Goal: Information Seeking & Learning: Check status

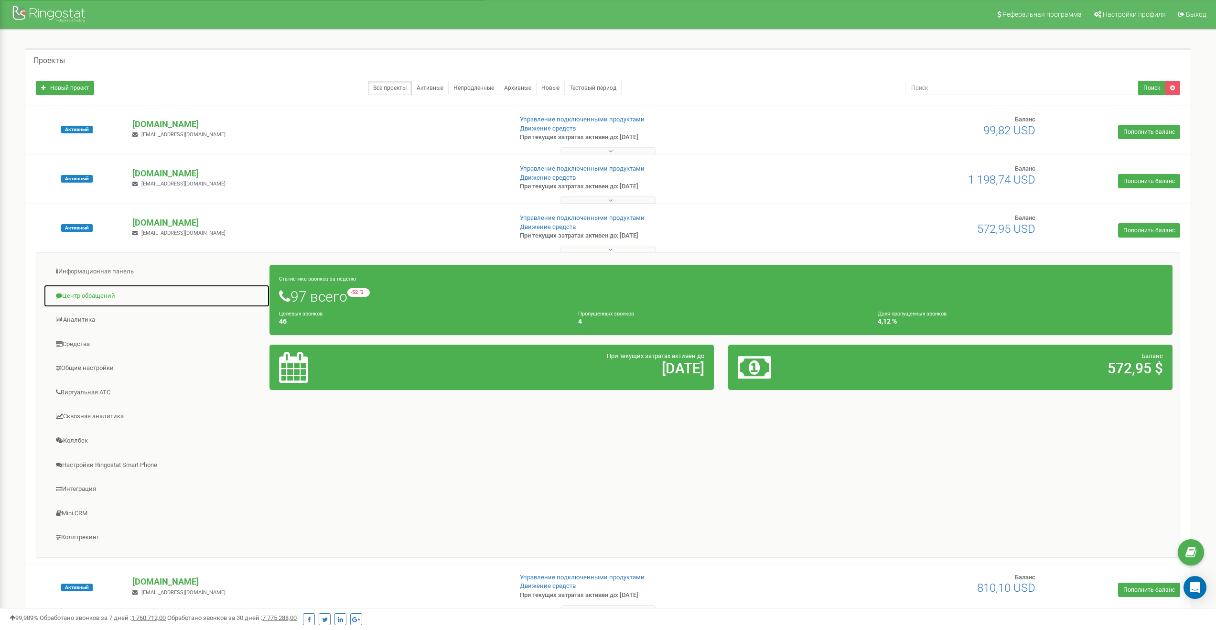
click at [90, 296] on link "Центр обращений" at bounding box center [156, 295] width 226 height 23
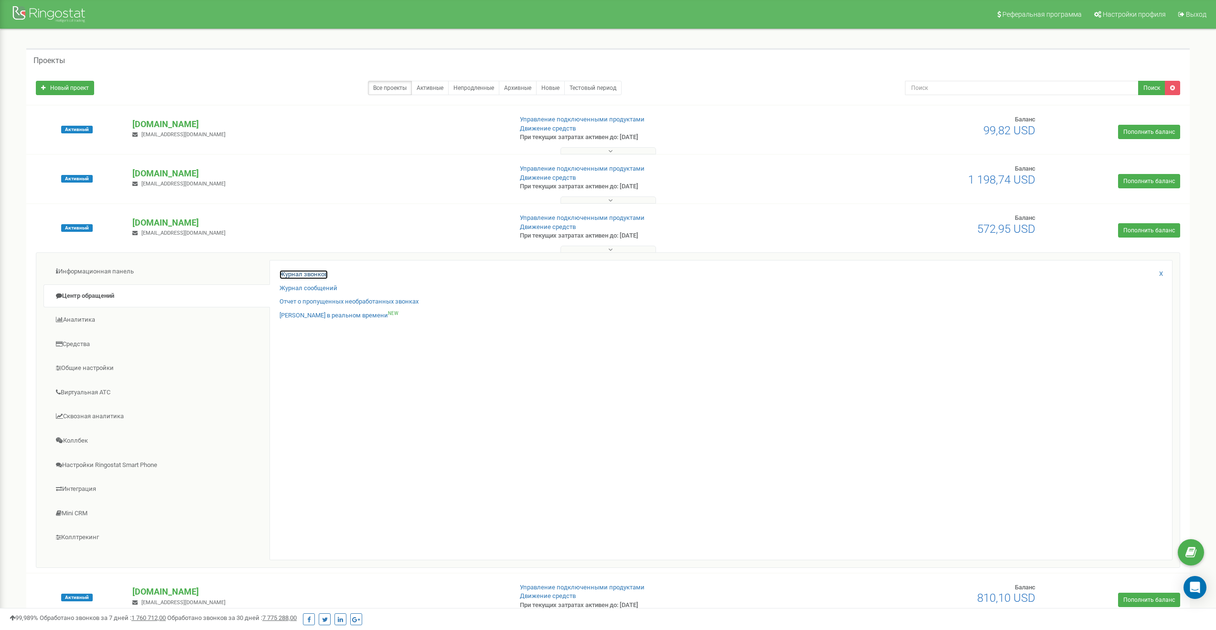
click at [306, 276] on link "Журнал звонков" at bounding box center [303, 274] width 48 height 9
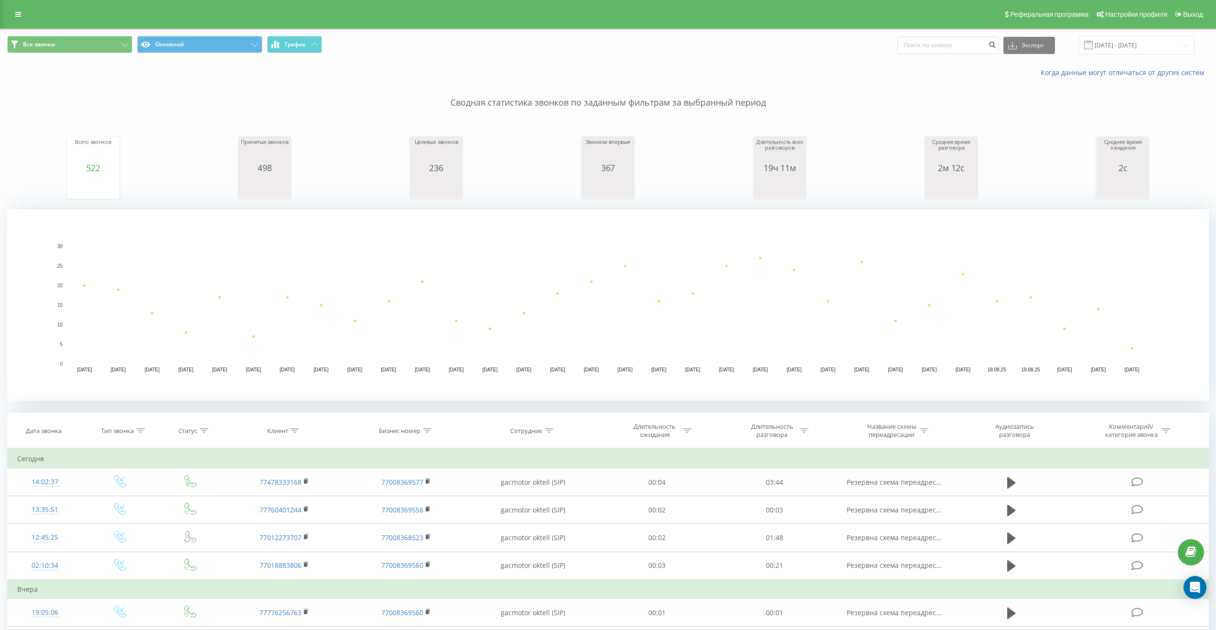
click at [464, 303] on rect "A chart." at bounding box center [608, 305] width 1082 height 118
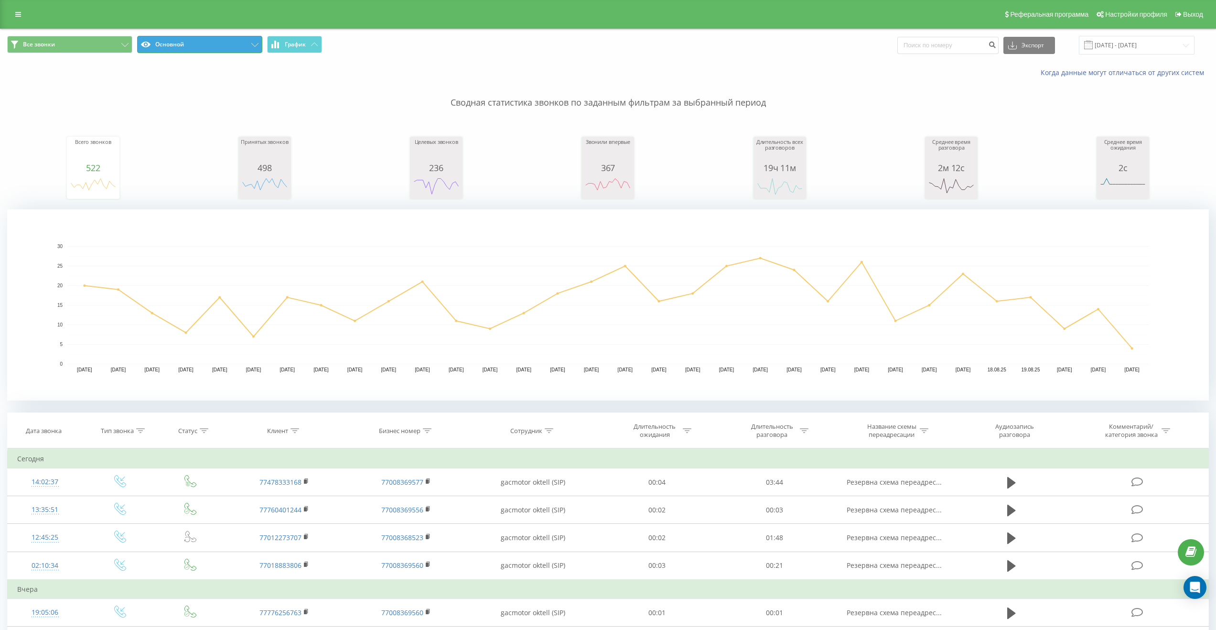
click at [234, 45] on button "Основной" at bounding box center [199, 44] width 125 height 17
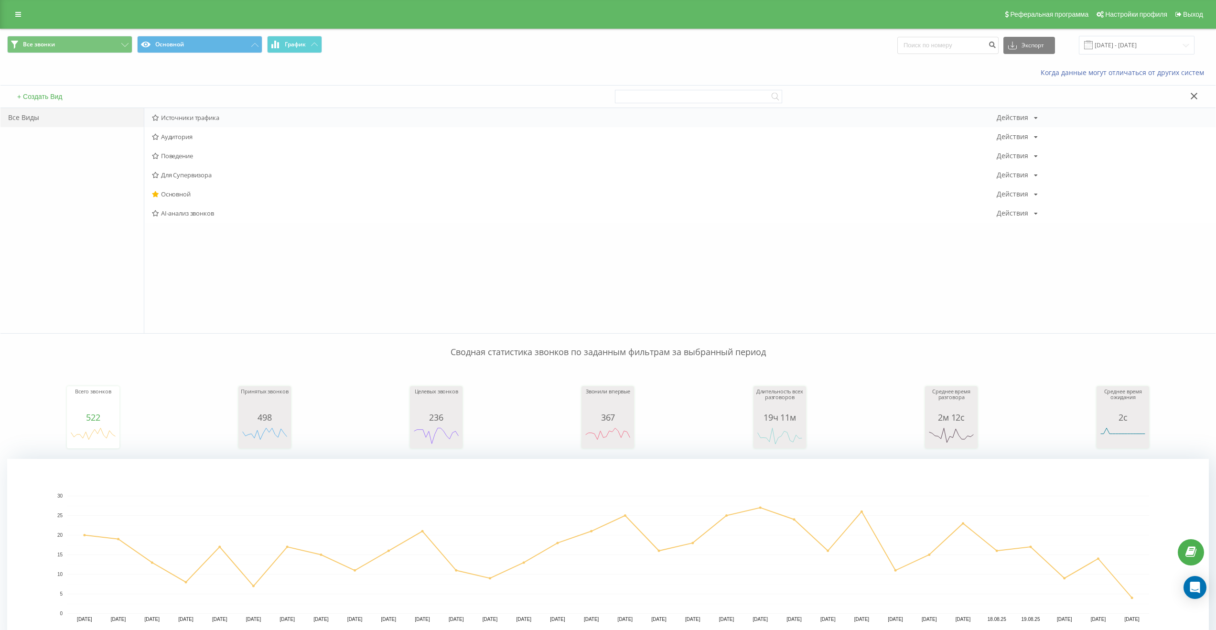
click at [187, 114] on span "Источники трафика" at bounding box center [574, 117] width 845 height 7
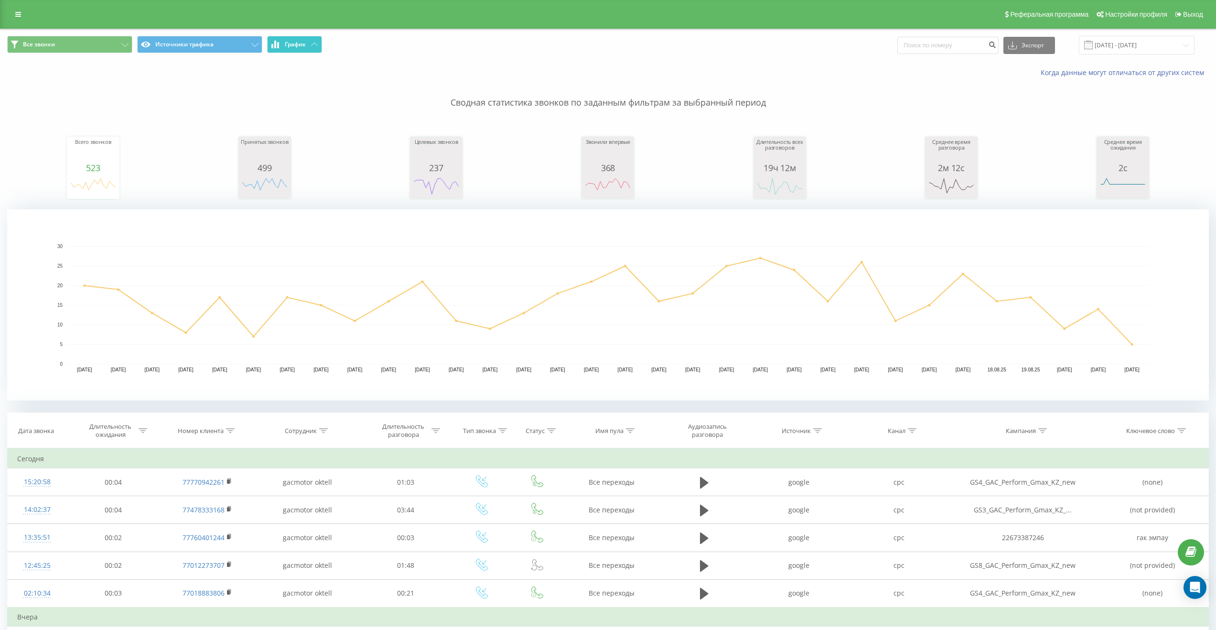
click at [298, 46] on span "График" at bounding box center [295, 44] width 21 height 7
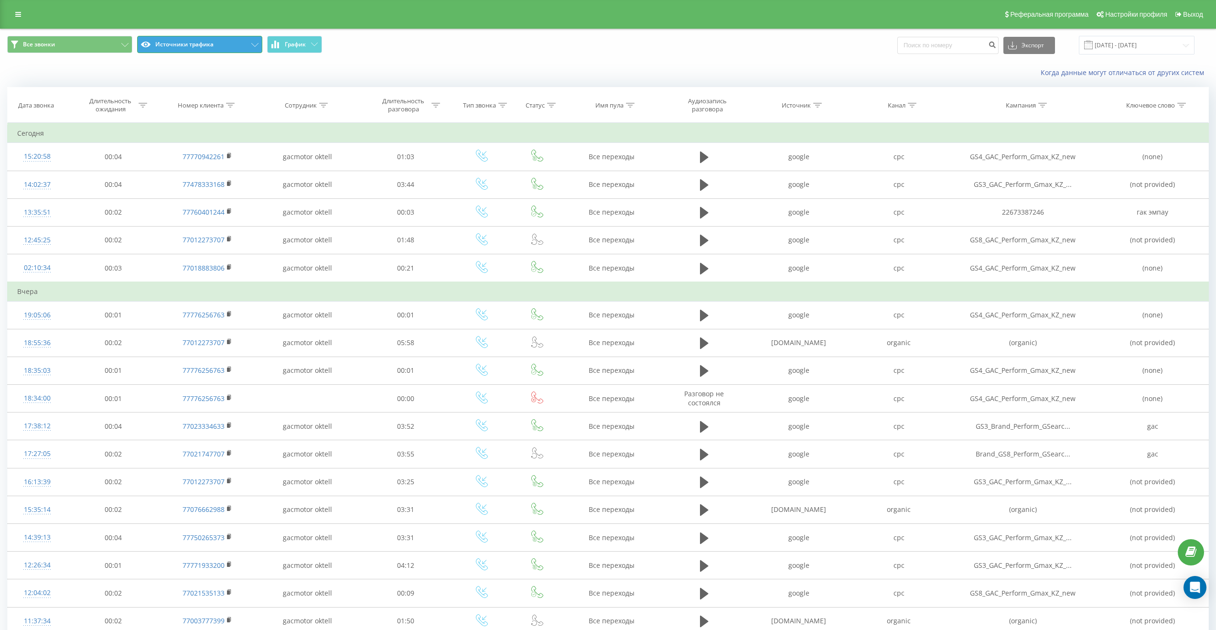
click at [226, 44] on button "Источники трафика" at bounding box center [199, 44] width 125 height 17
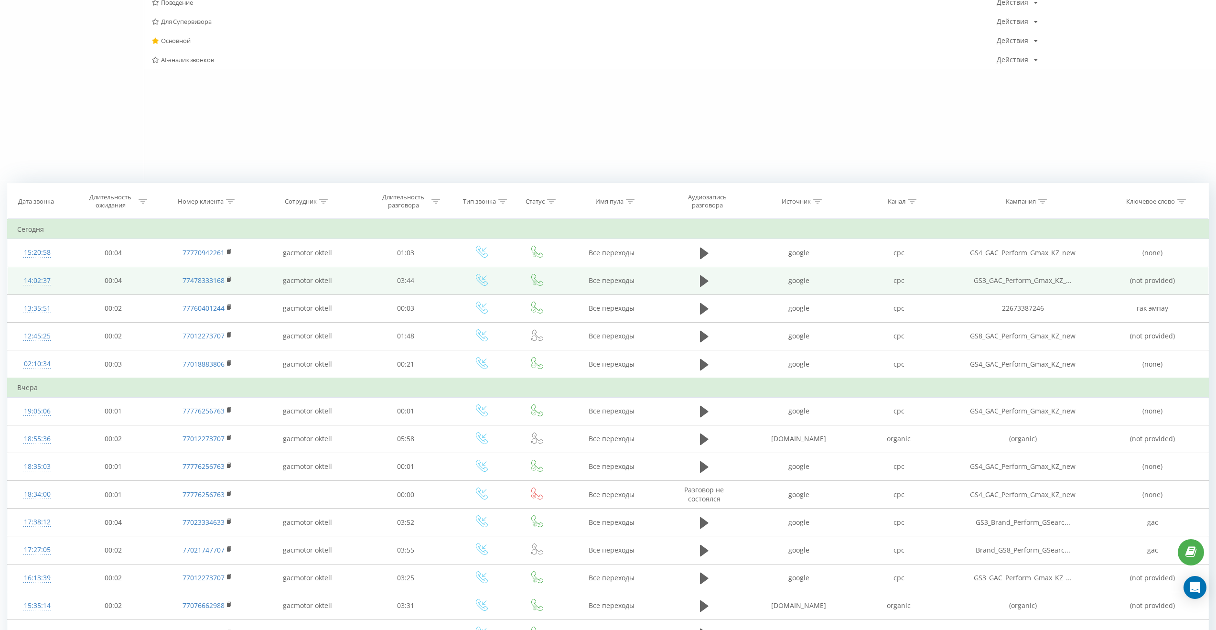
scroll to position [211, 0]
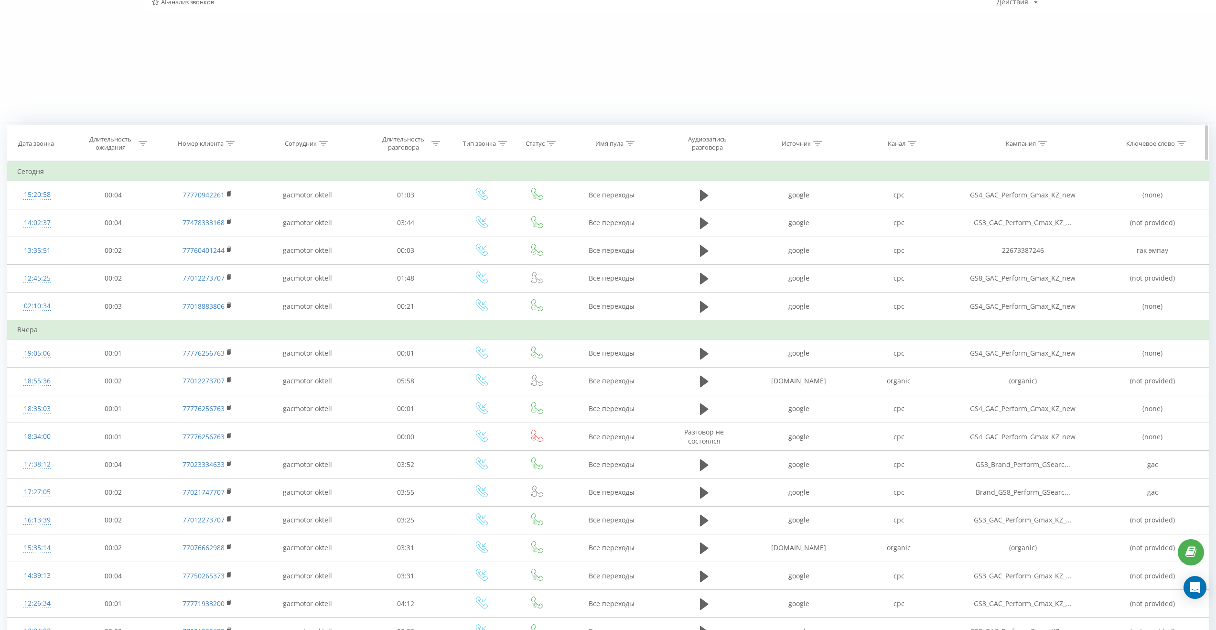
click at [912, 143] on icon at bounding box center [912, 143] width 9 height 5
click at [891, 210] on input "text" at bounding box center [899, 212] width 84 height 17
type input "cpc"
click at [915, 229] on span "OK" at bounding box center [919, 230] width 27 height 15
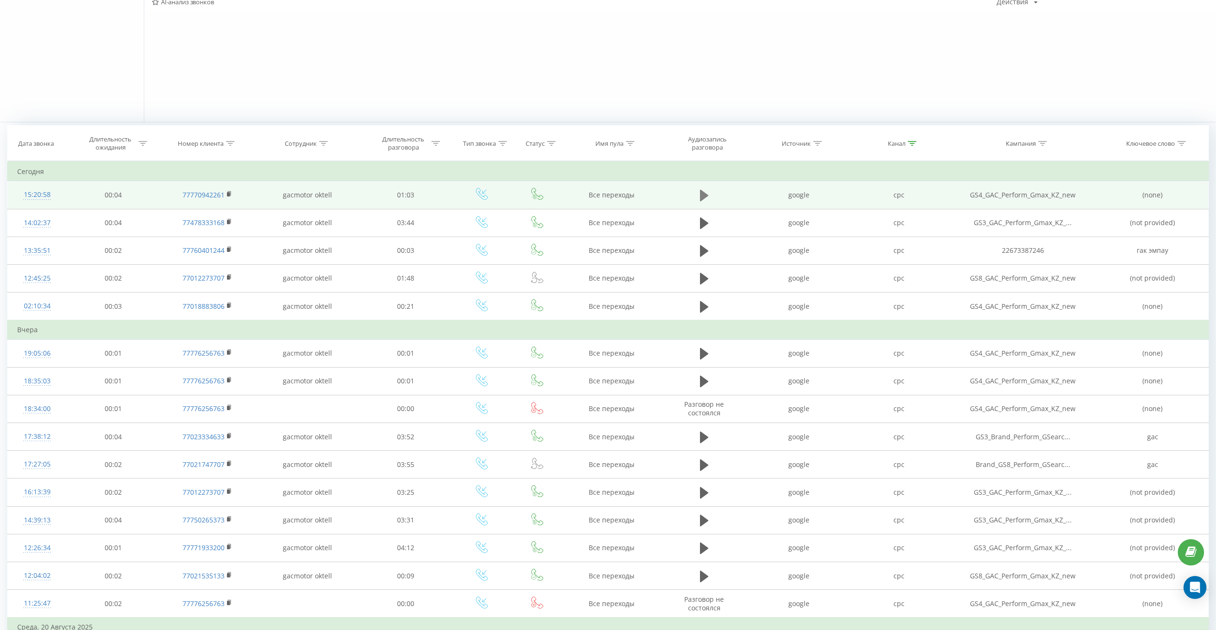
click at [705, 194] on icon at bounding box center [704, 195] width 9 height 11
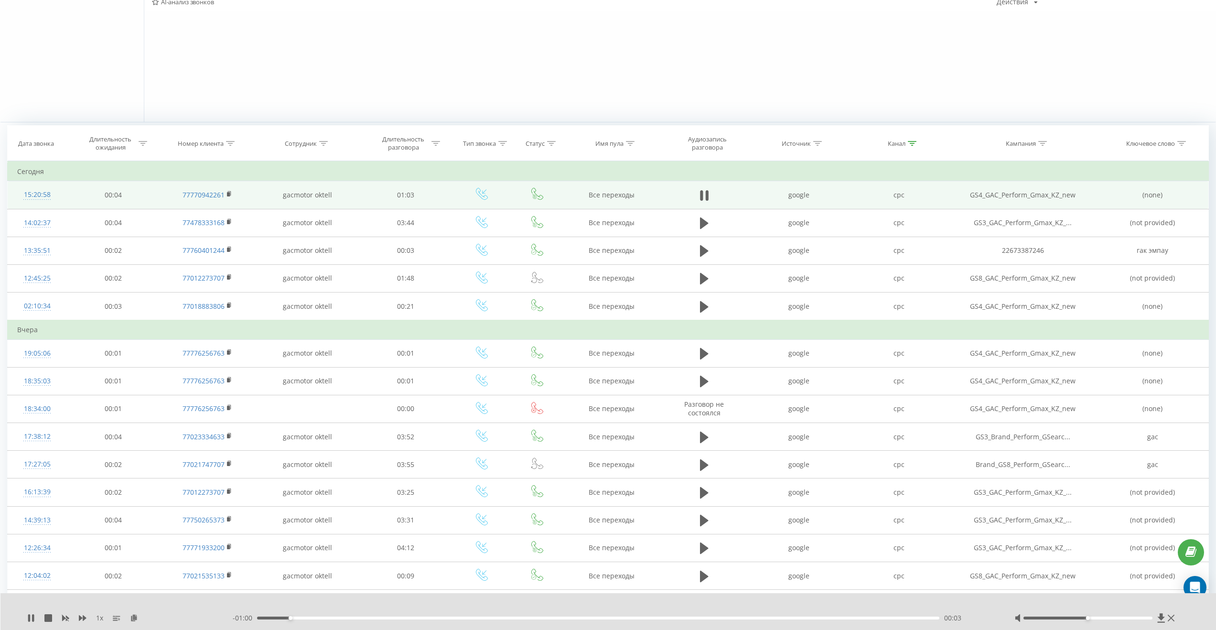
click at [102, 618] on span "1 x" at bounding box center [99, 618] width 7 height 10
click at [84, 618] on icon at bounding box center [83, 618] width 8 height 6
click at [83, 618] on icon at bounding box center [83, 618] width 8 height 6
click at [390, 615] on div "- 00:55 00:08 00:08" at bounding box center [612, 618] width 758 height 10
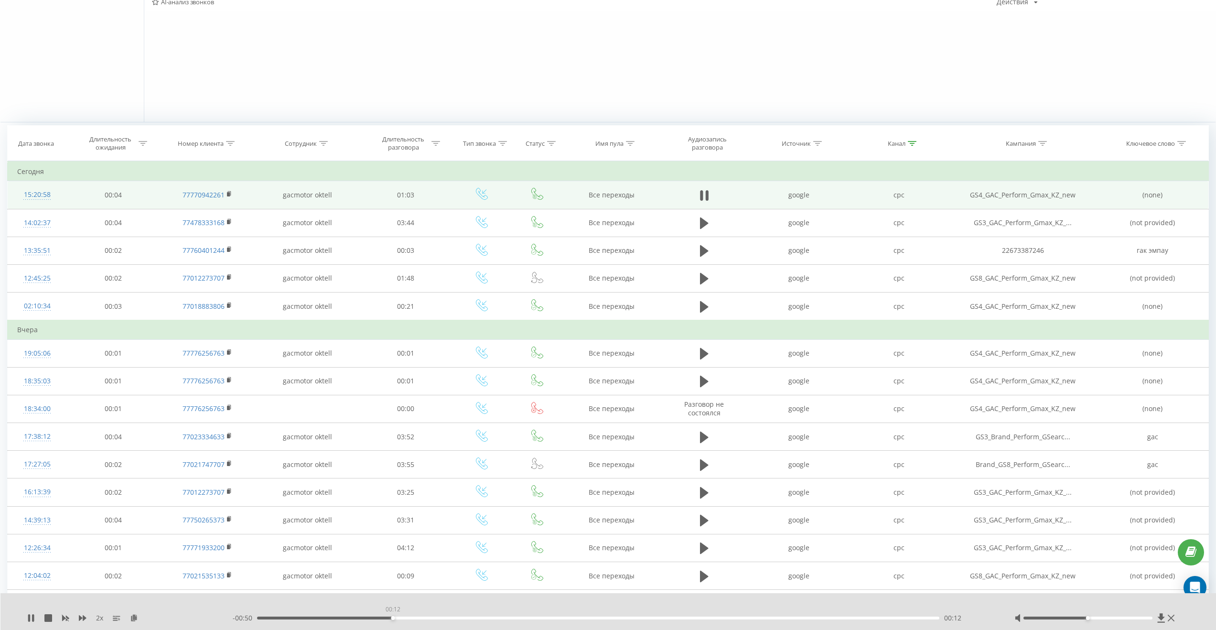
click at [393, 618] on div "00:12" at bounding box center [598, 617] width 682 height 3
click at [422, 618] on div "00:15" at bounding box center [598, 617] width 682 height 3
click at [455, 618] on div "00:18" at bounding box center [598, 617] width 682 height 3
click at [491, 616] on div "00:18" at bounding box center [598, 617] width 682 height 3
click at [534, 620] on div "- 00:40 00:23 00:23" at bounding box center [612, 618] width 758 height 10
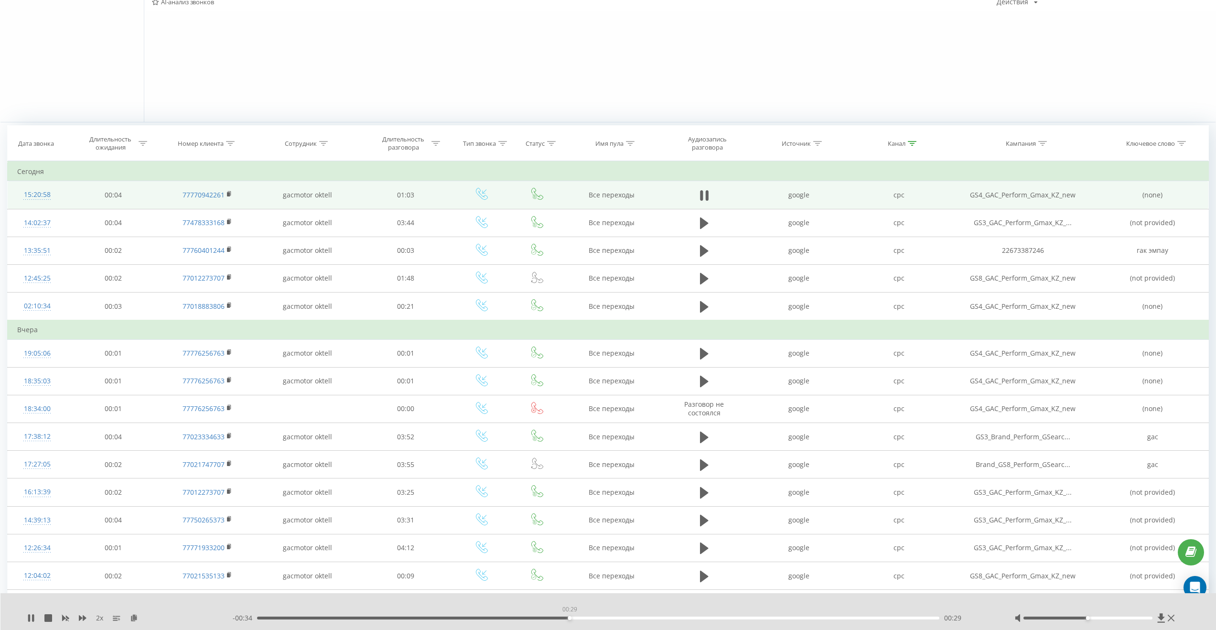
click at [569, 616] on div "00:29" at bounding box center [598, 617] width 682 height 3
click at [621, 617] on div "00:33" at bounding box center [598, 617] width 682 height 3
click at [679, 620] on div "- 00:28 00:35 00:35" at bounding box center [612, 618] width 758 height 10
click at [683, 617] on div "00:35" at bounding box center [598, 617] width 682 height 3
click at [718, 617] on div "00:40" at bounding box center [598, 617] width 682 height 3
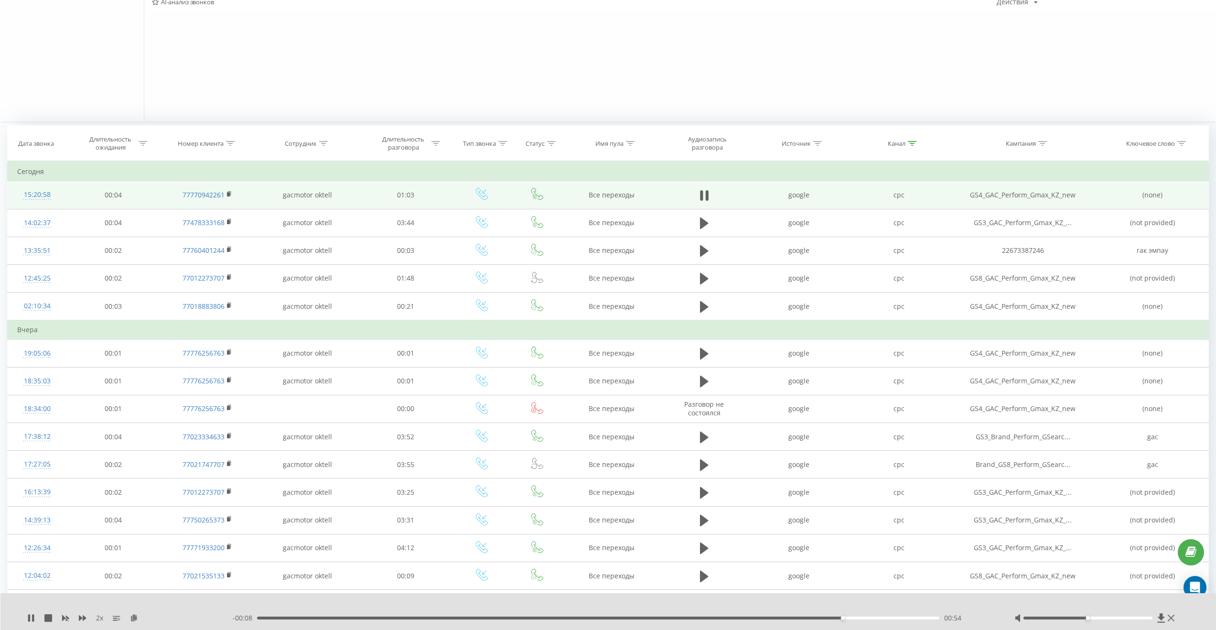
click at [864, 617] on div "00:54" at bounding box center [598, 617] width 682 height 3
click at [889, 618] on div "00:58" at bounding box center [598, 617] width 682 height 3
click at [917, 618] on div "01:01" at bounding box center [598, 617] width 682 height 3
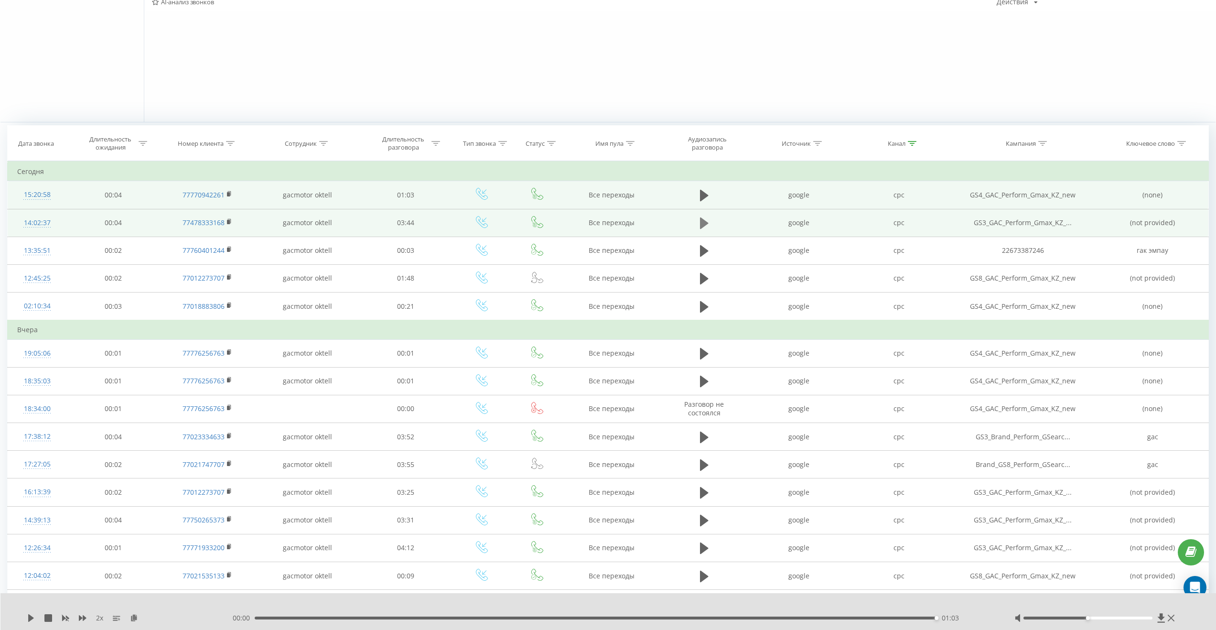
click at [700, 222] on icon at bounding box center [704, 222] width 9 height 13
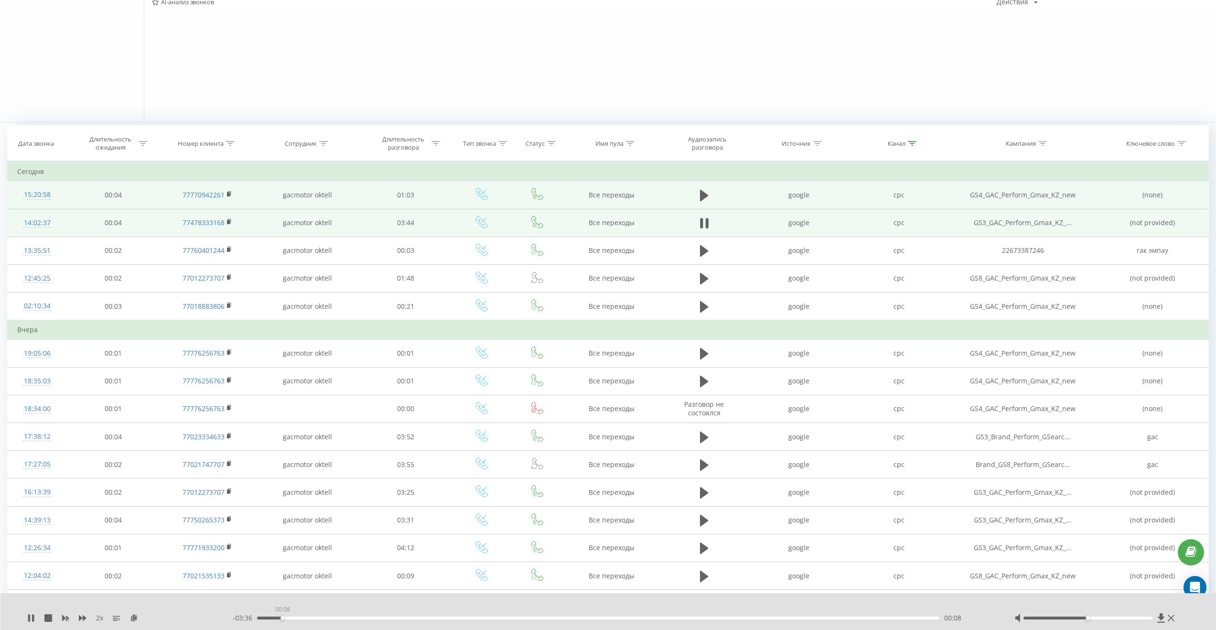
click at [282, 617] on div "00:08" at bounding box center [598, 617] width 682 height 3
click at [305, 619] on div "- 03:35 00:09 00:09" at bounding box center [612, 618] width 758 height 10
click at [313, 617] on div "00:18" at bounding box center [598, 617] width 682 height 3
click at [332, 617] on div "00:24" at bounding box center [598, 617] width 682 height 3
click at [344, 617] on div "00:25" at bounding box center [598, 617] width 682 height 3
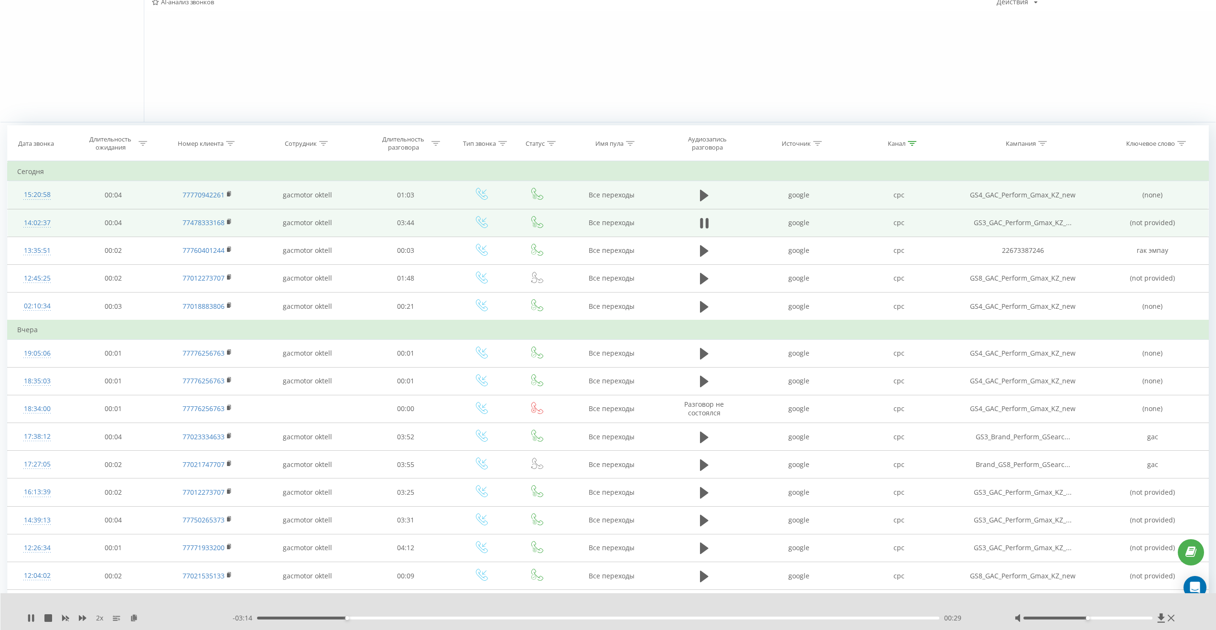
click at [353, 617] on div "00:29" at bounding box center [598, 617] width 682 height 3
click at [360, 617] on div "00:31" at bounding box center [598, 617] width 682 height 3
click at [390, 618] on div "00:43" at bounding box center [598, 617] width 682 height 3
click at [707, 222] on icon at bounding box center [707, 223] width 3 height 11
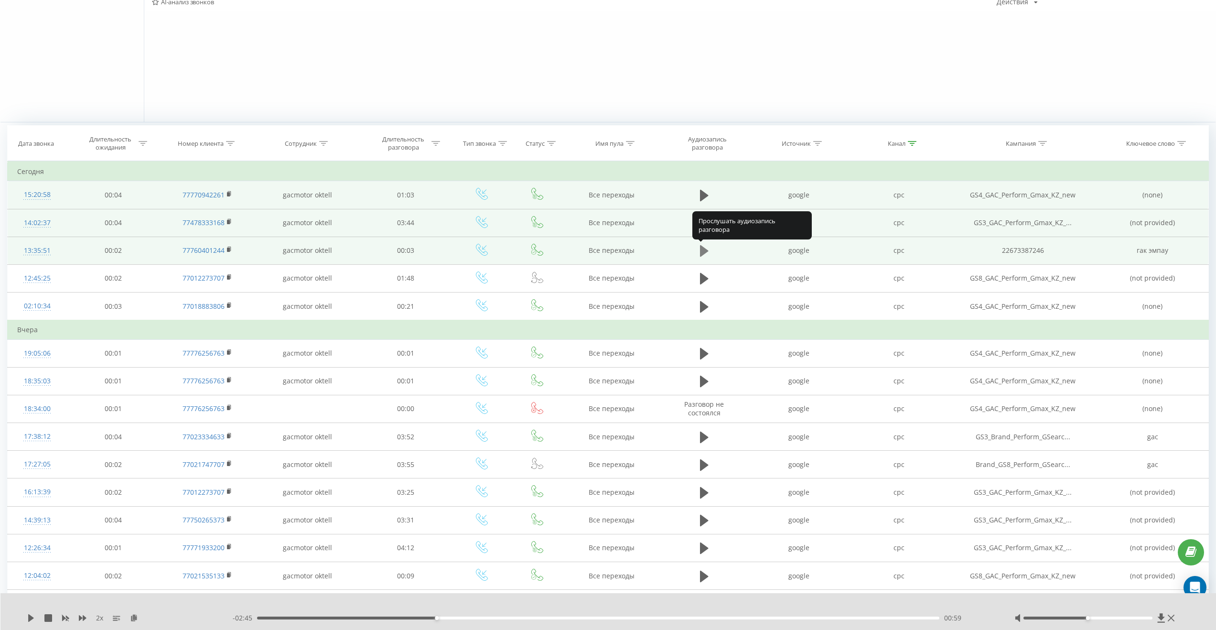
click at [702, 249] on icon at bounding box center [704, 250] width 9 height 11
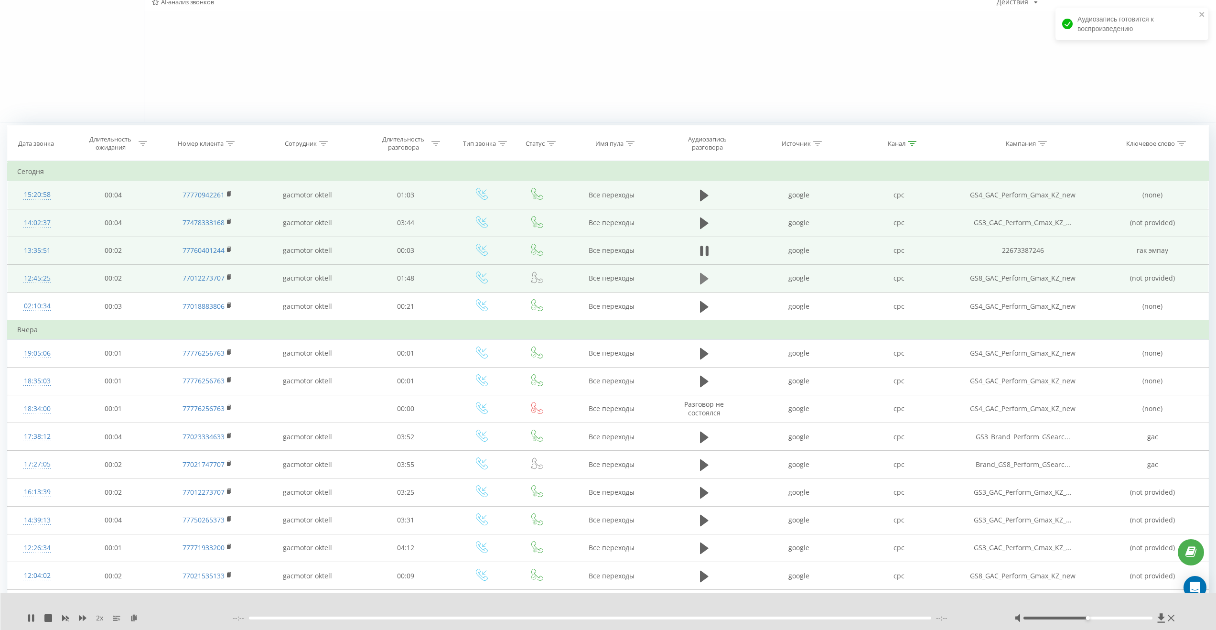
click at [705, 278] on icon at bounding box center [704, 278] width 9 height 11
click at [289, 617] on div "00:02" at bounding box center [598, 617] width 682 height 3
click at [331, 617] on div "00:05" at bounding box center [598, 617] width 682 height 3
click at [363, 618] on div "00:12" at bounding box center [598, 617] width 682 height 3
click at [401, 617] on div "00:17" at bounding box center [598, 617] width 682 height 3
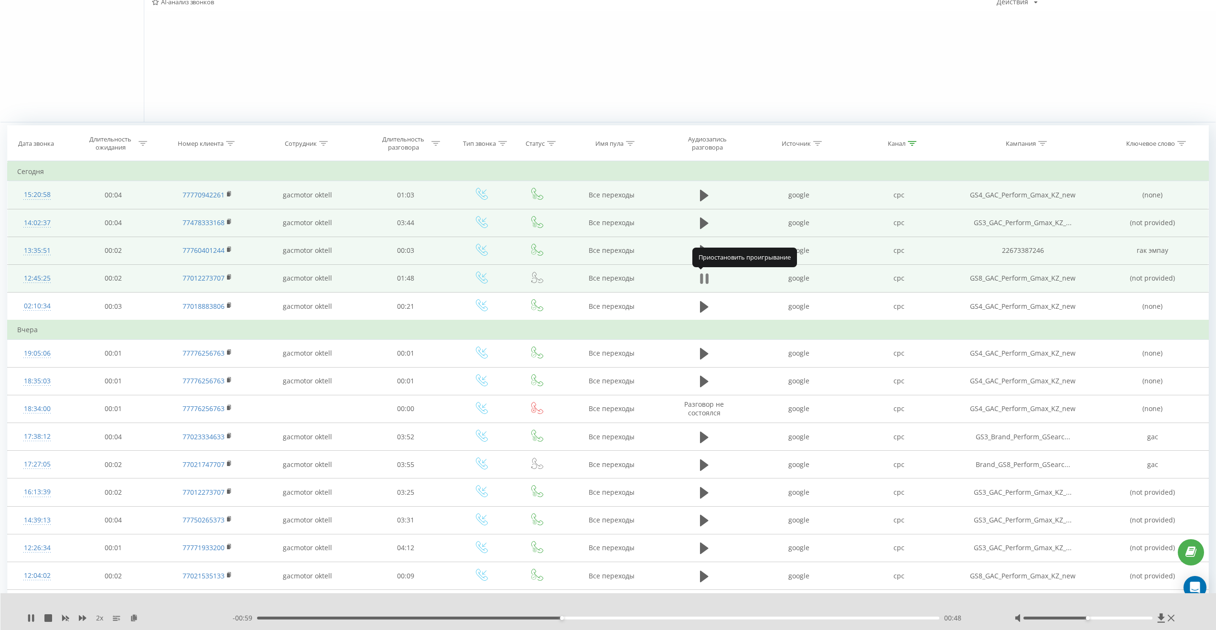
click at [706, 277] on icon at bounding box center [707, 278] width 3 height 11
click at [619, 616] on div "00:57" at bounding box center [598, 617] width 682 height 3
click at [702, 282] on icon at bounding box center [704, 278] width 9 height 11
click at [687, 618] on div "01:07" at bounding box center [598, 617] width 682 height 3
click at [711, 617] on div "01:11" at bounding box center [598, 617] width 682 height 3
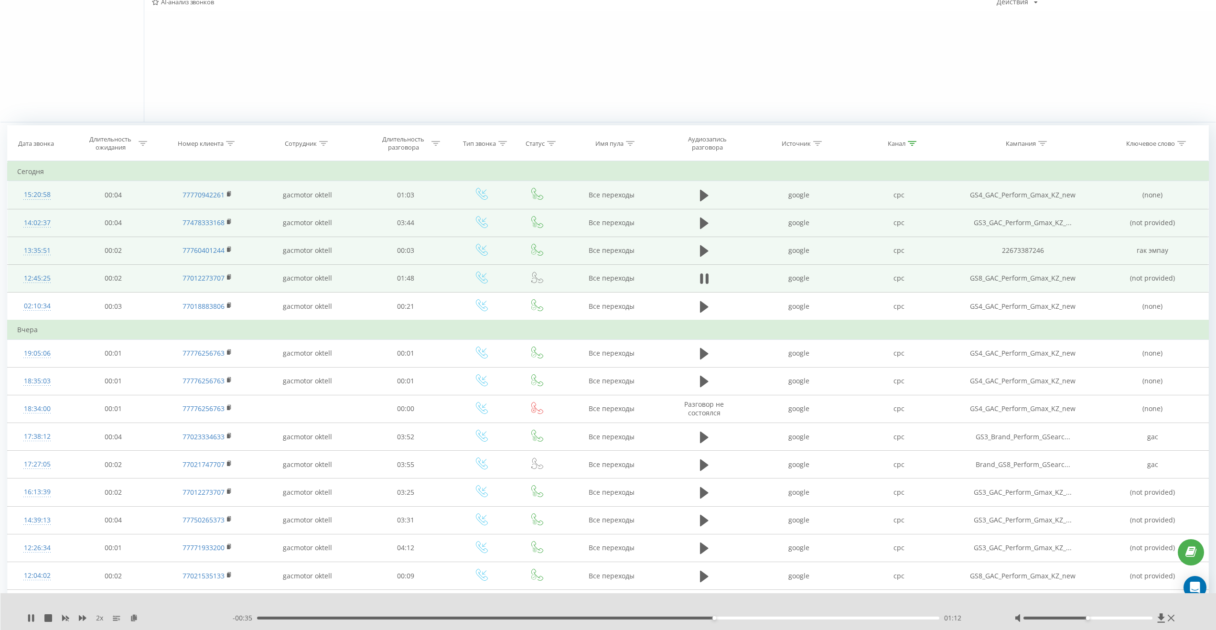
click at [729, 618] on div "01:12" at bounding box center [598, 617] width 682 height 3
click at [762, 617] on div "01:19" at bounding box center [598, 617] width 682 height 3
click at [785, 618] on div "01:23" at bounding box center [598, 617] width 682 height 3
click at [821, 617] on div "01:29" at bounding box center [598, 617] width 682 height 3
click at [704, 275] on icon at bounding box center [704, 278] width 9 height 13
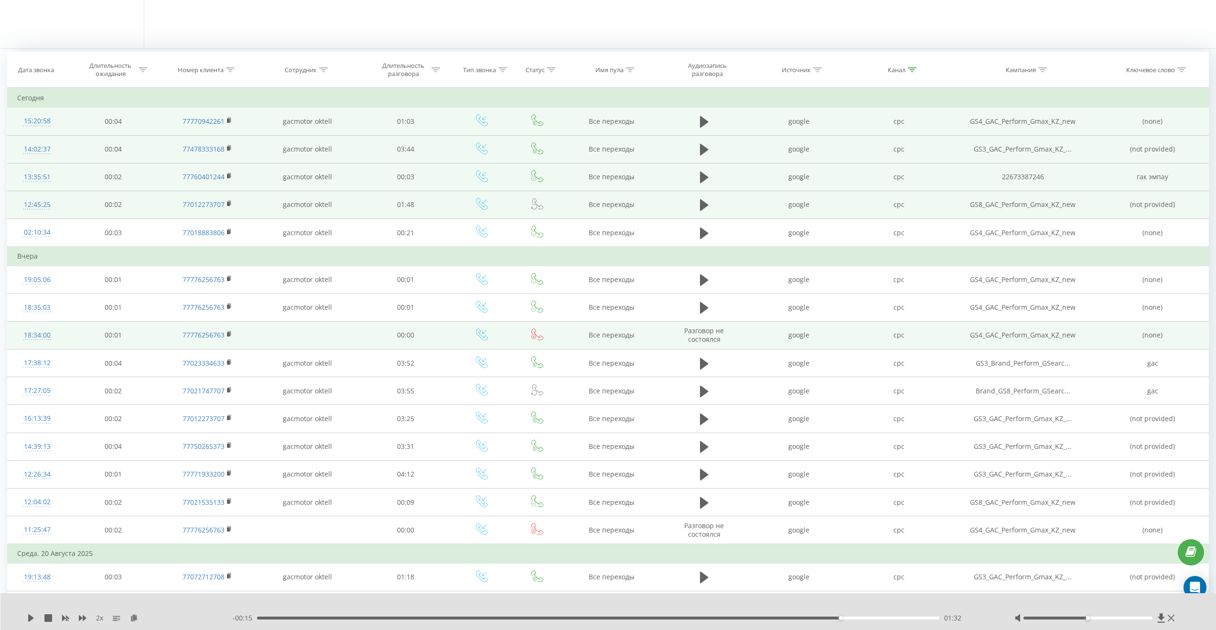
scroll to position [290, 0]
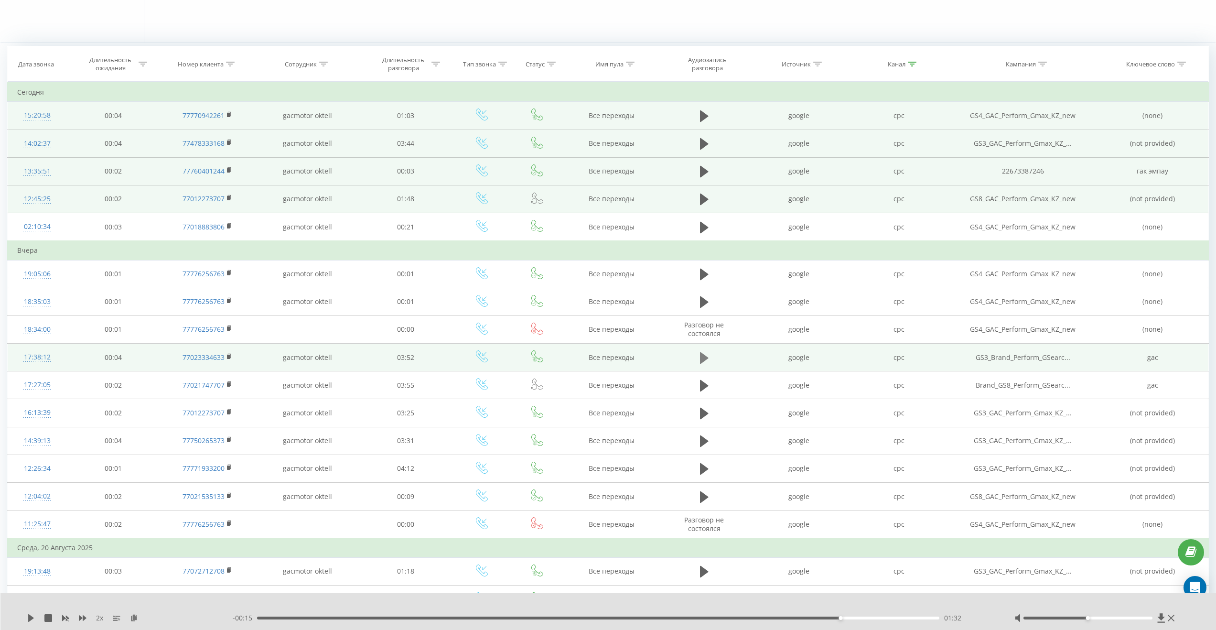
click at [703, 357] on icon at bounding box center [704, 357] width 9 height 11
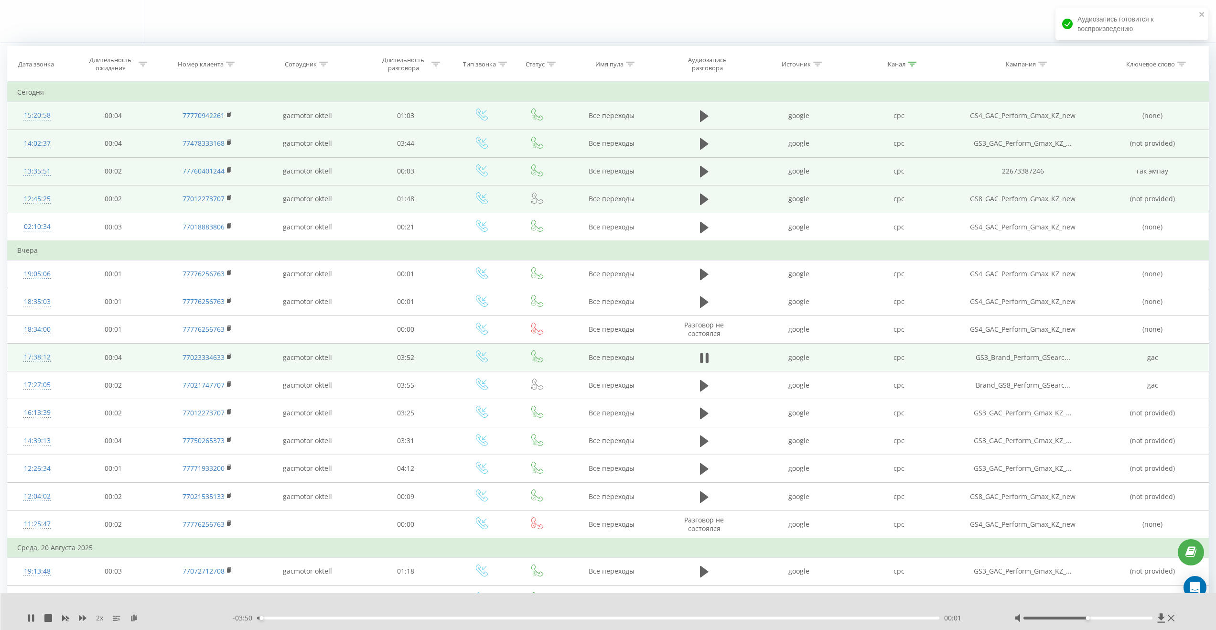
click at [274, 617] on div "00:01" at bounding box center [598, 617] width 682 height 3
click at [287, 616] on div "00:06" at bounding box center [598, 617] width 682 height 3
click at [303, 616] on div "00:00" at bounding box center [598, 617] width 682 height 3
click at [308, 615] on div "- 03:35 00:16 00:16" at bounding box center [612, 618] width 758 height 10
click at [705, 358] on icon at bounding box center [704, 357] width 9 height 13
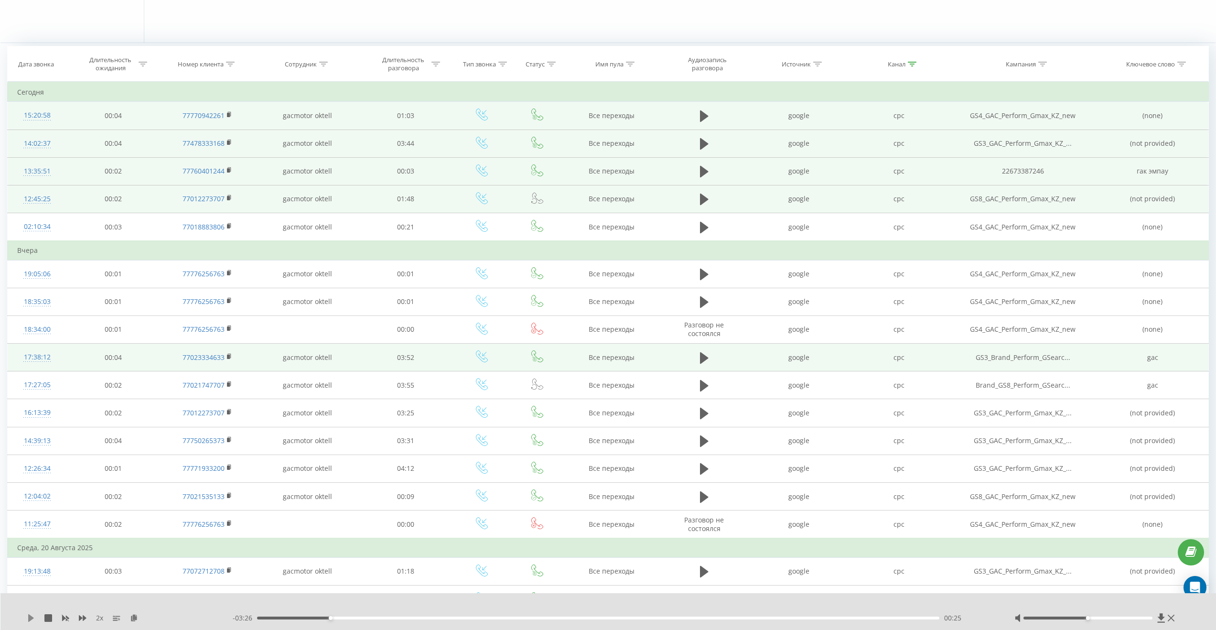
click at [30, 618] on icon at bounding box center [31, 618] width 6 height 8
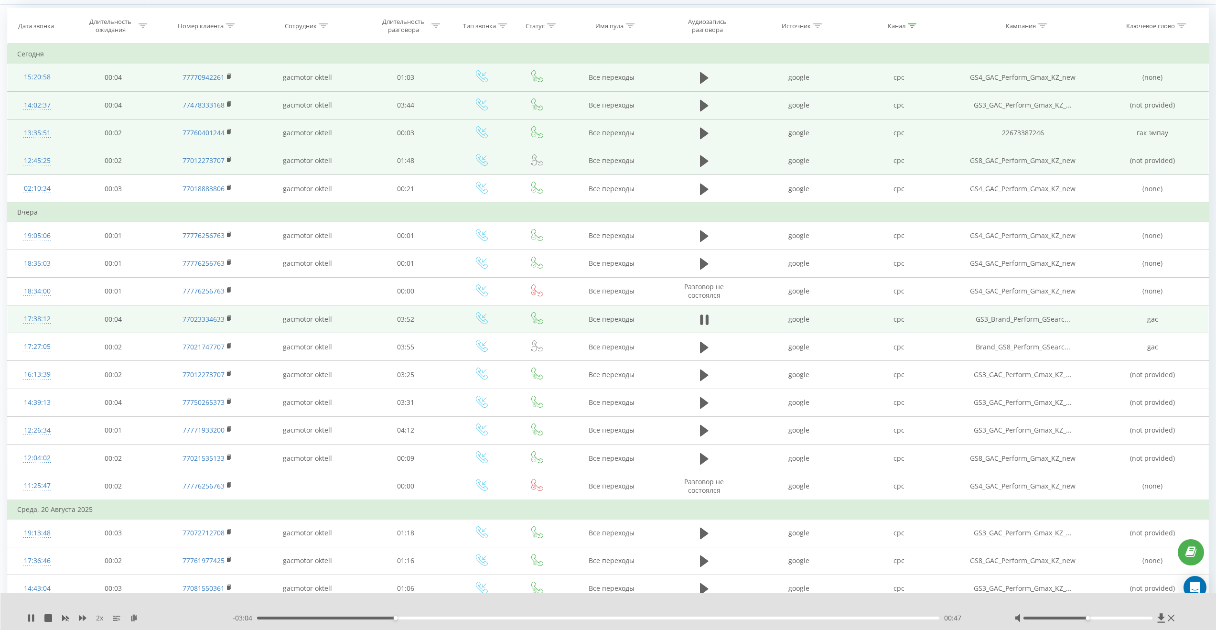
scroll to position [329, 0]
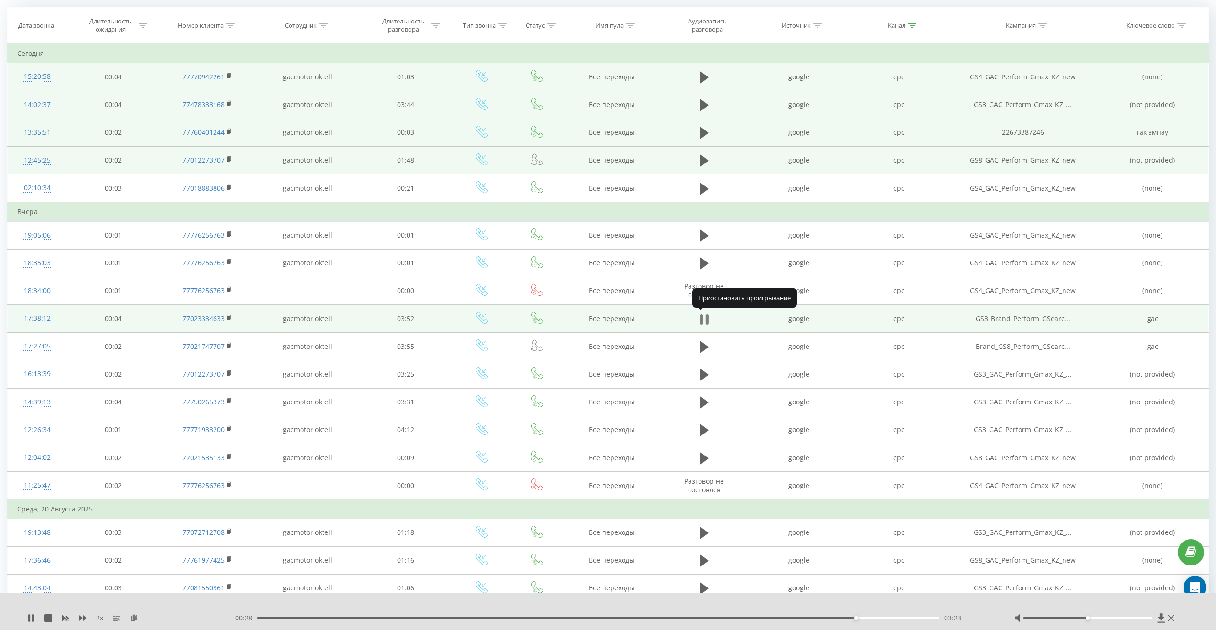
click at [706, 321] on icon at bounding box center [707, 319] width 3 height 11
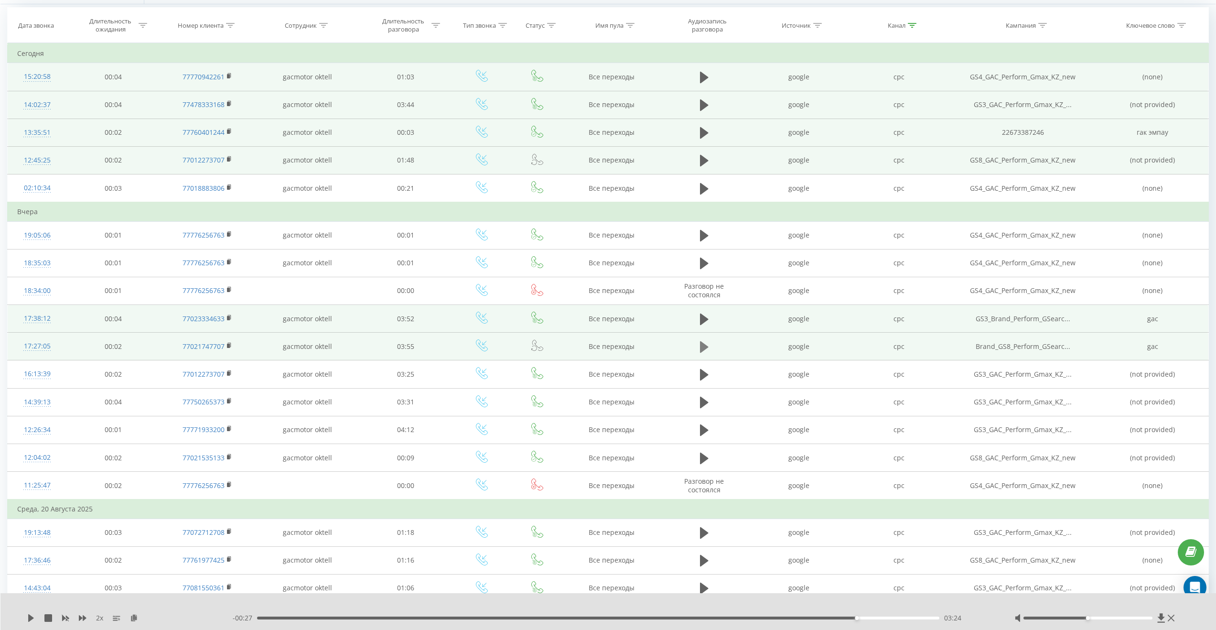
click at [700, 351] on icon at bounding box center [704, 346] width 9 height 11
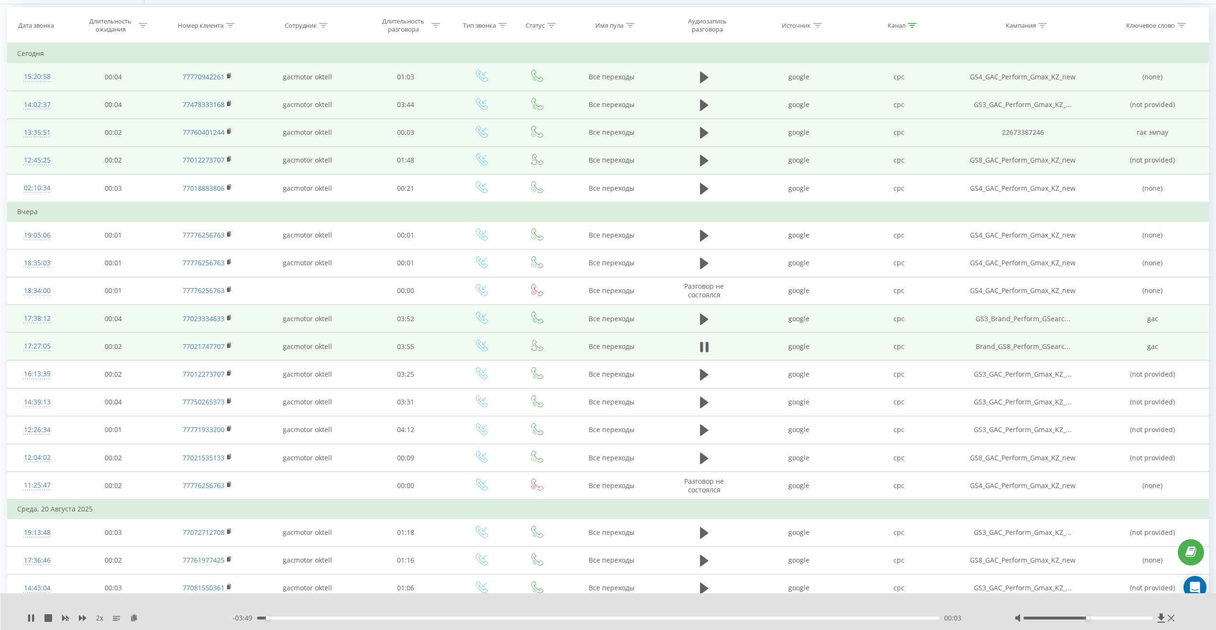
click at [275, 618] on div "00:03" at bounding box center [598, 617] width 682 height 3
click at [282, 618] on div "00:06" at bounding box center [598, 617] width 682 height 3
click at [289, 617] on div "00:08" at bounding box center [598, 617] width 682 height 3
click at [299, 616] on div "00:14" at bounding box center [598, 617] width 682 height 3
click at [313, 618] on div "00:18" at bounding box center [598, 617] width 682 height 3
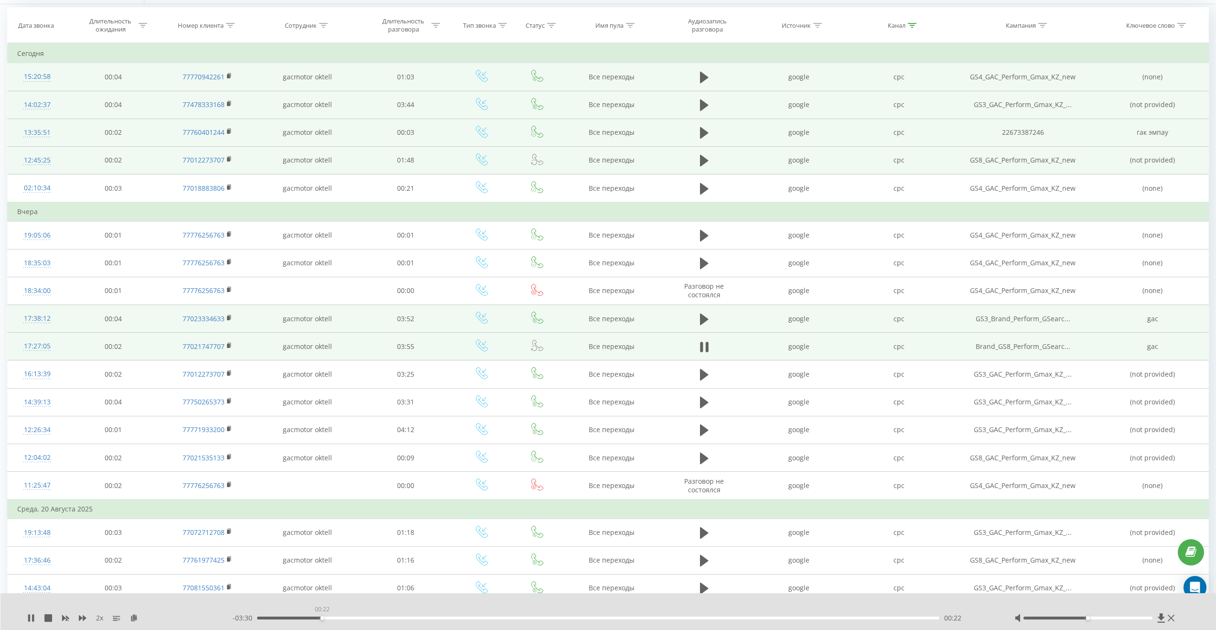
click at [322, 617] on div "00:22" at bounding box center [598, 617] width 682 height 3
click at [332, 617] on div "00:25" at bounding box center [598, 617] width 682 height 3
click at [342, 618] on div "00:28" at bounding box center [598, 617] width 682 height 3
click at [349, 617] on div "00:31" at bounding box center [598, 617] width 682 height 3
click at [356, 617] on div "00:31" at bounding box center [598, 617] width 682 height 3
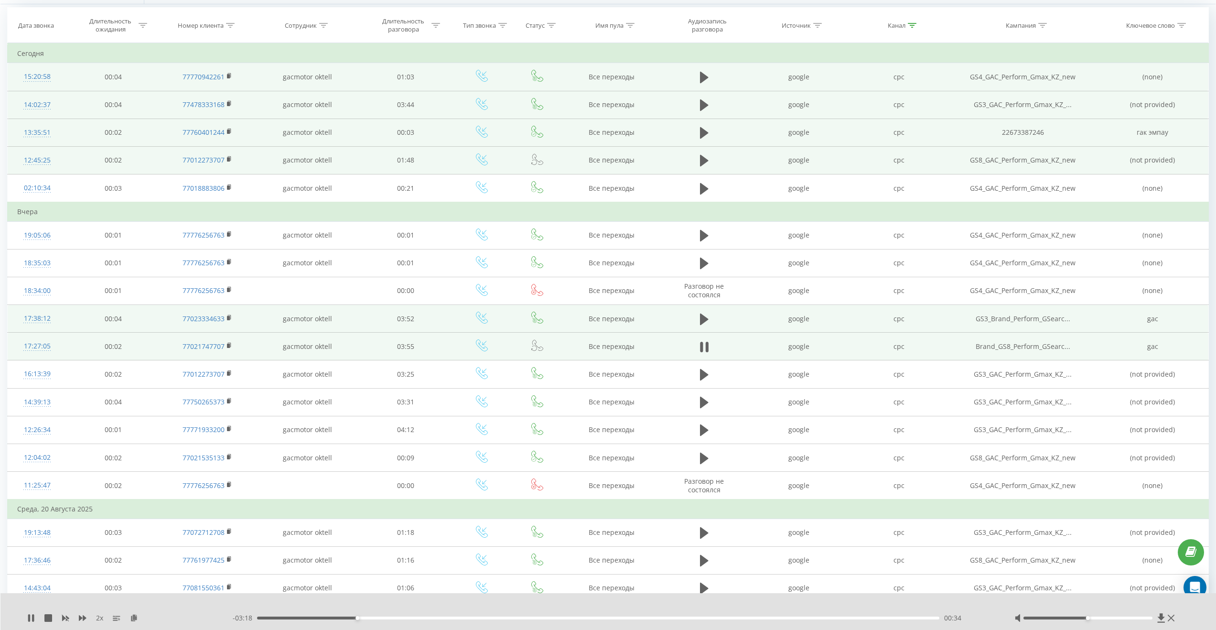
click at [365, 616] on div "00:34" at bounding box center [598, 617] width 682 height 3
click at [373, 617] on div "00:37" at bounding box center [598, 617] width 682 height 3
click at [379, 617] on div "00:40" at bounding box center [598, 617] width 682 height 3
click at [387, 617] on div "00:42" at bounding box center [598, 617] width 682 height 3
click at [396, 617] on div "00:47" at bounding box center [598, 617] width 682 height 3
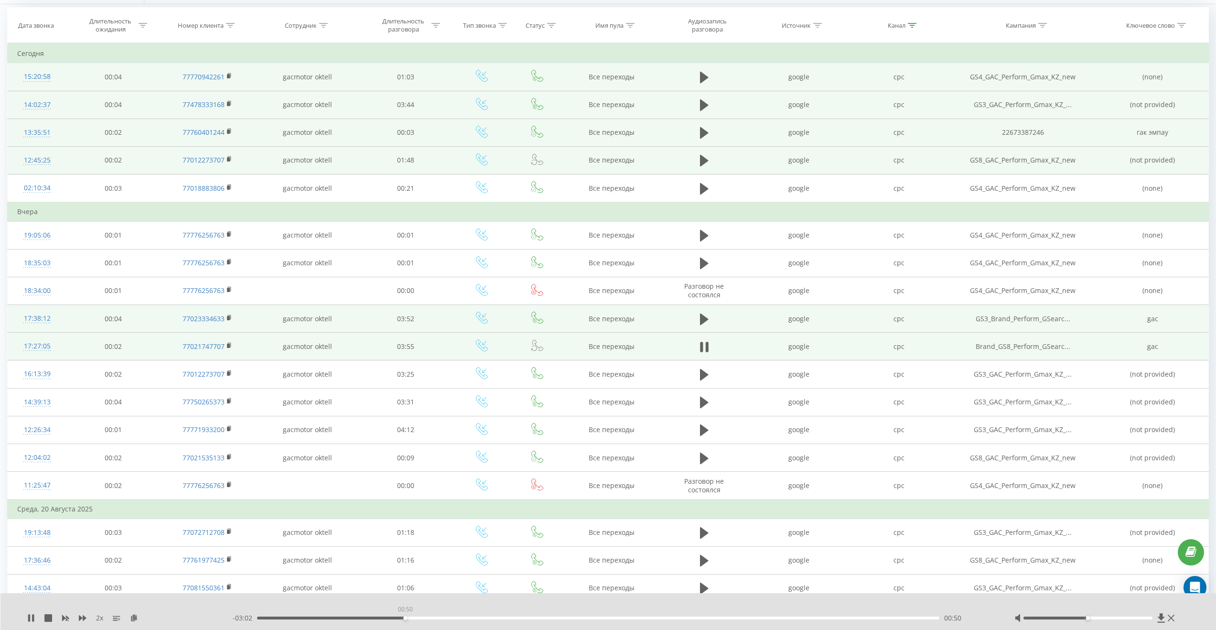
click at [405, 617] on div "00:50" at bounding box center [598, 617] width 682 height 3
click at [411, 617] on div "00:52" at bounding box center [598, 617] width 682 height 3
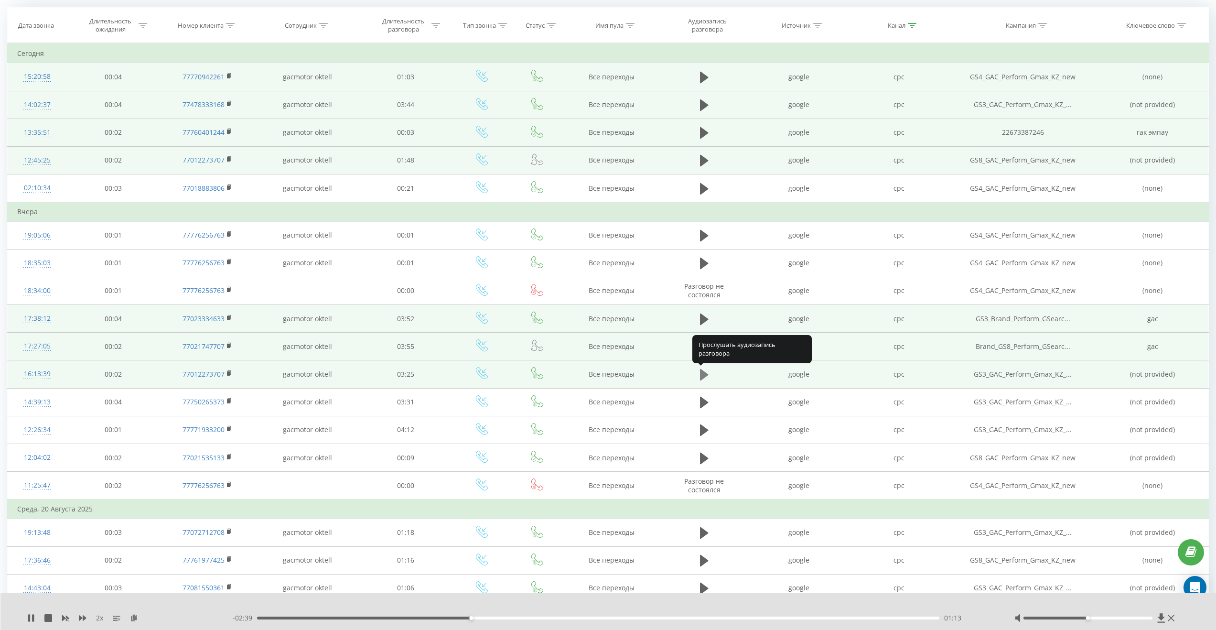
click at [701, 376] on icon at bounding box center [704, 374] width 9 height 11
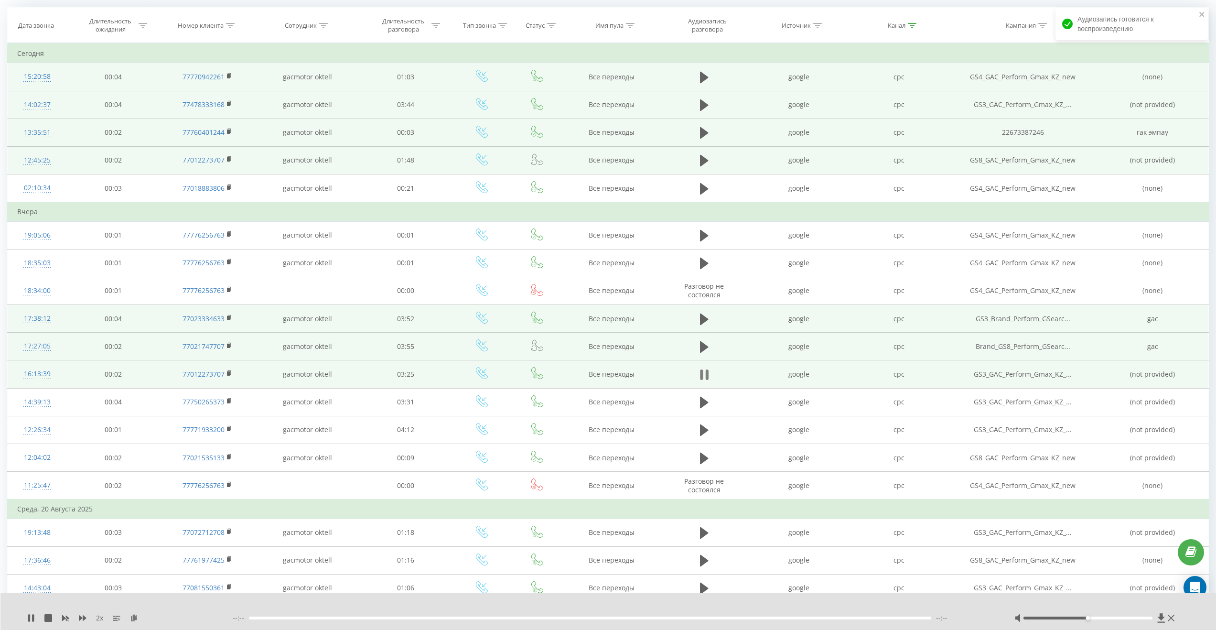
scroll to position [331, 0]
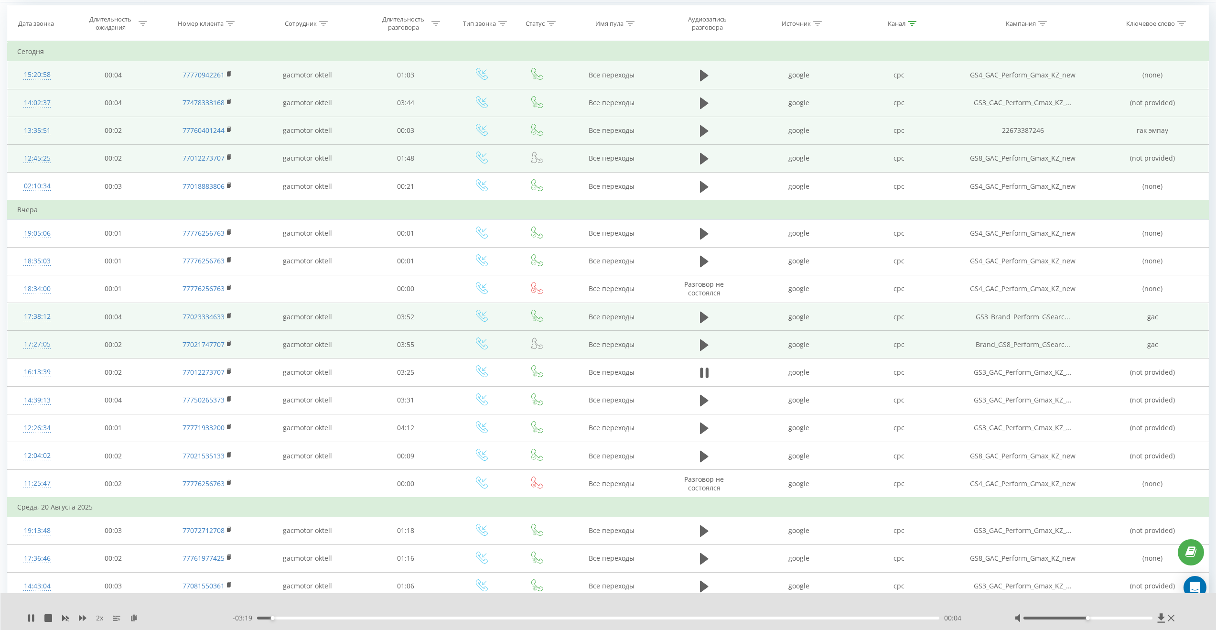
click at [294, 617] on div "00:04" at bounding box center [598, 617] width 682 height 3
click at [307, 616] on div "00:11" at bounding box center [598, 617] width 682 height 3
click at [326, 616] on div "00:15" at bounding box center [598, 617] width 682 height 3
click at [347, 616] on div "00:26" at bounding box center [598, 617] width 682 height 3
click at [360, 616] on div "00:27" at bounding box center [598, 617] width 682 height 3
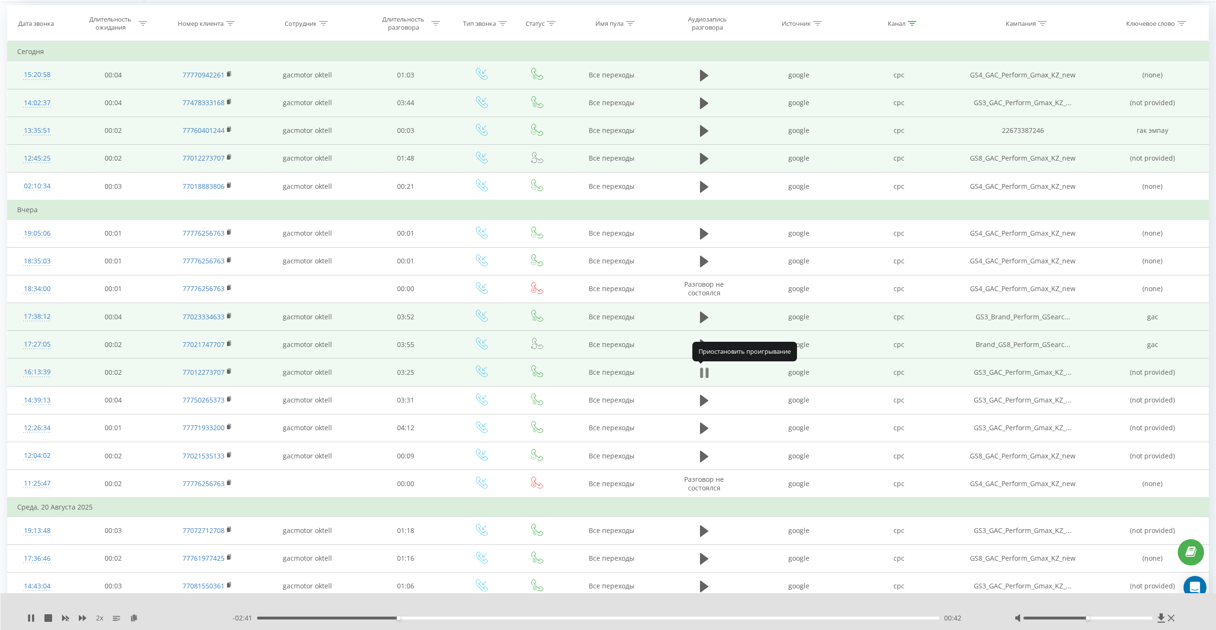
click at [703, 372] on icon at bounding box center [704, 372] width 9 height 13
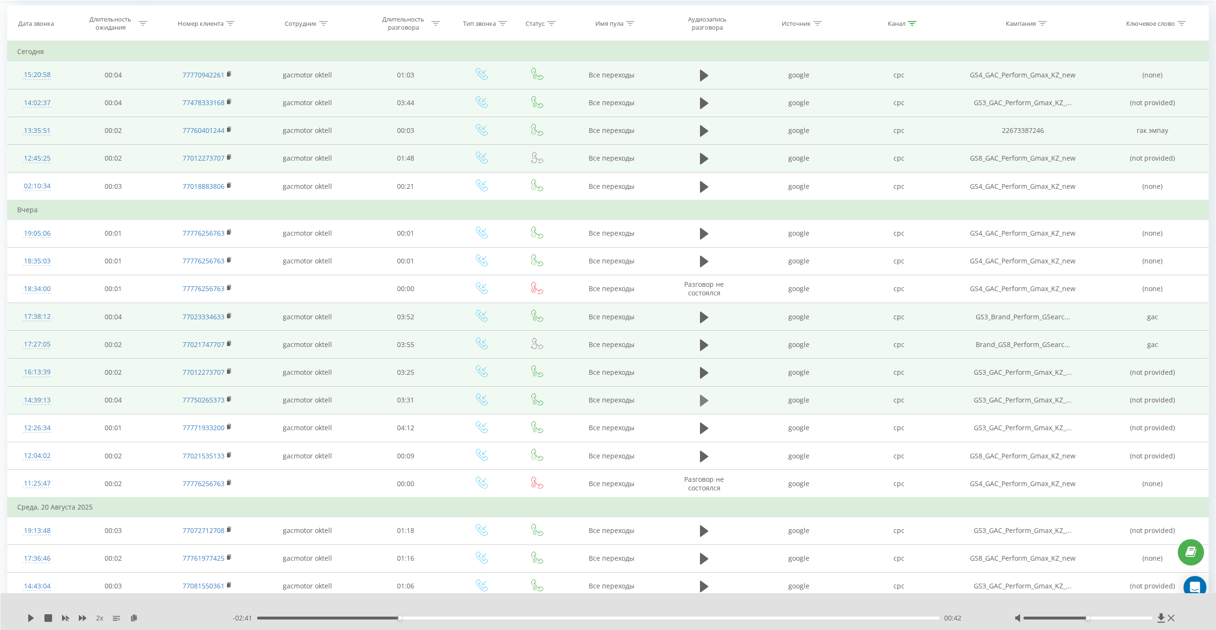
click at [703, 400] on icon at bounding box center [704, 400] width 9 height 11
click at [278, 618] on div "00:06" at bounding box center [598, 617] width 682 height 3
click at [292, 618] on div "00:06" at bounding box center [598, 617] width 682 height 3
click at [308, 617] on div "00:11" at bounding box center [598, 617] width 682 height 3
click at [328, 617] on div "00:21" at bounding box center [598, 617] width 682 height 3
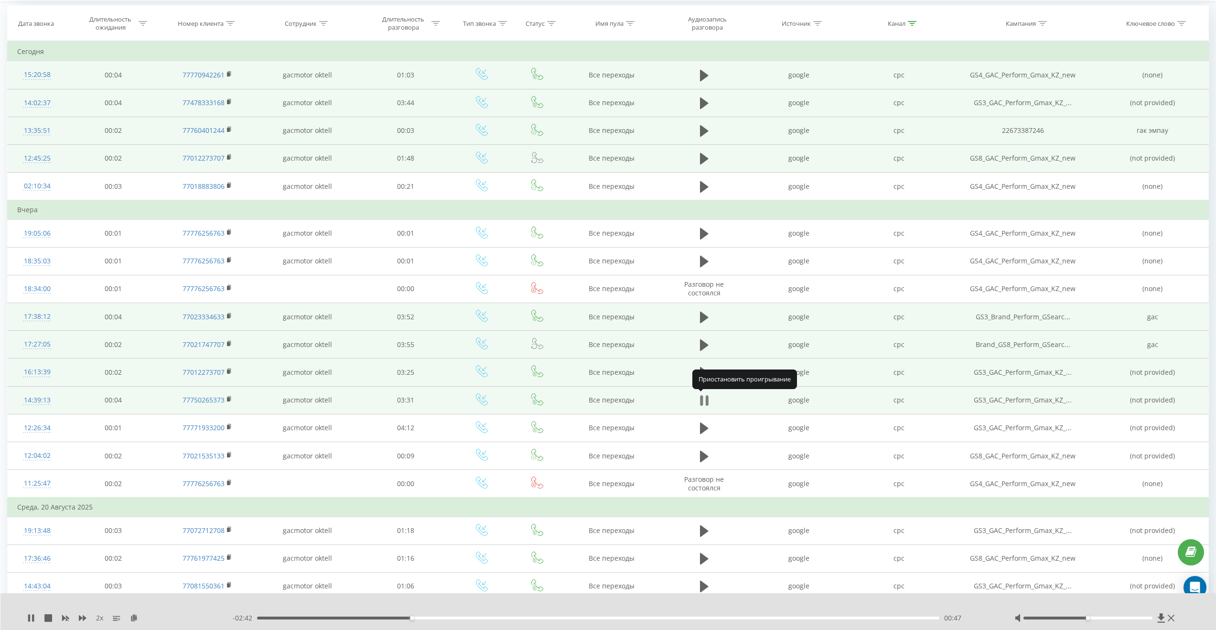
click at [707, 397] on icon at bounding box center [707, 400] width 3 height 11
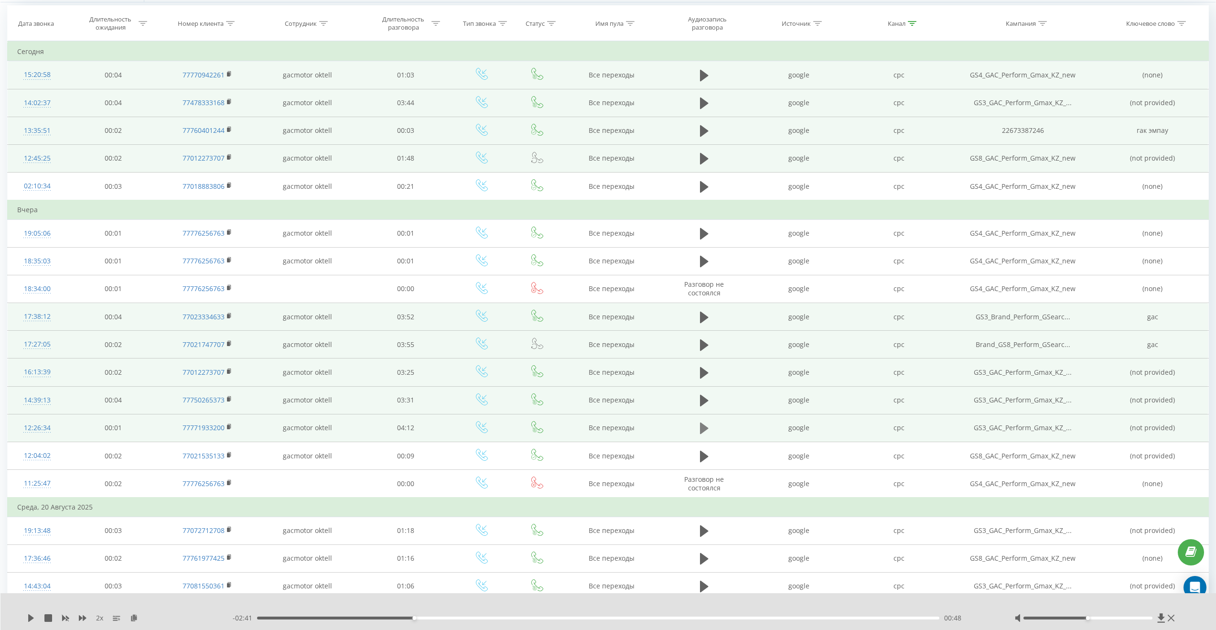
click at [705, 430] on icon at bounding box center [704, 427] width 9 height 11
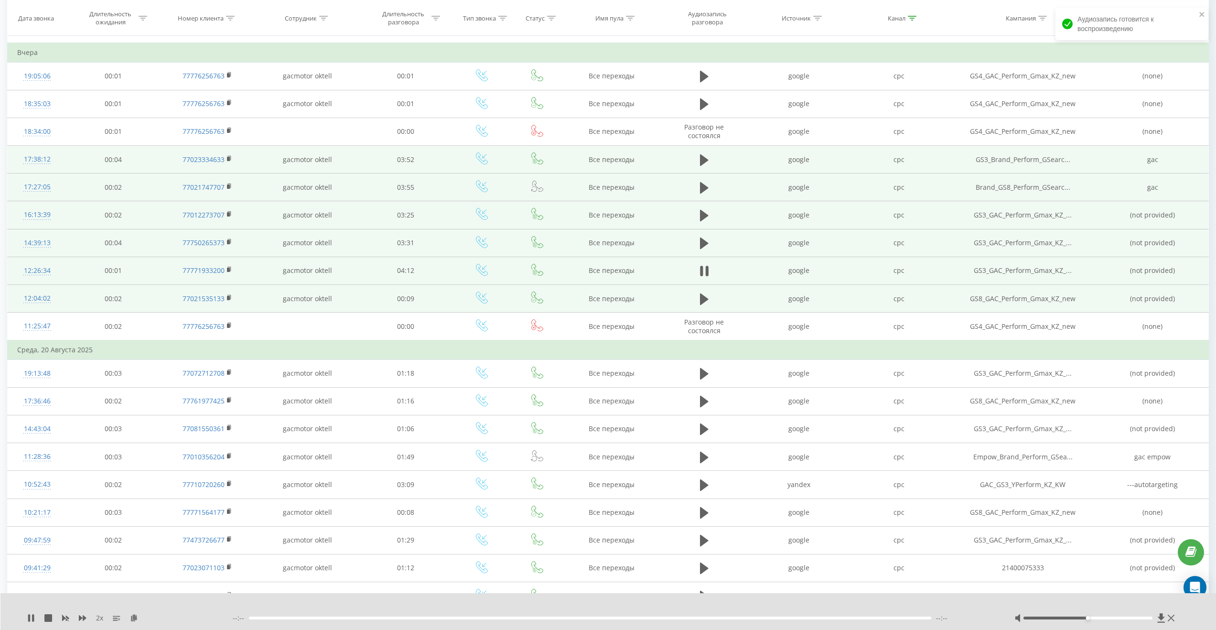
scroll to position [492, 0]
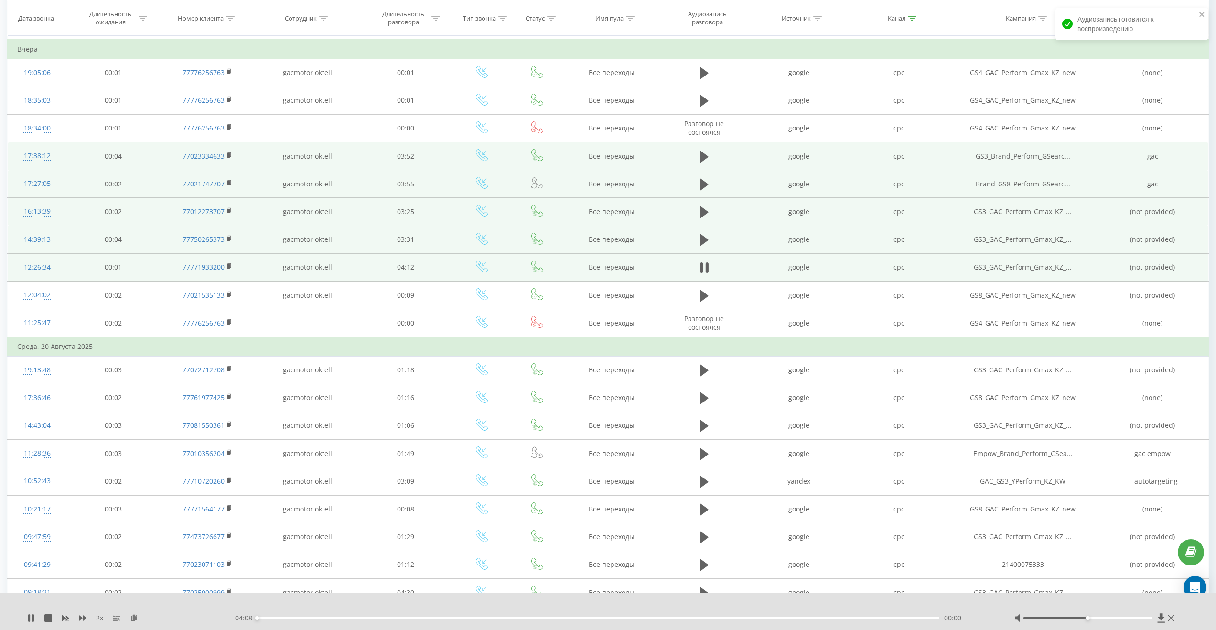
click at [274, 617] on div "00:00" at bounding box center [598, 617] width 682 height 3
click at [283, 619] on div "00:06" at bounding box center [598, 617] width 682 height 3
click at [299, 618] on div "00:09" at bounding box center [598, 617] width 682 height 3
click at [311, 619] on div "00:15" at bounding box center [598, 617] width 682 height 3
click at [328, 618] on div "00:20" at bounding box center [598, 617] width 682 height 3
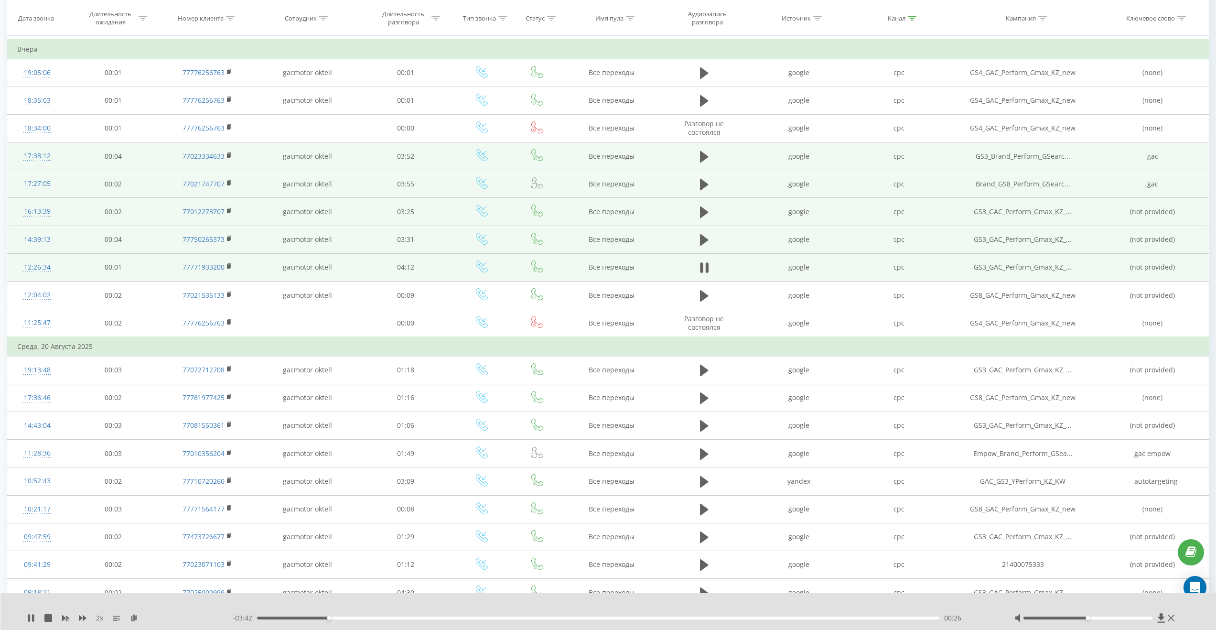
click at [340, 618] on div "00:26" at bounding box center [598, 617] width 682 height 3
click at [351, 617] on div "00:31" at bounding box center [598, 617] width 682 height 3
click at [708, 267] on icon at bounding box center [707, 267] width 3 height 11
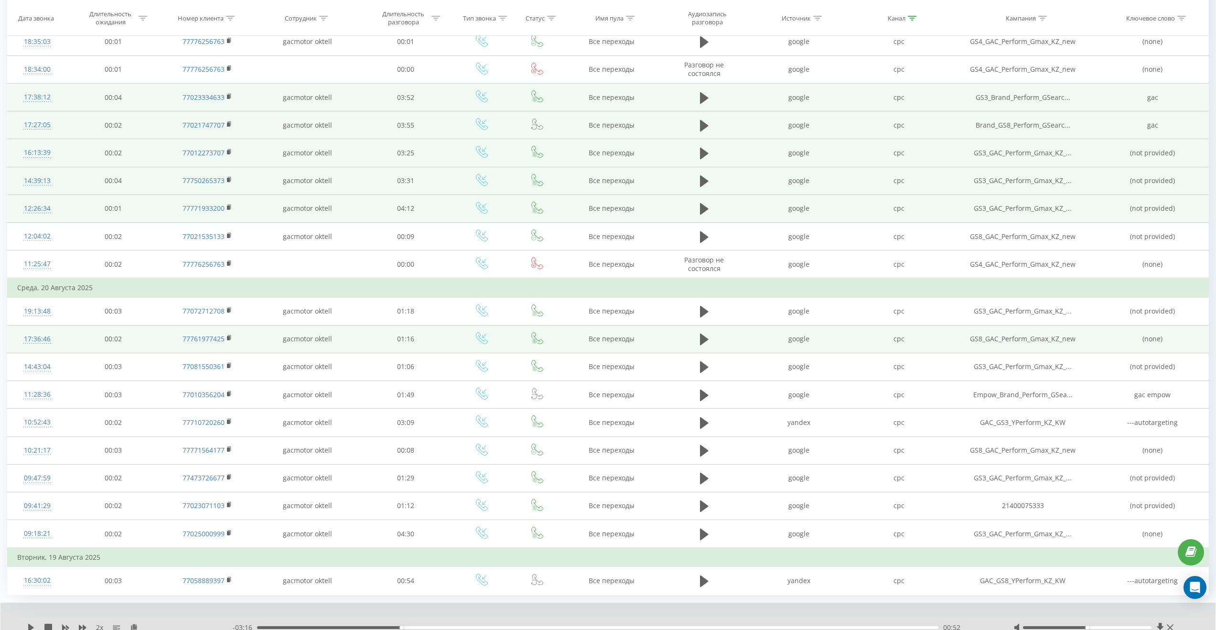
scroll to position [551, 0]
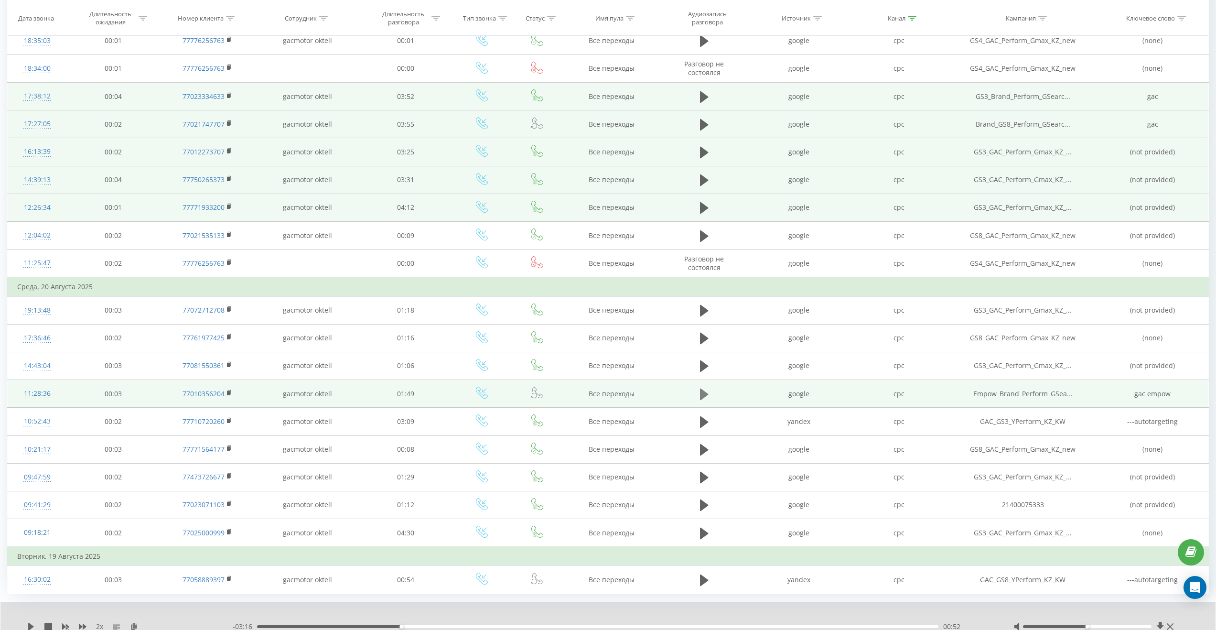
click at [704, 393] on icon at bounding box center [704, 393] width 9 height 11
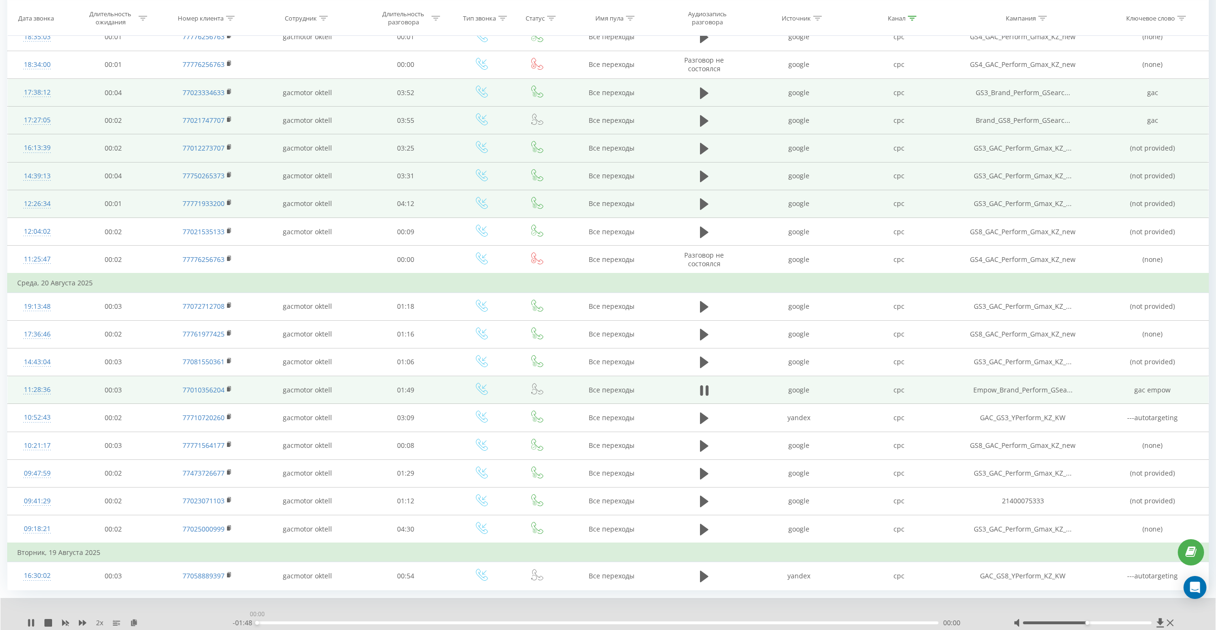
click at [292, 622] on div "00:00" at bounding box center [597, 622] width 681 height 3
click at [321, 622] on div "00:07" at bounding box center [597, 622] width 681 height 3
click at [345, 621] on div "00:14" at bounding box center [597, 622] width 681 height 3
click at [374, 621] on div "00:15" at bounding box center [597, 622] width 681 height 3
click at [707, 388] on icon at bounding box center [707, 390] width 3 height 11
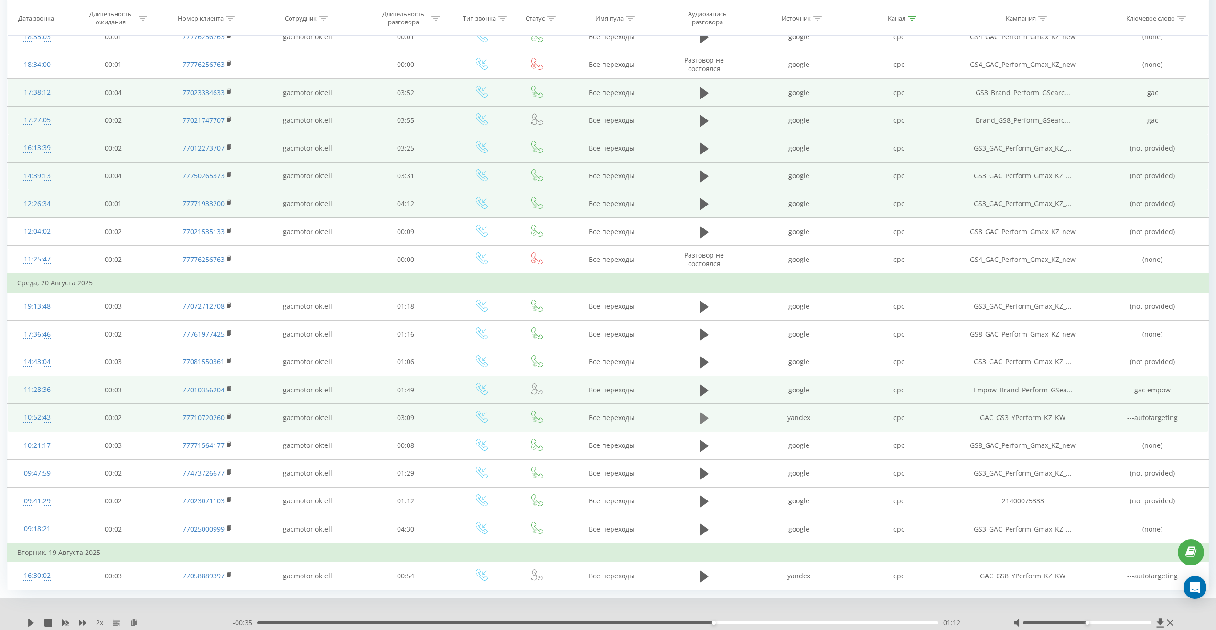
click at [704, 417] on icon at bounding box center [704, 417] width 9 height 11
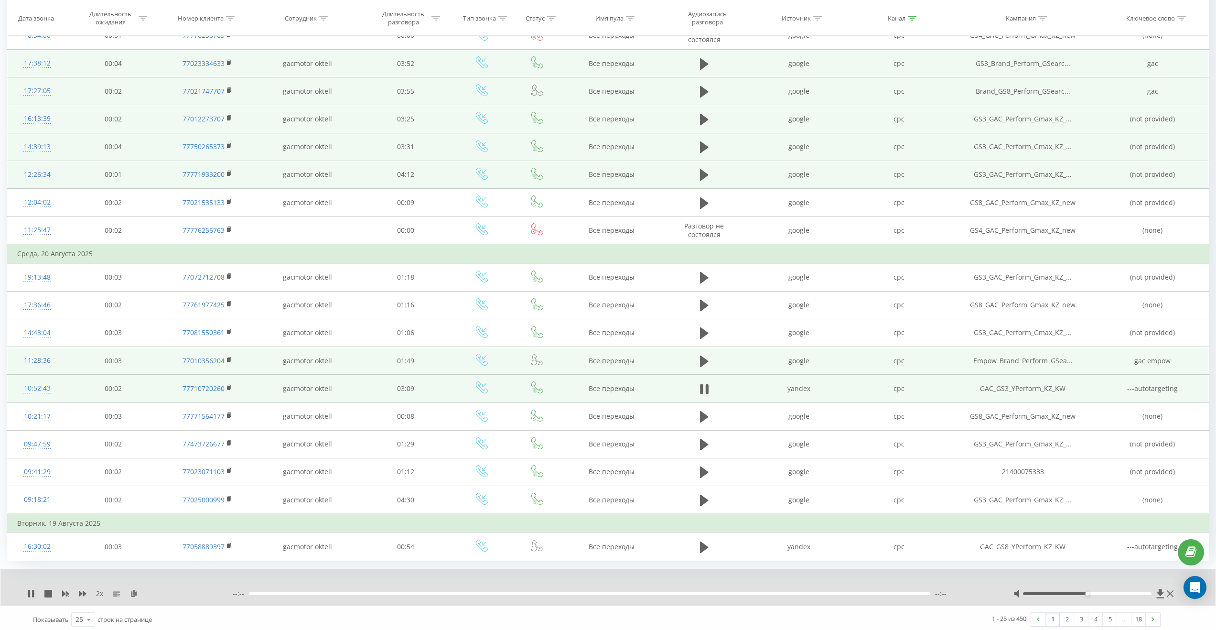
scroll to position [588, 0]
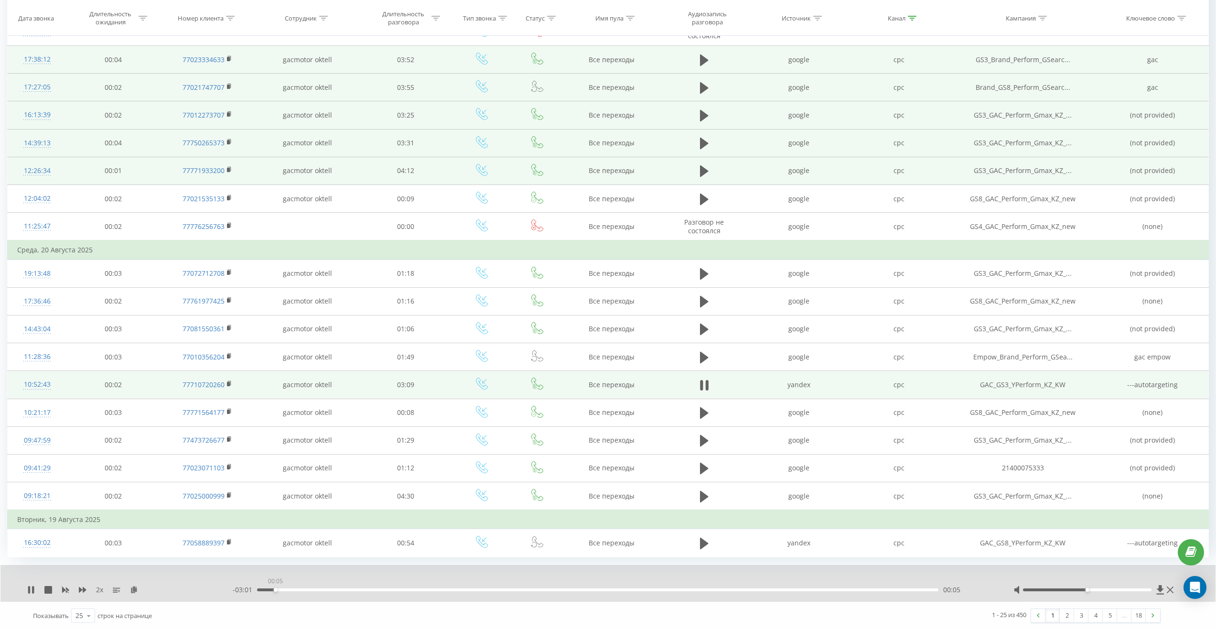
click at [275, 589] on div "00:05" at bounding box center [597, 589] width 681 height 3
click at [287, 588] on div "00:08" at bounding box center [597, 589] width 681 height 3
click at [302, 588] on div "00:08" at bounding box center [597, 589] width 681 height 3
click at [327, 590] on div "00:19" at bounding box center [597, 589] width 681 height 3
click at [354, 590] on div "- 02:44 00:22 00:22" at bounding box center [611, 590] width 757 height 10
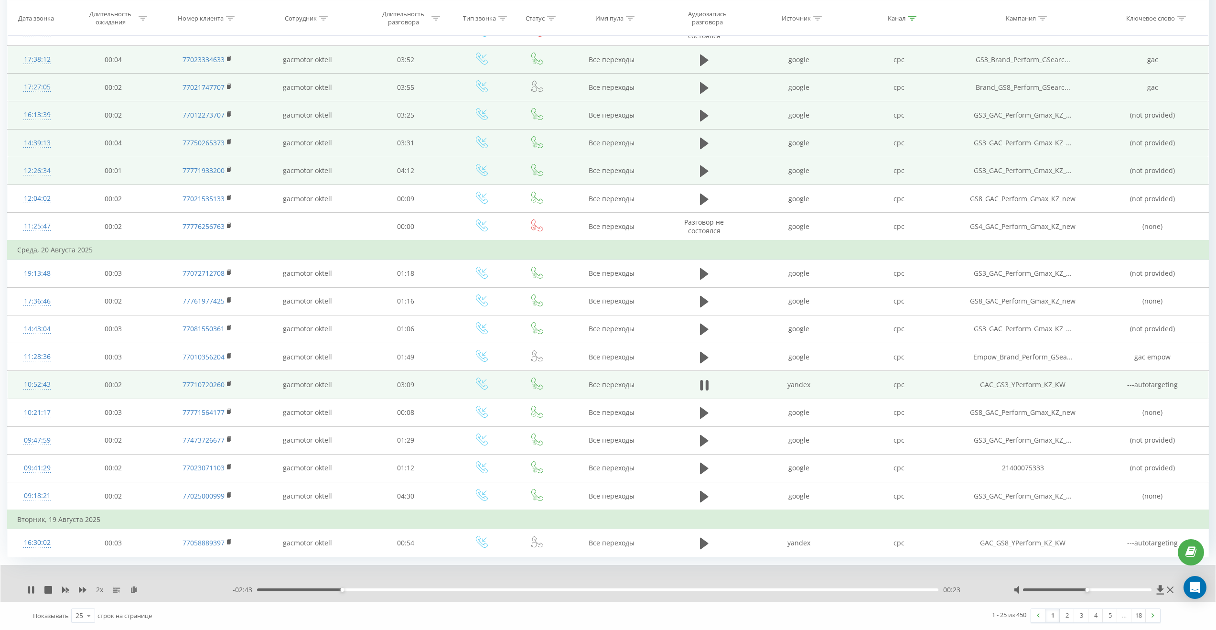
click at [361, 590] on div "00:23" at bounding box center [597, 589] width 681 height 3
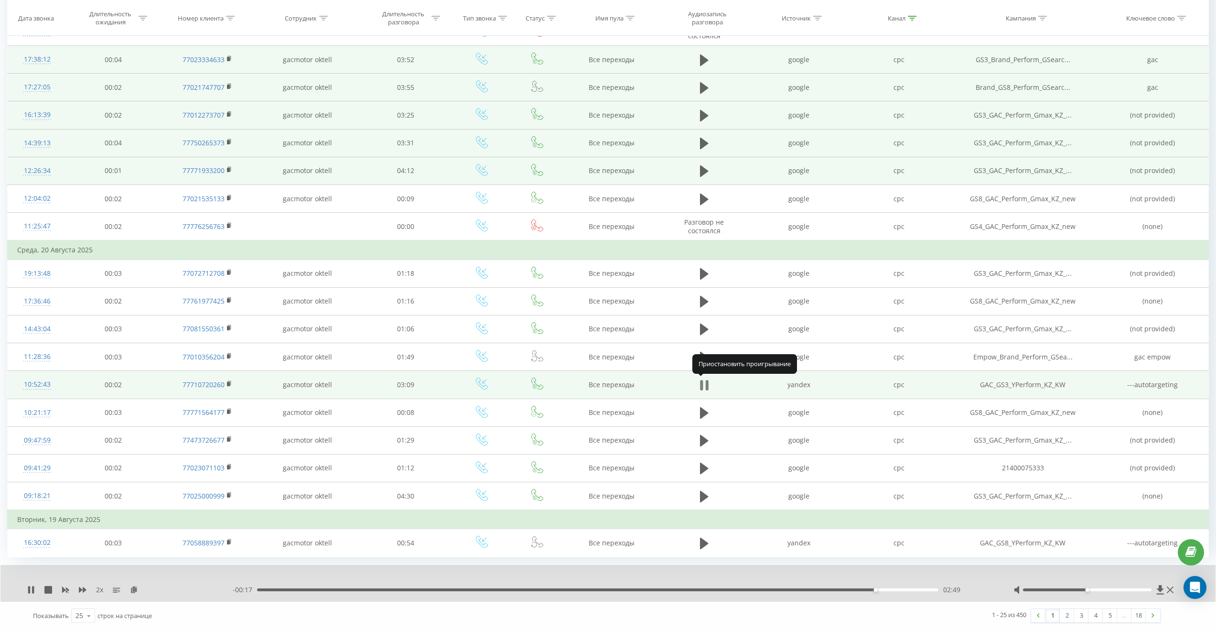
click at [708, 384] on icon at bounding box center [707, 385] width 3 height 11
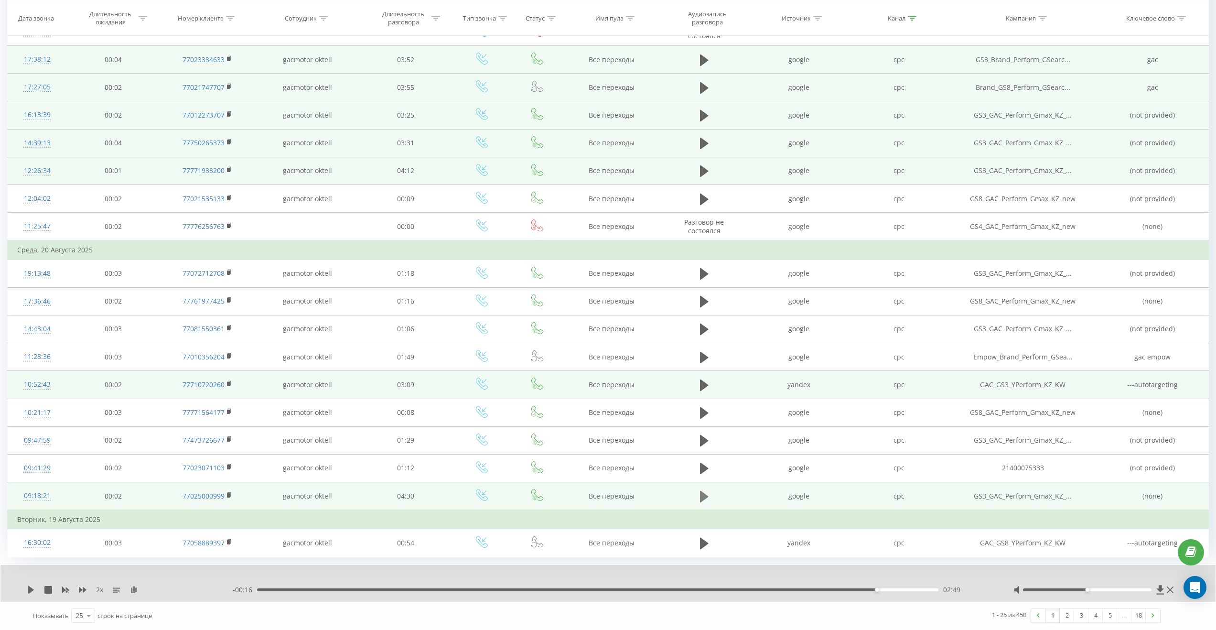
click at [706, 495] on icon at bounding box center [704, 495] width 9 height 11
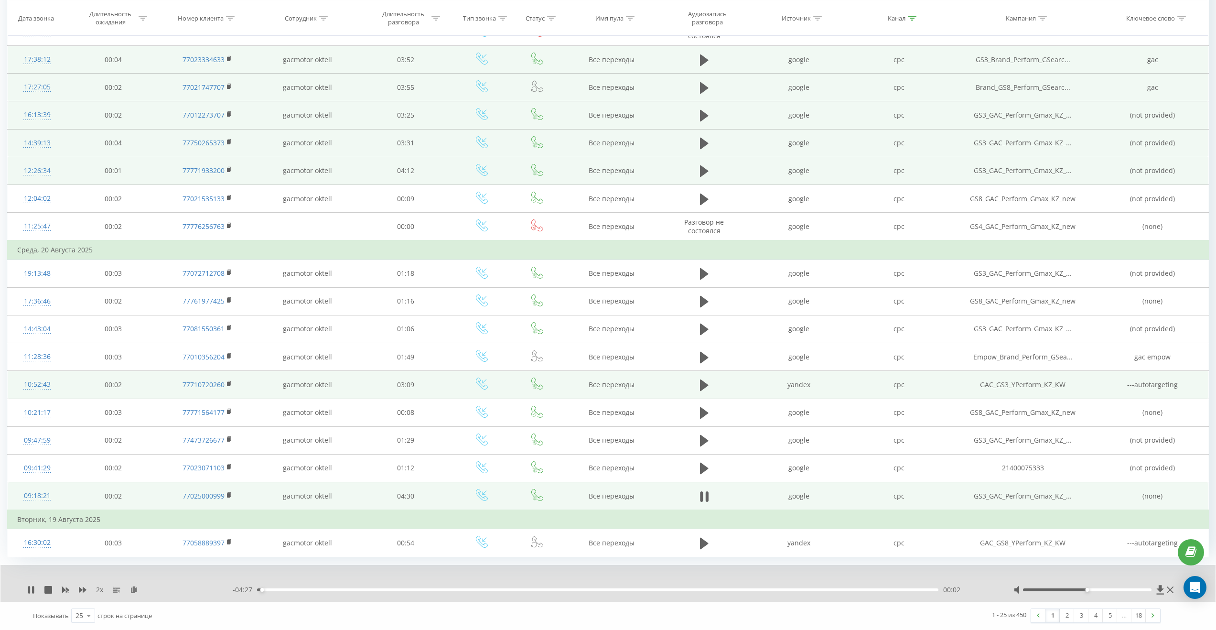
click at [271, 589] on div "00:02" at bounding box center [597, 589] width 681 height 3
click at [286, 589] on div "00:06" at bounding box center [597, 589] width 681 height 3
click at [306, 590] on div "00:19" at bounding box center [597, 589] width 681 height 3
click at [330, 588] on div "00:29" at bounding box center [597, 589] width 681 height 3
click at [359, 588] on div "00:00" at bounding box center [597, 589] width 681 height 3
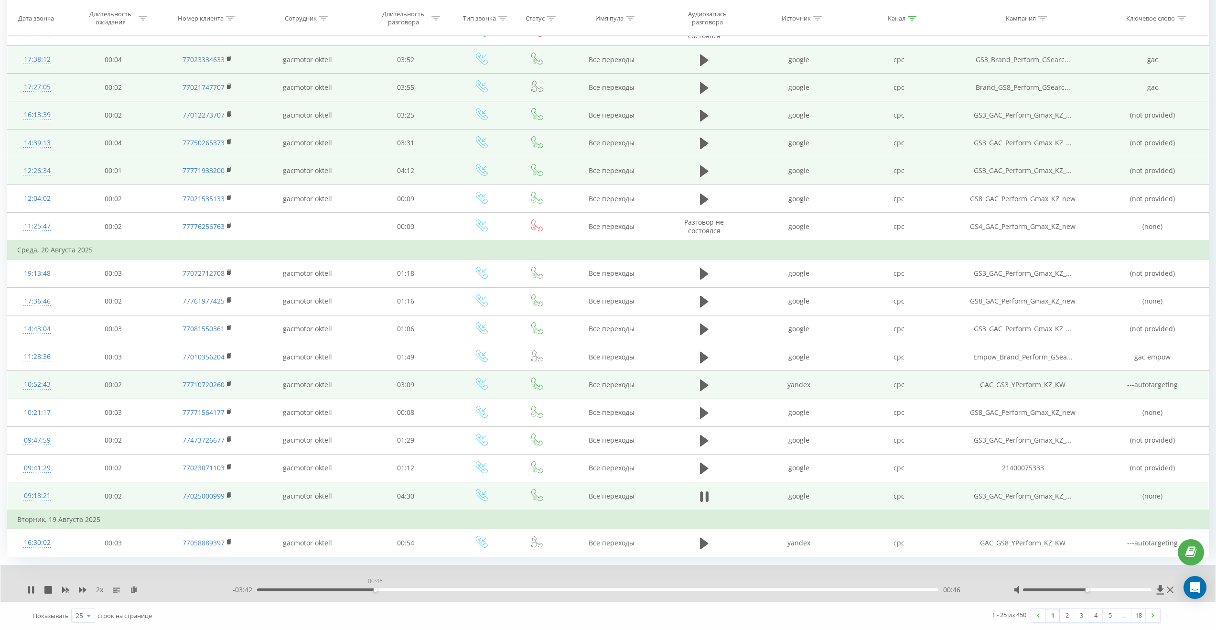
click at [375, 589] on div "00:46" at bounding box center [597, 589] width 681 height 3
click at [395, 588] on div "00:54" at bounding box center [597, 589] width 681 height 3
click at [437, 589] on div "01:06" at bounding box center [597, 589] width 681 height 3
click at [463, 589] on div "01:21" at bounding box center [597, 589] width 681 height 3
click at [487, 589] on div "01:21" at bounding box center [597, 589] width 681 height 3
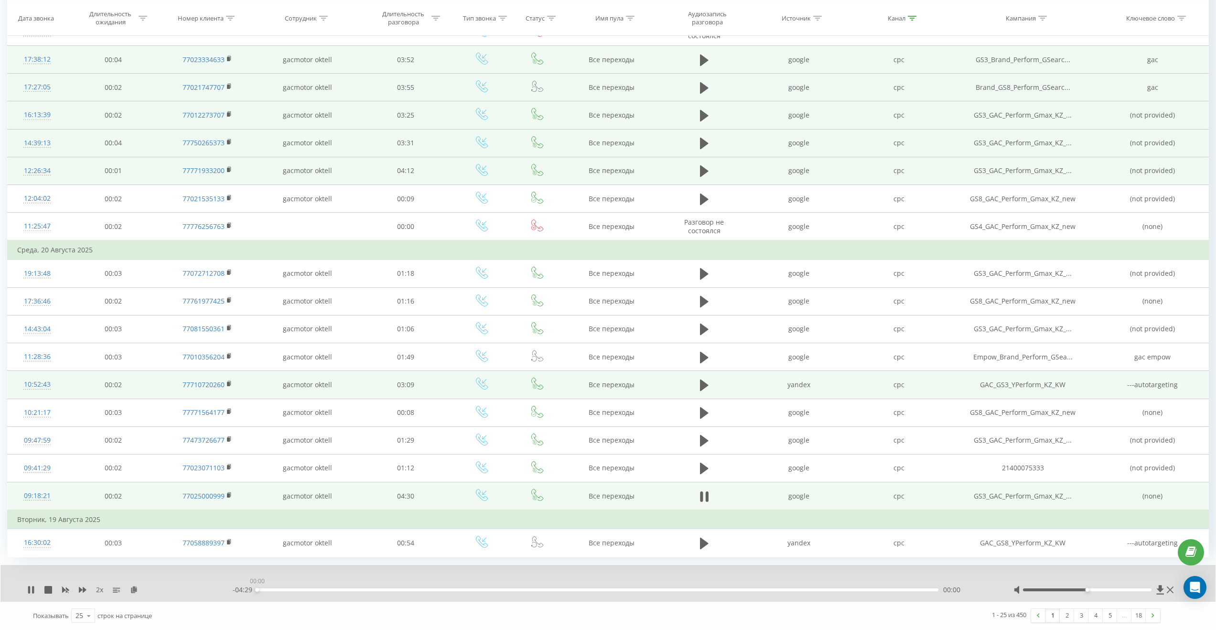
click at [502, 588] on div "00:00" at bounding box center [597, 589] width 681 height 3
click at [520, 589] on div "01:44" at bounding box center [597, 589] width 681 height 3
drag, startPoint x: 533, startPoint y: 589, endPoint x: 541, endPoint y: 589, distance: 8.1
click at [533, 589] on div "01:44" at bounding box center [597, 589] width 681 height 3
click at [550, 589] on div "01:49" at bounding box center [597, 589] width 681 height 3
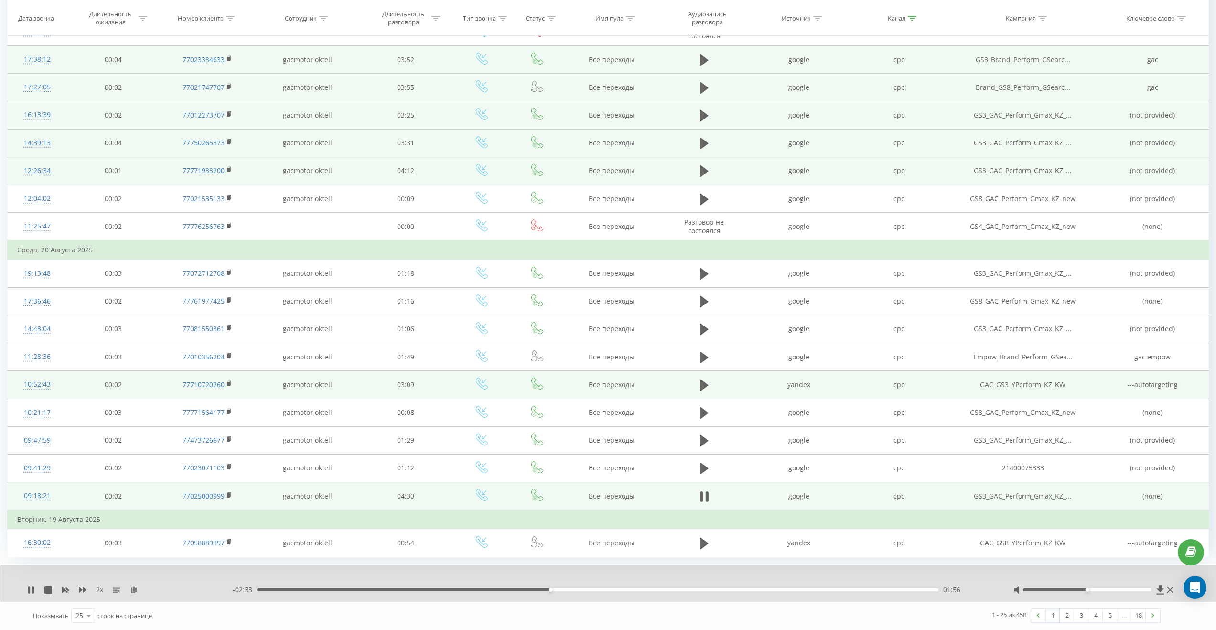
drag, startPoint x: 567, startPoint y: 590, endPoint x: 573, endPoint y: 590, distance: 6.7
click at [567, 590] on div "01:56" at bounding box center [597, 589] width 681 height 3
drag, startPoint x: 585, startPoint y: 590, endPoint x: 604, endPoint y: 591, distance: 18.7
click at [586, 590] on div "02:02" at bounding box center [597, 589] width 681 height 3
click at [604, 591] on div "- 02:18 02:10 02:10" at bounding box center [611, 590] width 757 height 10
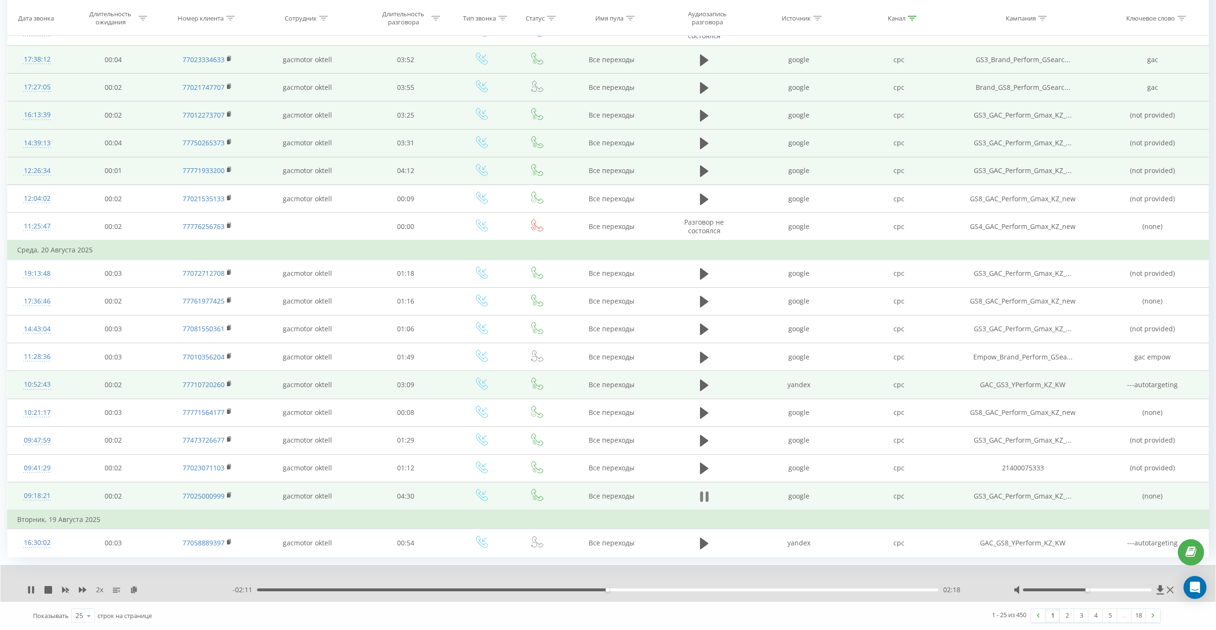
click at [705, 490] on icon at bounding box center [704, 496] width 9 height 13
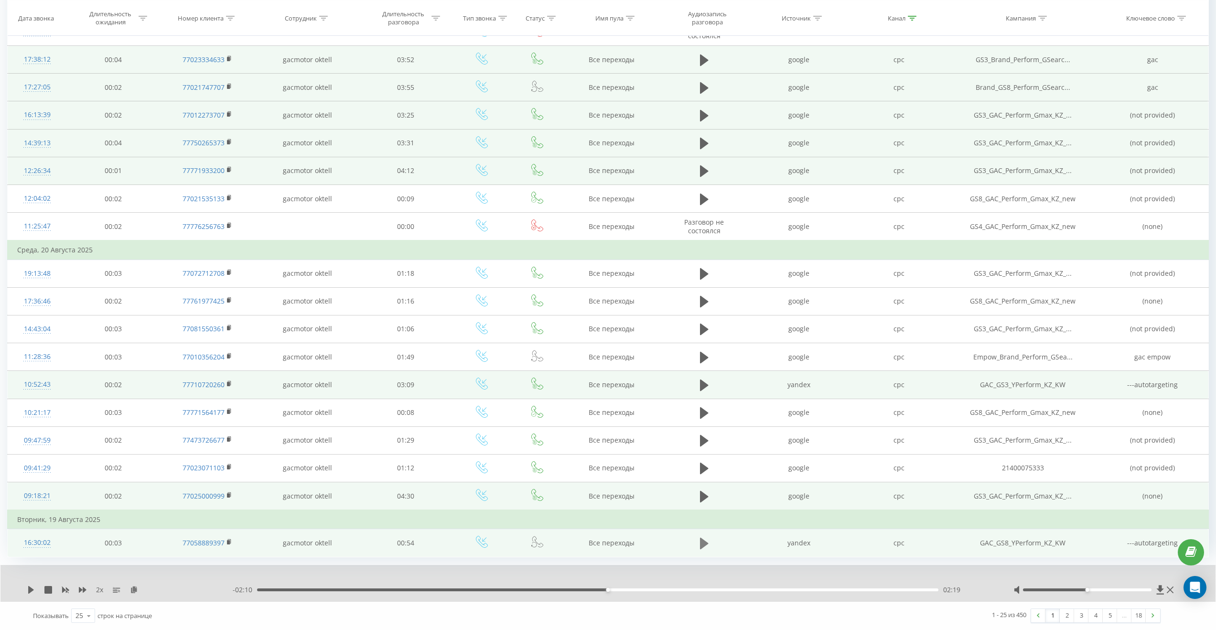
click at [705, 545] on icon at bounding box center [704, 542] width 9 height 13
click at [1066, 616] on link "2" at bounding box center [1067, 615] width 14 height 13
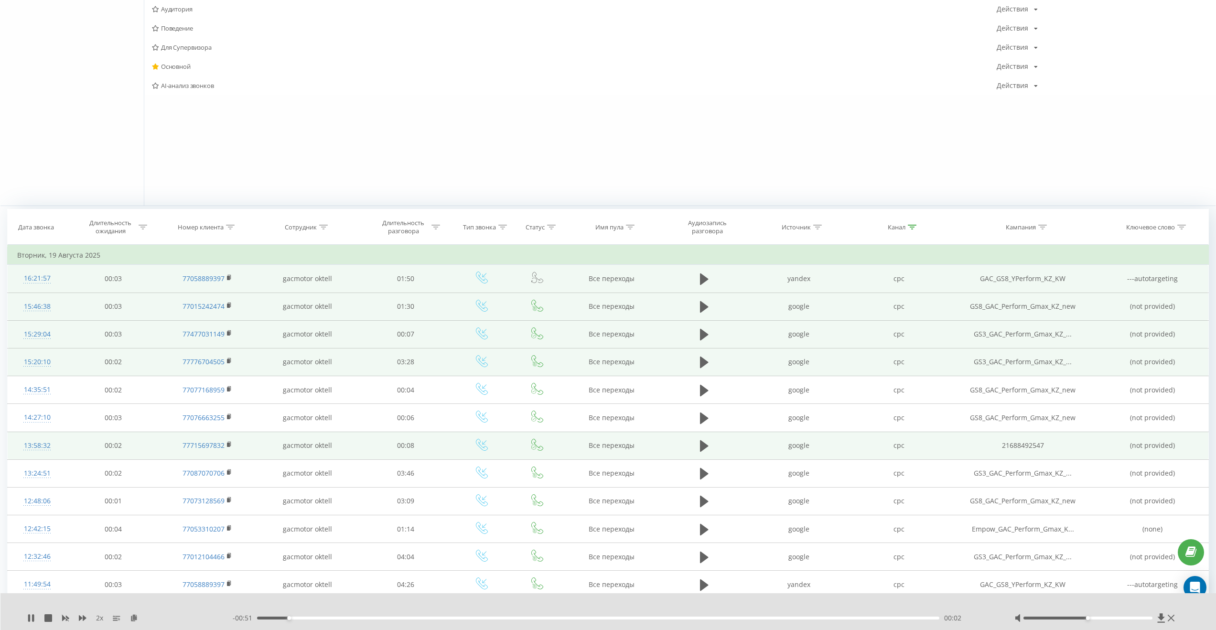
scroll to position [180, 0]
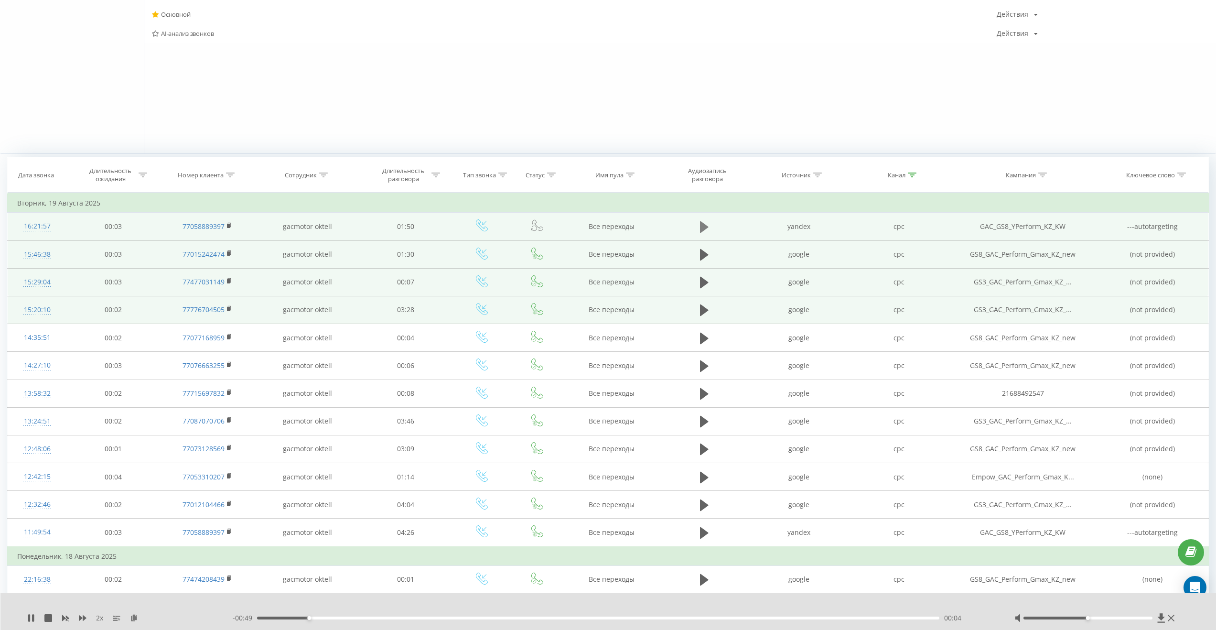
click at [701, 226] on icon at bounding box center [704, 226] width 9 height 11
click at [289, 617] on div "00:03" at bounding box center [598, 617] width 682 height 3
click at [320, 619] on div "00:10" at bounding box center [598, 617] width 682 height 3
click at [341, 618] on div "00:10" at bounding box center [598, 617] width 682 height 3
click at [357, 618] on div "00:16" at bounding box center [598, 617] width 682 height 3
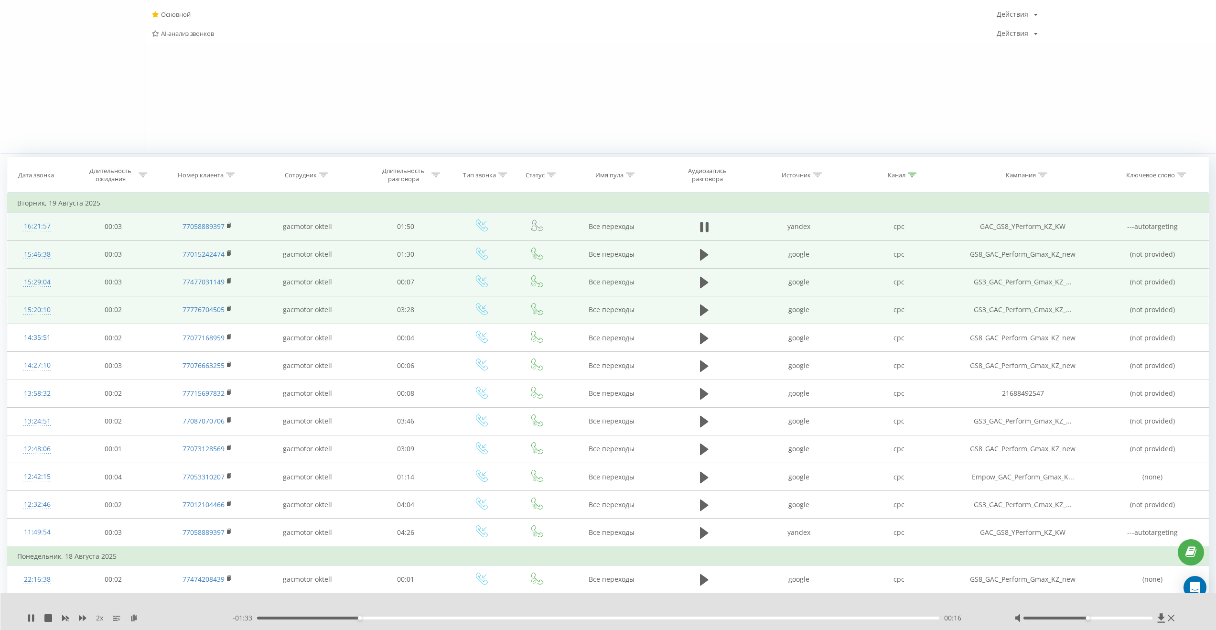
click at [374, 618] on div "00:16" at bounding box center [598, 617] width 682 height 3
click at [388, 617] on div "00:19" at bounding box center [598, 617] width 682 height 3
click at [402, 618] on div "00:21" at bounding box center [598, 617] width 682 height 3
click at [416, 618] on div "00:24" at bounding box center [598, 617] width 682 height 3
click at [432, 615] on div "- 01:23 00:25 00:25" at bounding box center [612, 618] width 758 height 10
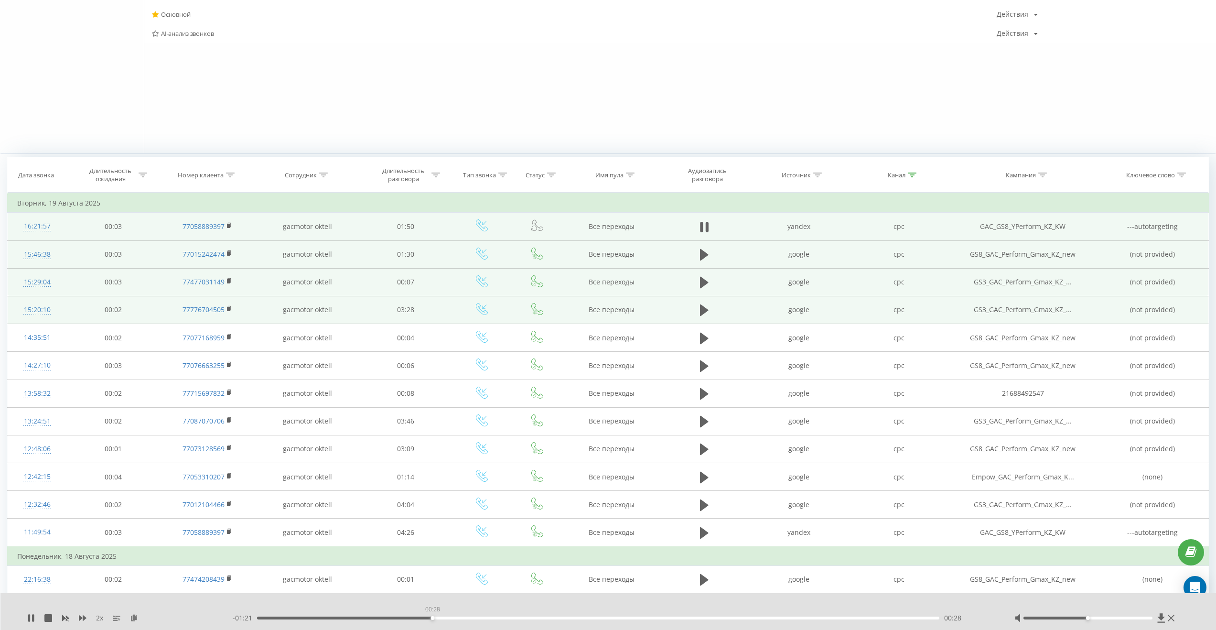
click at [432, 619] on div "00:28" at bounding box center [598, 617] width 682 height 3
click at [458, 619] on div "- 01:19 00:29 00:29" at bounding box center [612, 618] width 758 height 10
click at [459, 617] on div "00:29" at bounding box center [598, 617] width 682 height 3
click at [473, 616] on div "00:34" at bounding box center [598, 617] width 682 height 3
click at [517, 618] on div "00:41" at bounding box center [598, 617] width 682 height 3
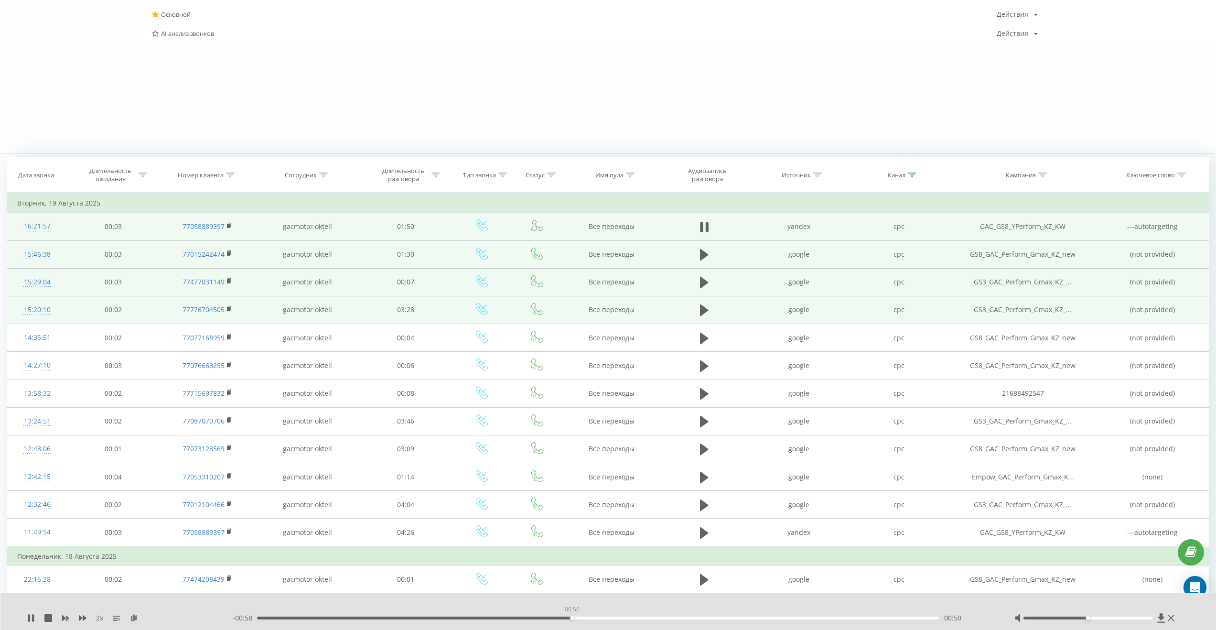
click at [572, 617] on div "00:50" at bounding box center [598, 617] width 682 height 3
click at [707, 227] on icon at bounding box center [707, 227] width 3 height 11
click at [703, 311] on icon at bounding box center [704, 309] width 9 height 11
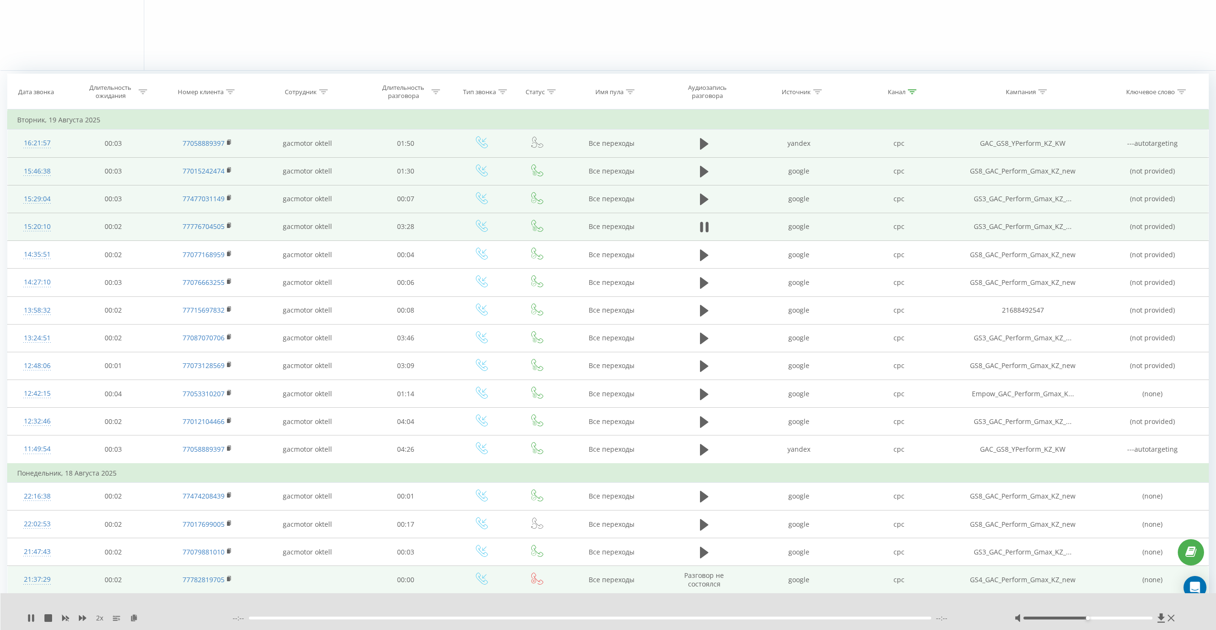
scroll to position [264, 0]
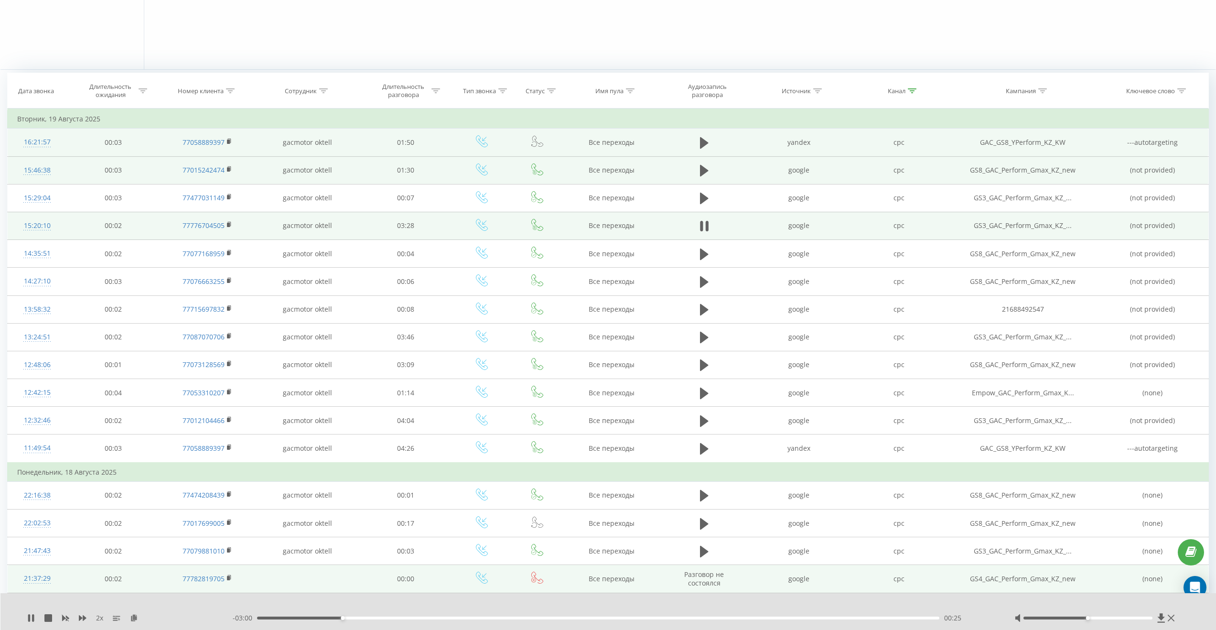
click at [364, 617] on div "00:25" at bounding box center [598, 617] width 682 height 3
click at [705, 225] on icon at bounding box center [704, 225] width 9 height 13
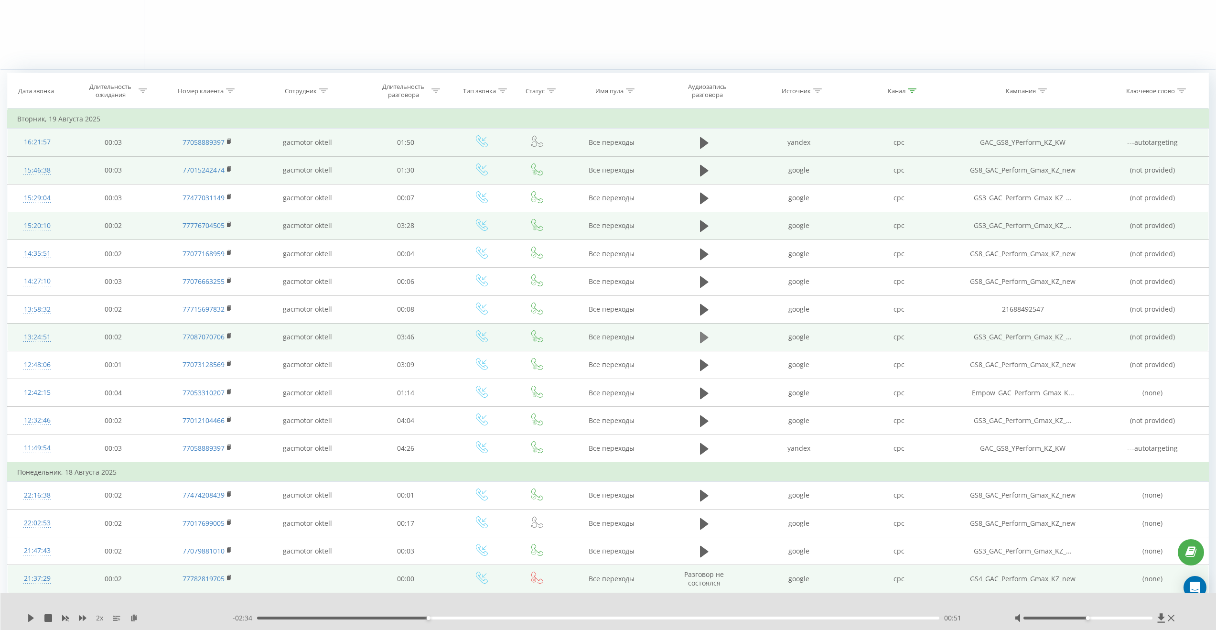
click at [701, 337] on icon at bounding box center [704, 337] width 9 height 11
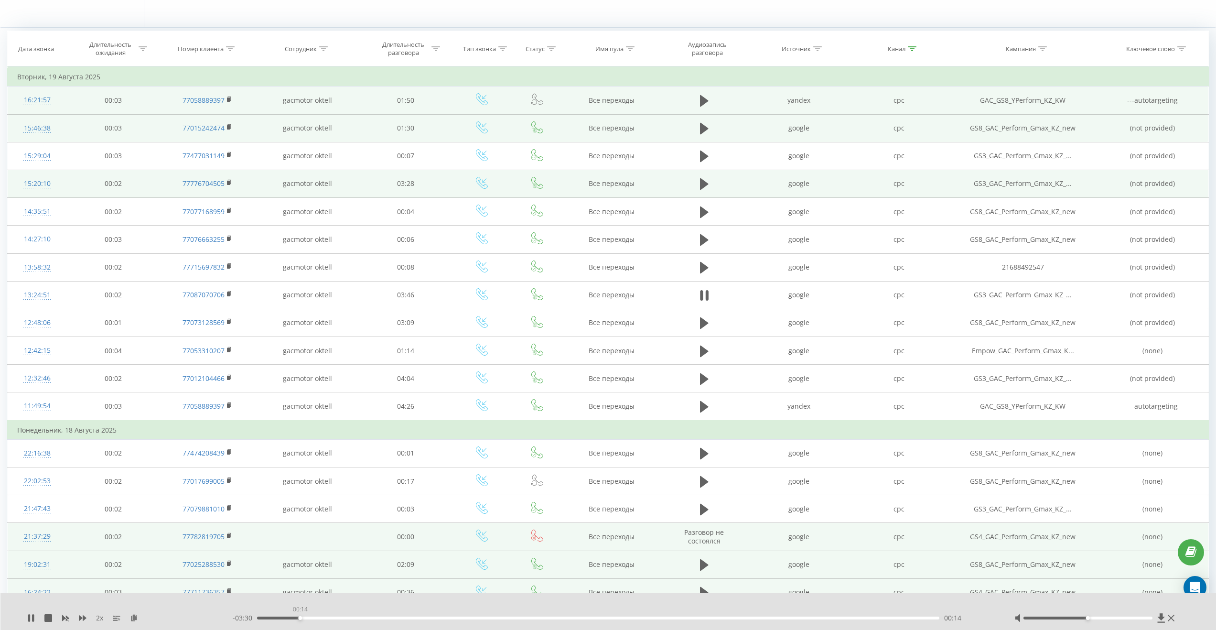
click at [300, 617] on div "00:14" at bounding box center [598, 617] width 682 height 3
click at [314, 616] on div "00:14" at bounding box center [598, 617] width 682 height 3
click at [333, 616] on div "00:25" at bounding box center [598, 617] width 682 height 3
click at [350, 616] on div "00:25" at bounding box center [598, 617] width 682 height 3
click at [371, 616] on div "00:37" at bounding box center [598, 617] width 682 height 3
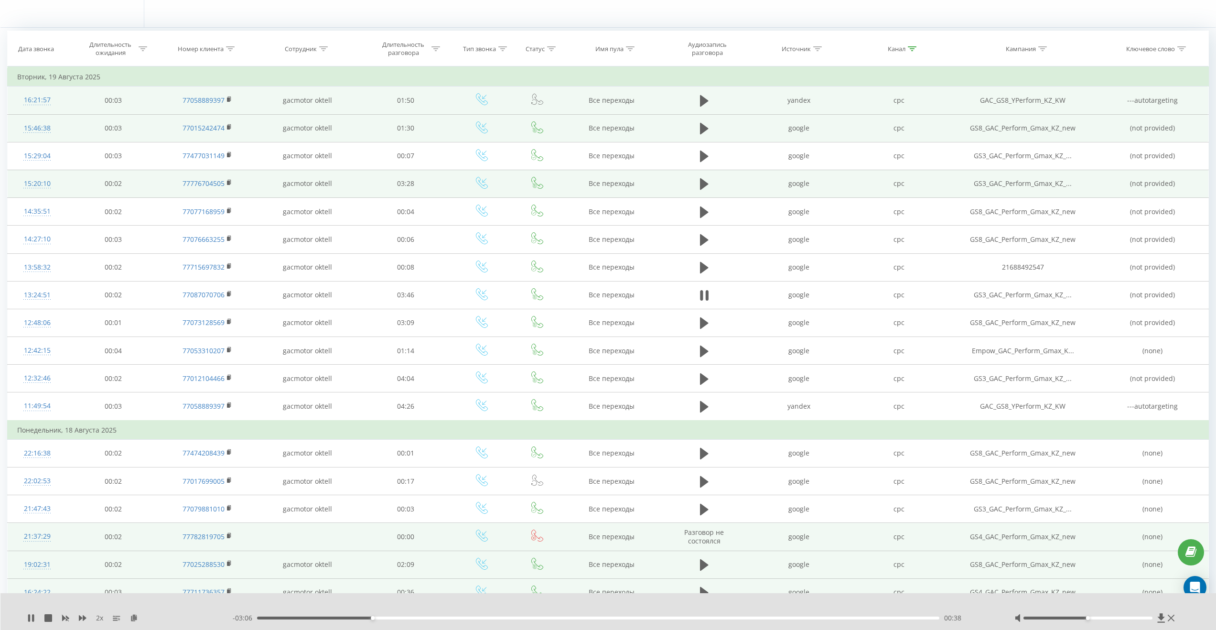
click at [387, 616] on div "00:38" at bounding box center [598, 617] width 682 height 3
click at [408, 617] on div "00:49" at bounding box center [598, 617] width 682 height 3
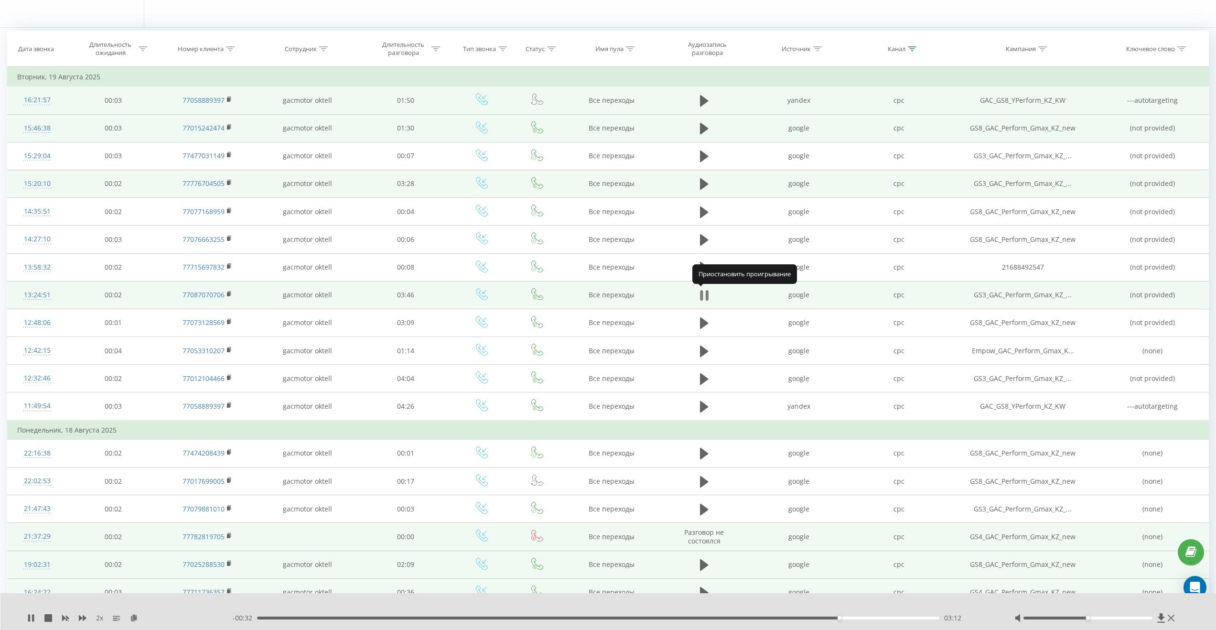
click at [704, 294] on icon at bounding box center [704, 295] width 9 height 13
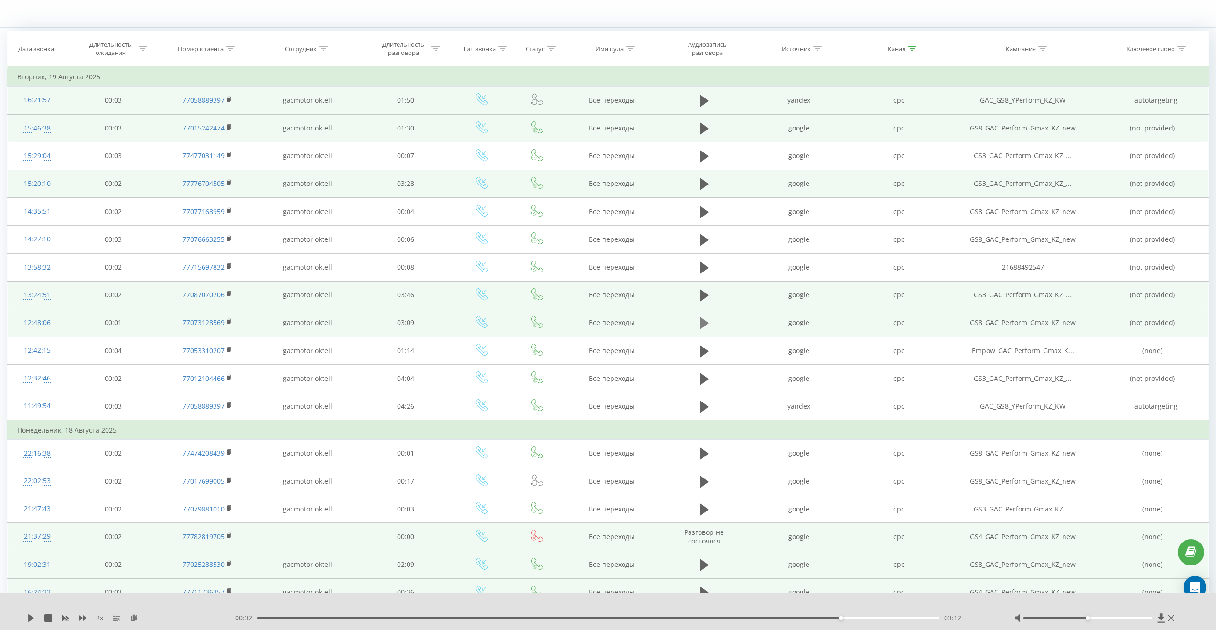
click at [697, 323] on button at bounding box center [704, 323] width 14 height 14
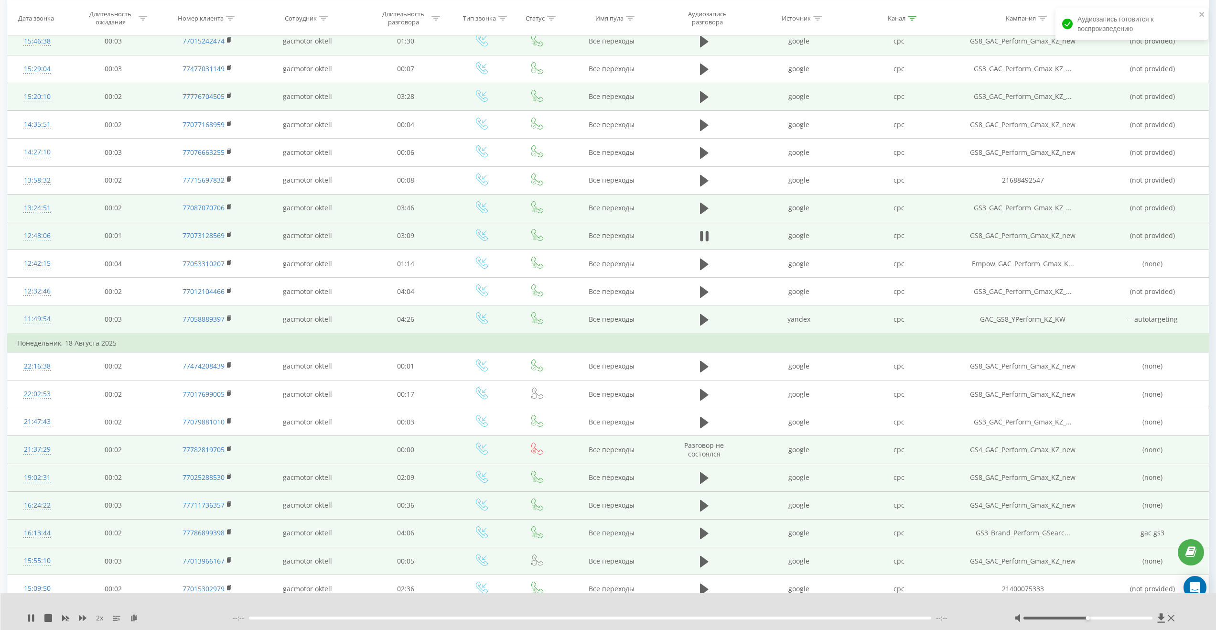
scroll to position [393, 0]
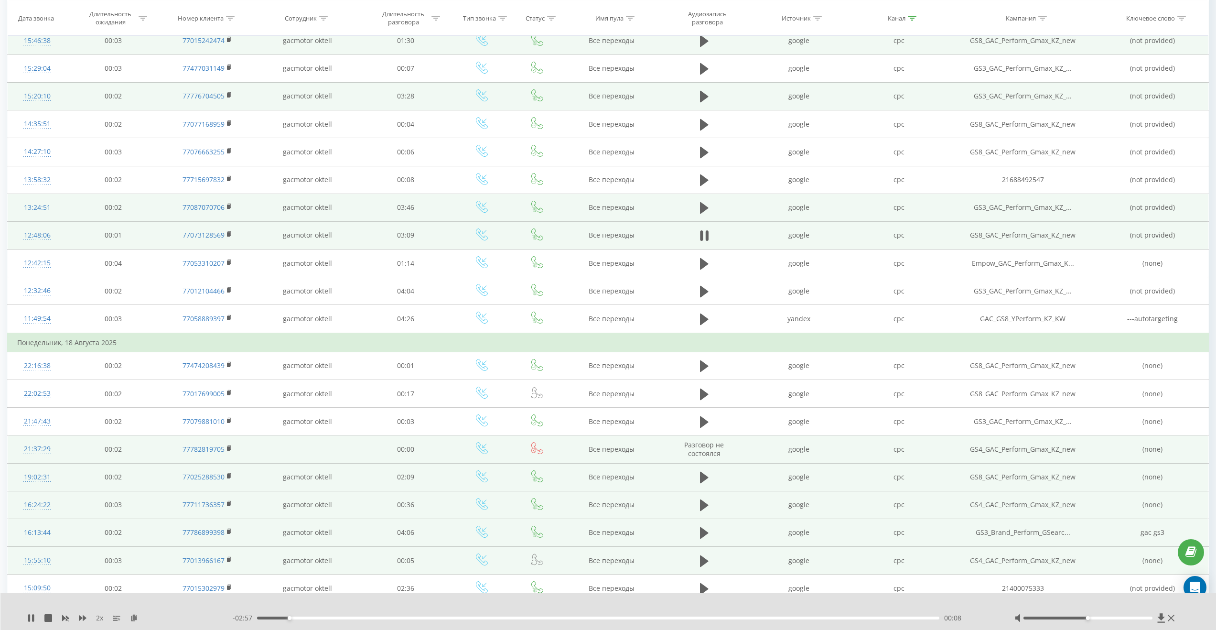
click at [301, 614] on div "- 02:57 00:08 00:08" at bounding box center [612, 618] width 758 height 10
click at [326, 618] on div "00:18" at bounding box center [598, 617] width 682 height 3
click at [347, 617] on div "00:19" at bounding box center [598, 617] width 682 height 3
click at [705, 237] on icon at bounding box center [704, 235] width 9 height 13
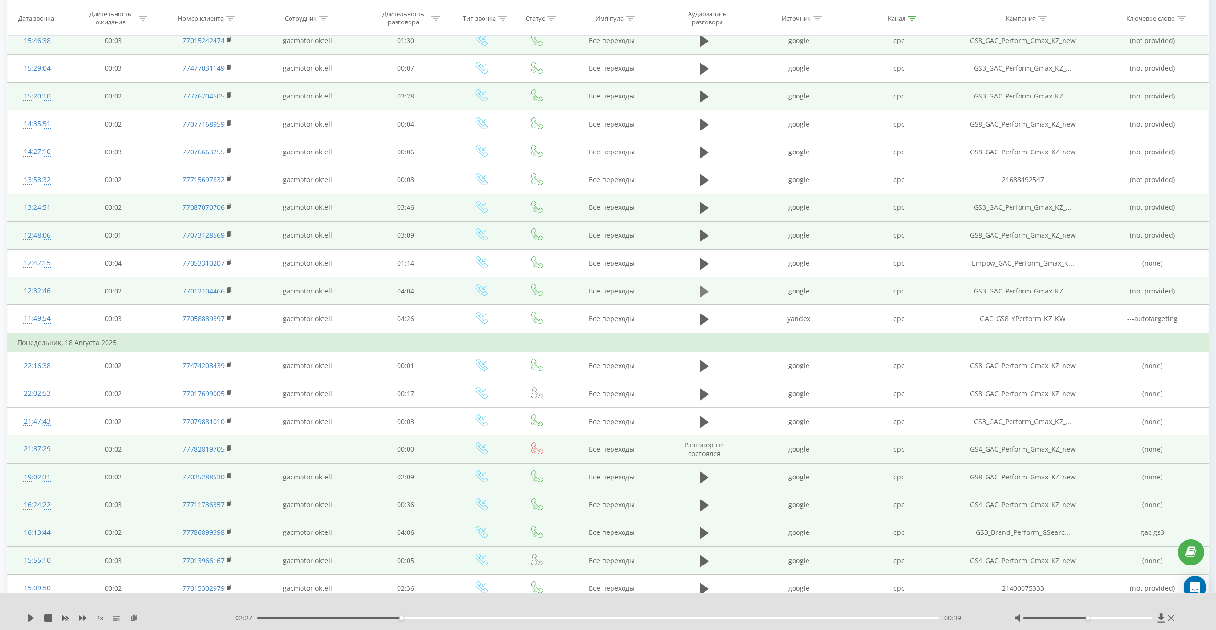
click at [703, 290] on icon at bounding box center [704, 291] width 9 height 11
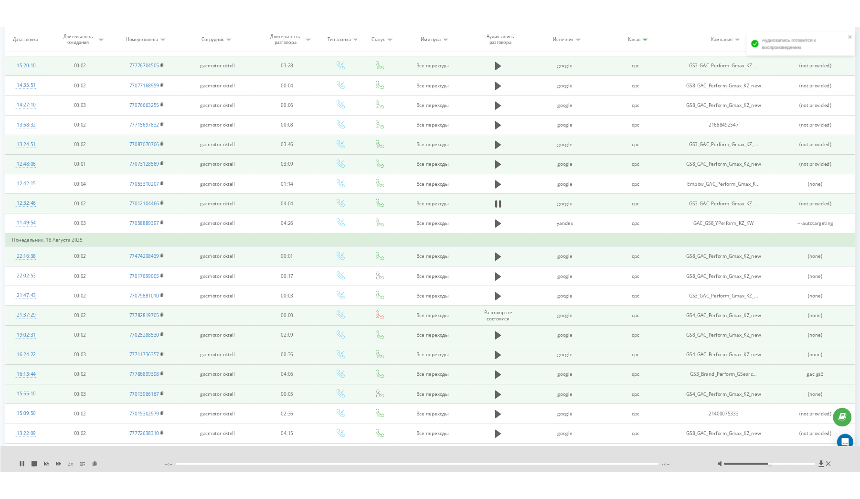
scroll to position [434, 0]
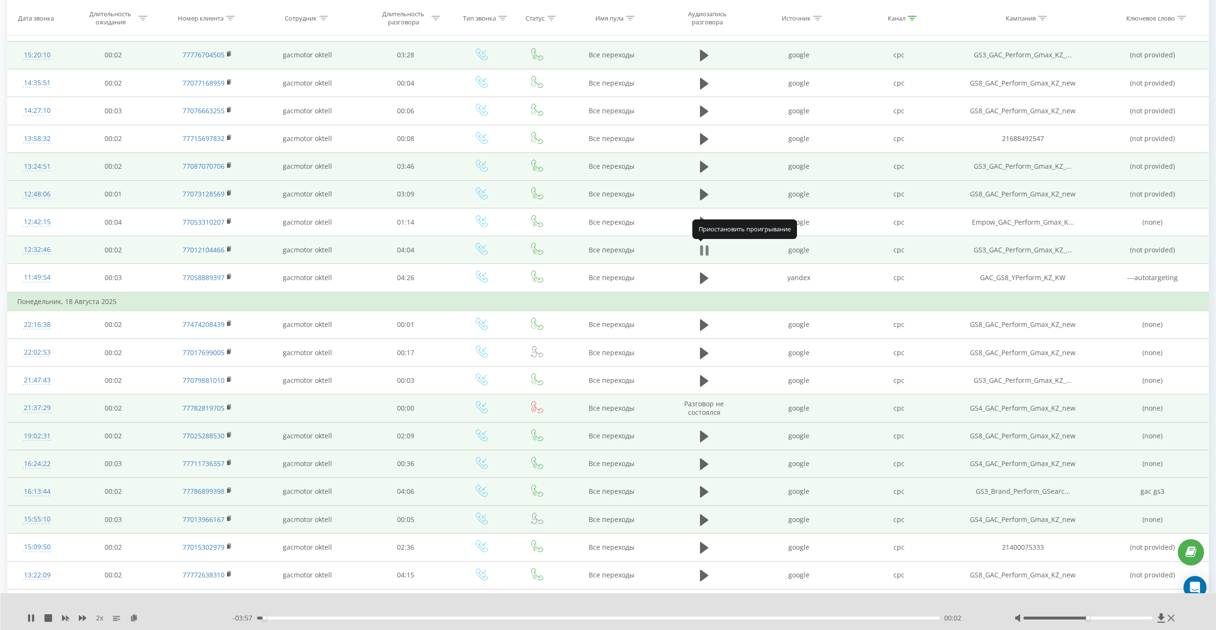
click at [706, 250] on icon at bounding box center [707, 250] width 3 height 11
click at [32, 618] on icon at bounding box center [31, 618] width 6 height 8
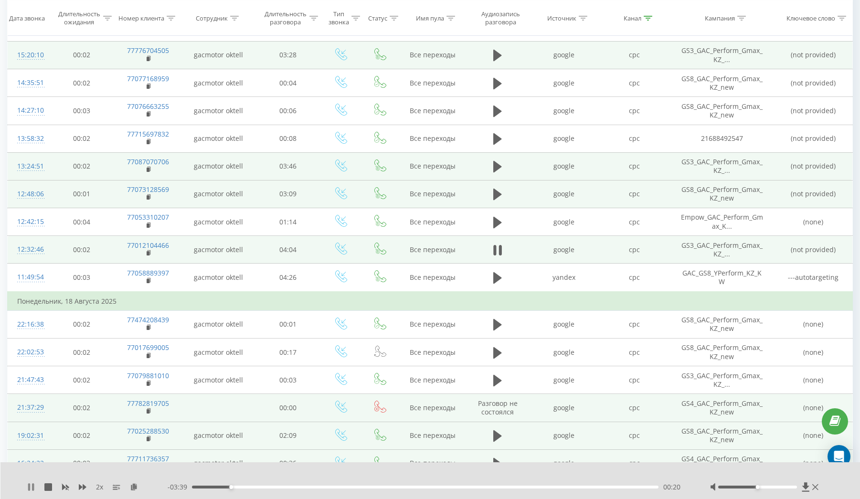
click at [32, 486] on icon at bounding box center [33, 487] width 2 height 8
click at [32, 487] on icon at bounding box center [31, 487] width 6 height 8
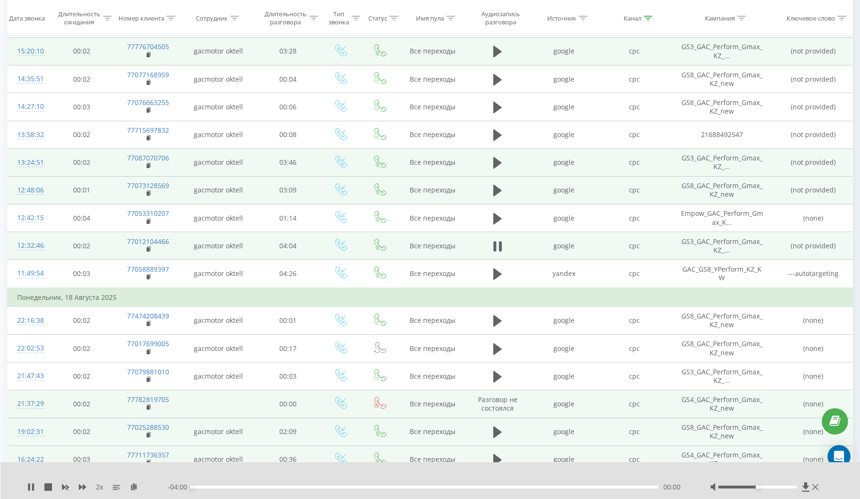
scroll to position [439, 0]
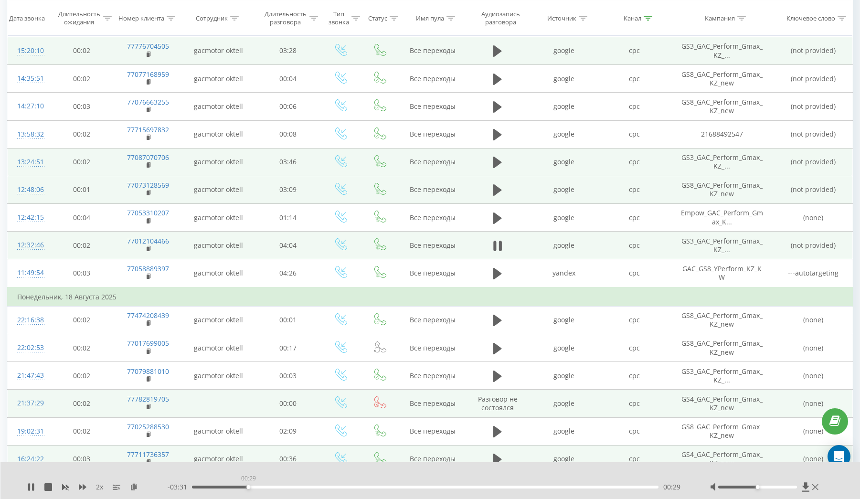
click at [248, 488] on div "00:29" at bounding box center [425, 487] width 467 height 3
click at [258, 487] on div "00:34" at bounding box center [425, 487] width 467 height 3
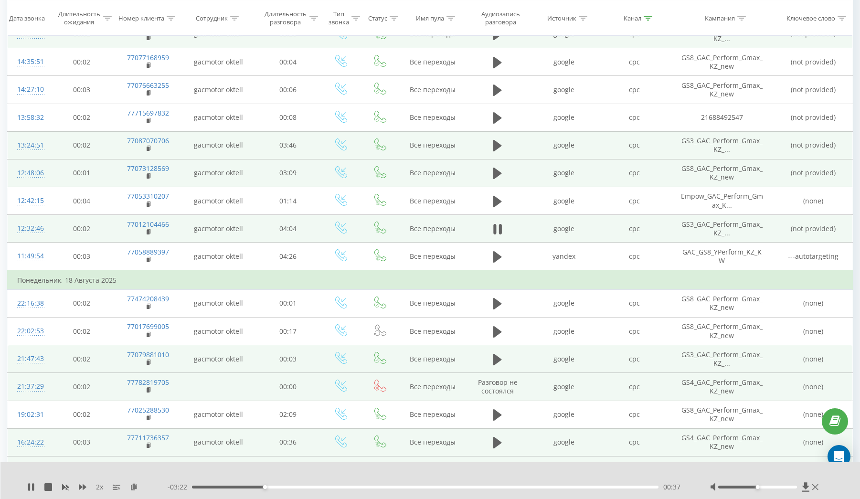
scroll to position [472, 0]
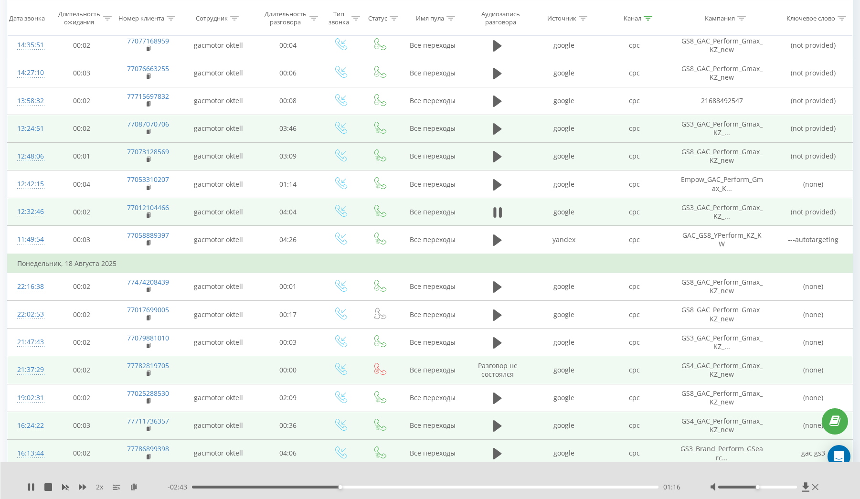
click at [352, 486] on div "01:16" at bounding box center [425, 487] width 467 height 3
click at [370, 486] on div "01:31" at bounding box center [425, 487] width 467 height 3
click at [388, 487] on div "01:40" at bounding box center [425, 487] width 467 height 3
click at [502, 212] on button at bounding box center [498, 212] width 14 height 14
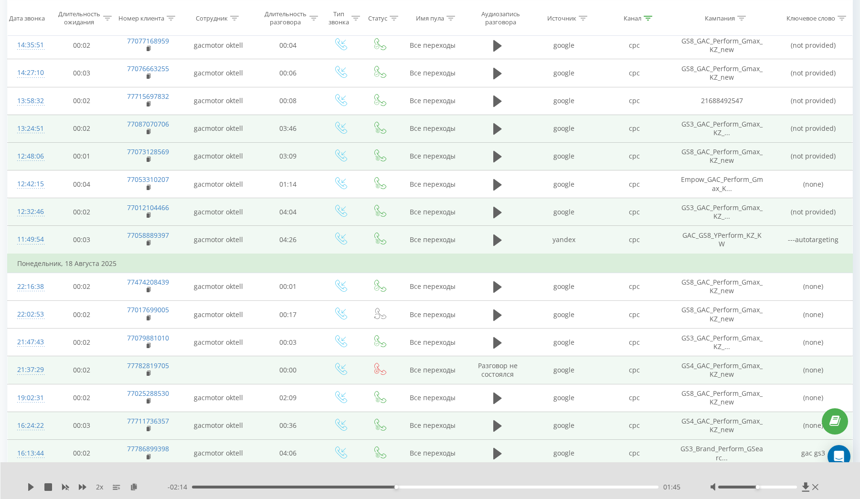
click at [489, 237] on td at bounding box center [498, 240] width 63 height 28
click at [495, 239] on icon at bounding box center [497, 240] width 9 height 11
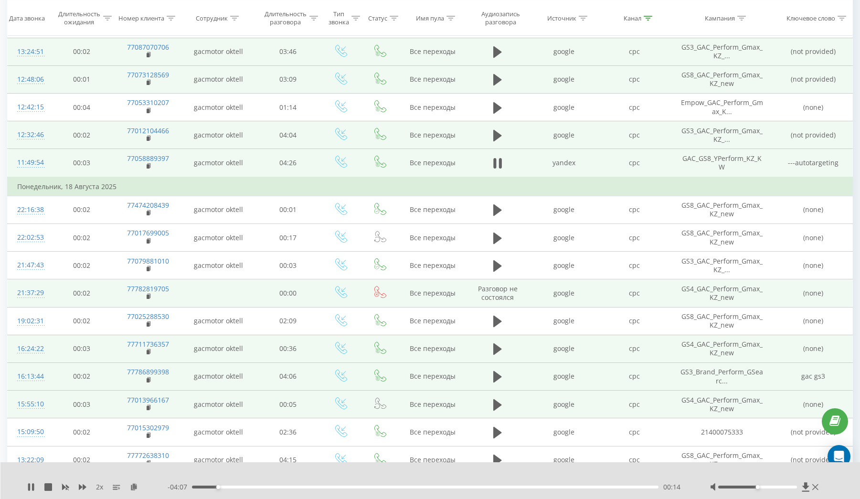
scroll to position [536, 0]
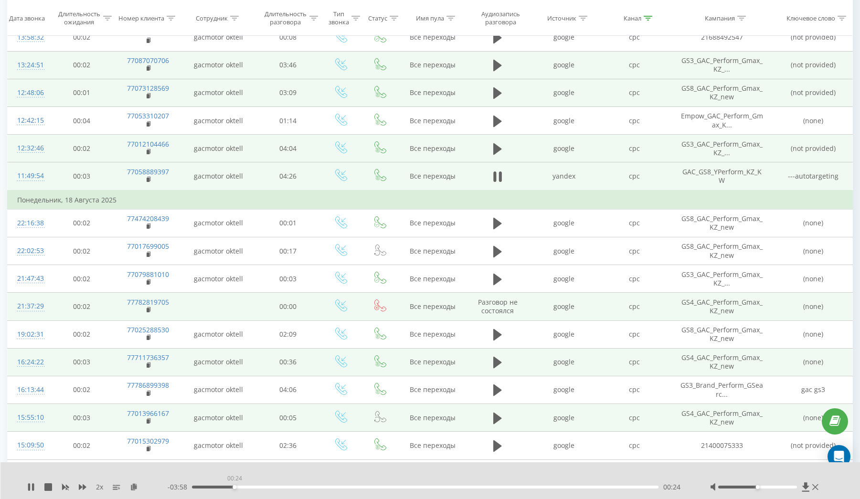
click at [235, 487] on div "00:24" at bounding box center [425, 487] width 467 height 3
click at [249, 486] on div "00:32" at bounding box center [425, 487] width 467 height 3
click at [502, 177] on icon at bounding box center [500, 176] width 3 height 11
click at [32, 487] on icon at bounding box center [31, 487] width 6 height 8
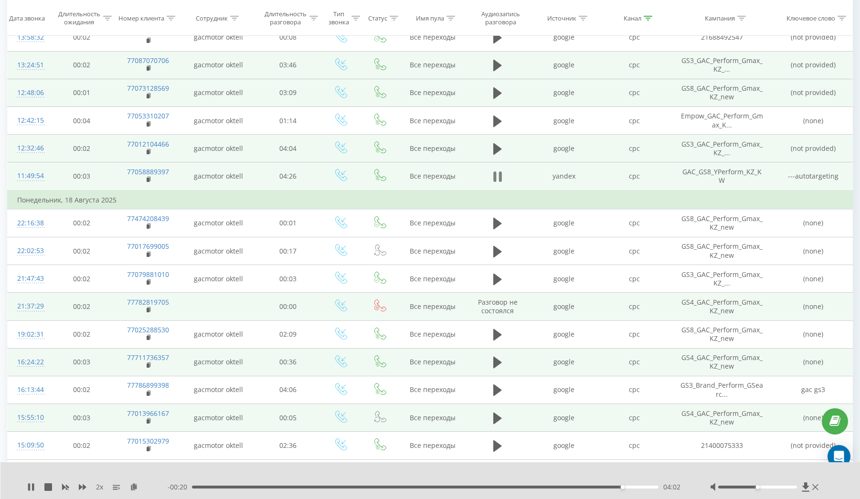
click at [497, 176] on icon at bounding box center [497, 176] width 9 height 13
click at [497, 176] on icon at bounding box center [497, 176] width 9 height 11
click at [497, 176] on icon at bounding box center [497, 176] width 9 height 13
click at [497, 176] on icon at bounding box center [497, 176] width 9 height 11
click at [497, 176] on icon at bounding box center [497, 176] width 9 height 13
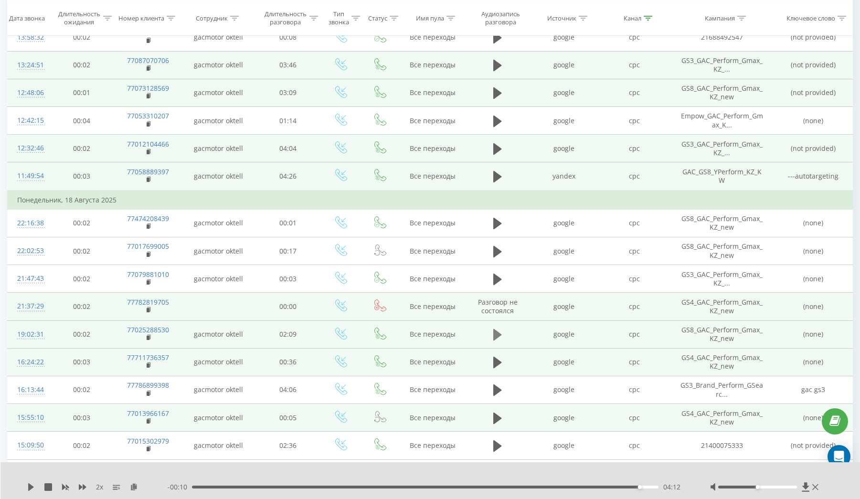
click at [496, 333] on icon at bounding box center [497, 334] width 9 height 11
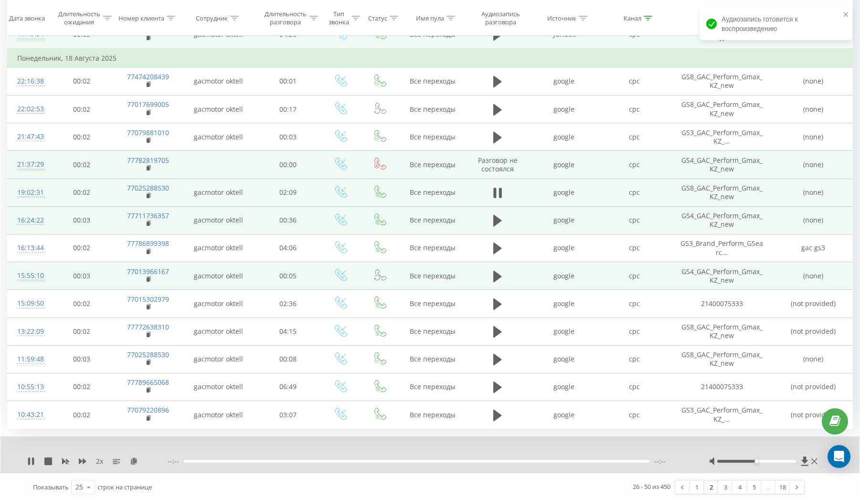
scroll to position [680, 0]
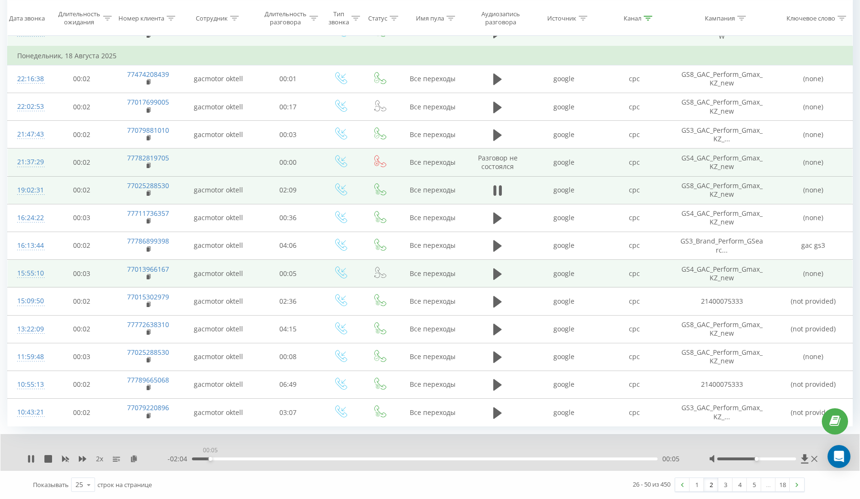
click at [210, 458] on div "00:05" at bounding box center [425, 459] width 466 height 3
click at [223, 458] on div "00:06" at bounding box center [425, 459] width 466 height 3
click at [232, 459] on div "00:09" at bounding box center [425, 459] width 466 height 3
click at [249, 459] on div "00:11" at bounding box center [425, 459] width 466 height 3
click at [274, 460] on div "00:22" at bounding box center [425, 459] width 466 height 3
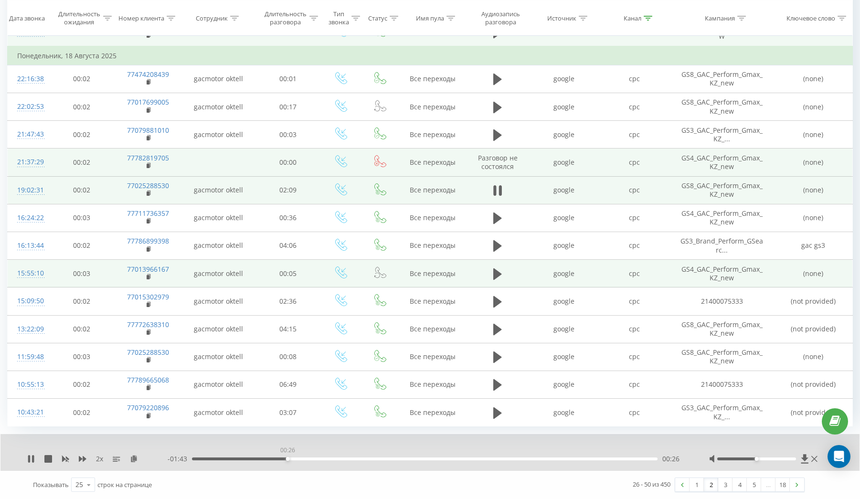
click at [288, 459] on div "00:26" at bounding box center [425, 459] width 466 height 3
click at [305, 458] on div "00:29" at bounding box center [425, 459] width 466 height 3
click at [322, 458] on div "00:31" at bounding box center [425, 459] width 466 height 3
click at [341, 458] on div "00:41" at bounding box center [425, 459] width 466 height 3
click at [361, 458] on div "00:42" at bounding box center [425, 459] width 466 height 3
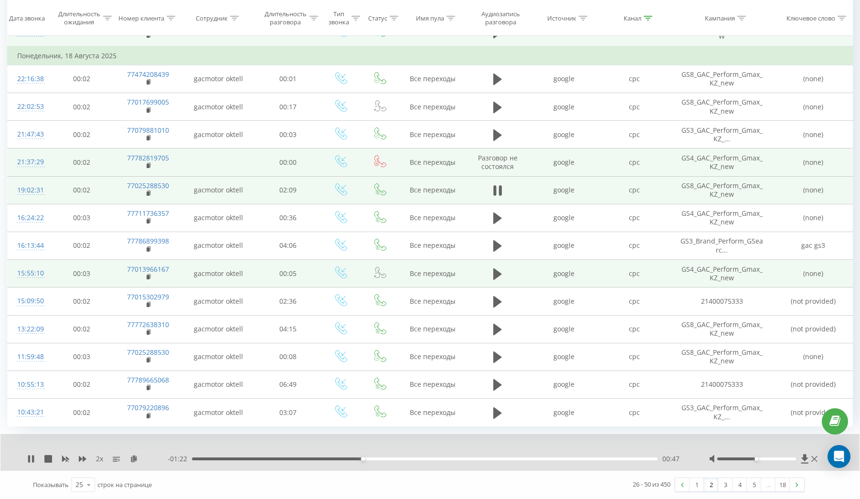
click at [385, 459] on div "00:47" at bounding box center [425, 459] width 466 height 3
click at [412, 459] on div "00:54" at bounding box center [425, 459] width 466 height 3
click at [438, 459] on div "01:01" at bounding box center [425, 459] width 466 height 3
click at [469, 459] on div "01:08" at bounding box center [425, 459] width 466 height 3
click at [498, 459] on div "01:18" at bounding box center [425, 459] width 466 height 3
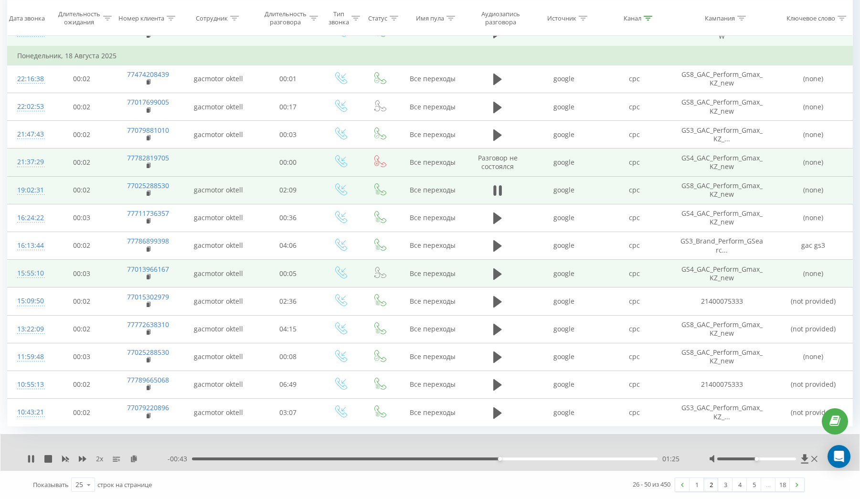
click at [525, 459] on div "01:25" at bounding box center [425, 459] width 466 height 3
click at [551, 459] on div "01:33" at bounding box center [425, 459] width 466 height 3
click at [570, 458] on div "01:40" at bounding box center [425, 459] width 466 height 3
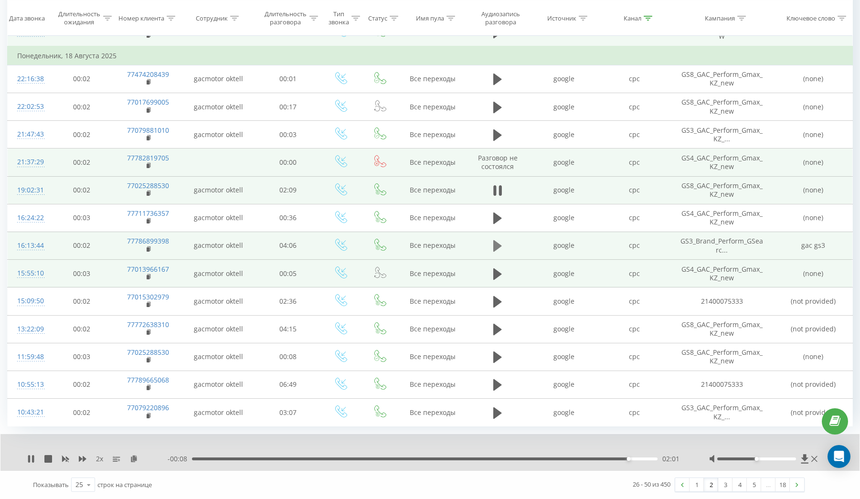
click at [494, 248] on icon at bounding box center [497, 245] width 9 height 11
click at [209, 459] on div "00:01" at bounding box center [425, 459] width 466 height 3
click at [227, 458] on div "00:09" at bounding box center [425, 459] width 466 height 3
click at [246, 458] on div "00:00" at bounding box center [425, 459] width 466 height 3
click at [269, 459] on div "00:28" at bounding box center [425, 459] width 466 height 3
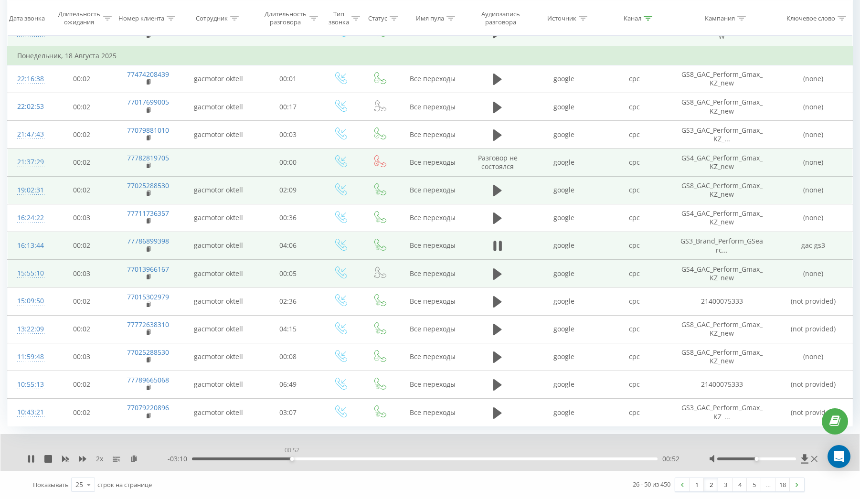
click at [292, 459] on div "00:52" at bounding box center [425, 459] width 466 height 3
click at [312, 459] on div "01:02" at bounding box center [425, 459] width 466 height 3
click at [501, 246] on icon at bounding box center [500, 246] width 3 height 11
click at [501, 246] on icon at bounding box center [497, 245] width 9 height 11
click at [333, 458] on div "01:06" at bounding box center [425, 459] width 466 height 3
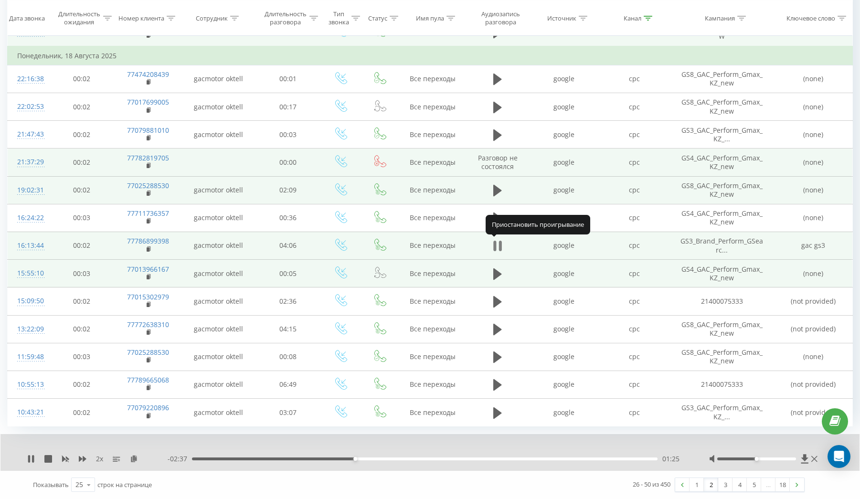
click at [500, 248] on icon at bounding box center [500, 246] width 3 height 11
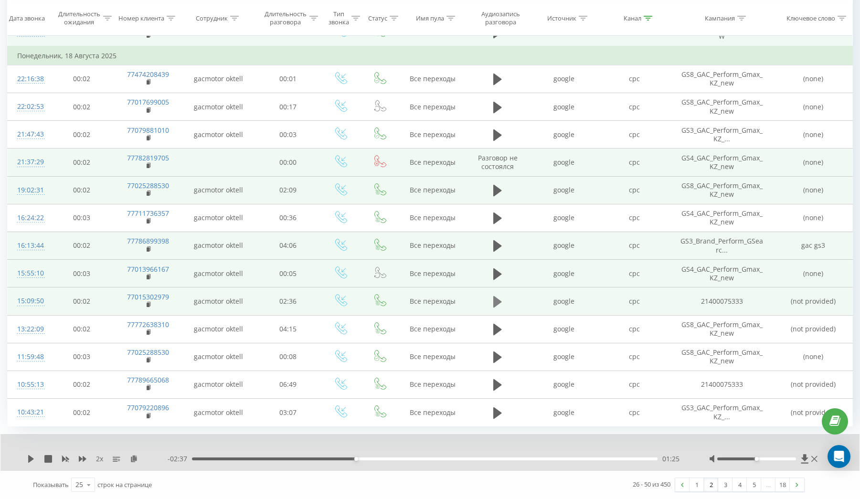
click at [499, 301] on icon at bounding box center [497, 301] width 9 height 11
click at [230, 458] on div "00:08" at bounding box center [425, 459] width 466 height 3
click at [265, 459] on div "00:13" at bounding box center [425, 459] width 466 height 3
click at [283, 458] on div "00:30" at bounding box center [425, 459] width 466 height 3
click at [304, 458] on div "00:37" at bounding box center [425, 459] width 466 height 3
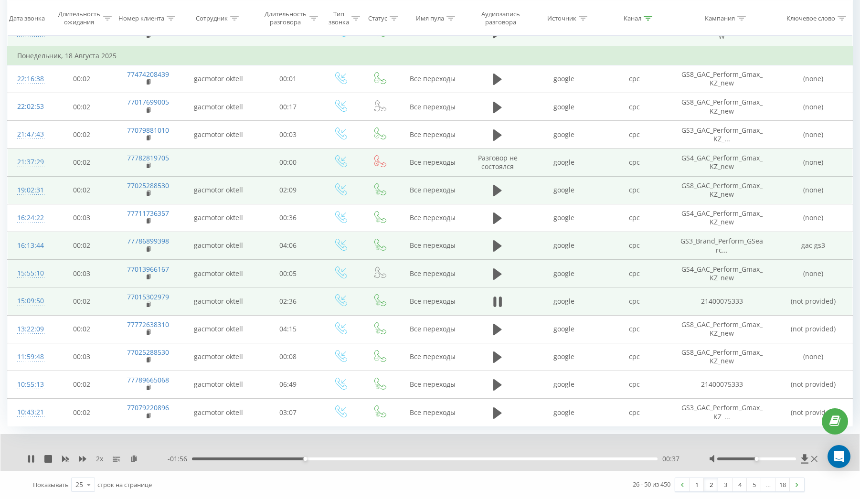
click at [338, 458] on div "00:37" at bounding box center [425, 459] width 466 height 3
click at [496, 302] on icon at bounding box center [494, 302] width 3 height 11
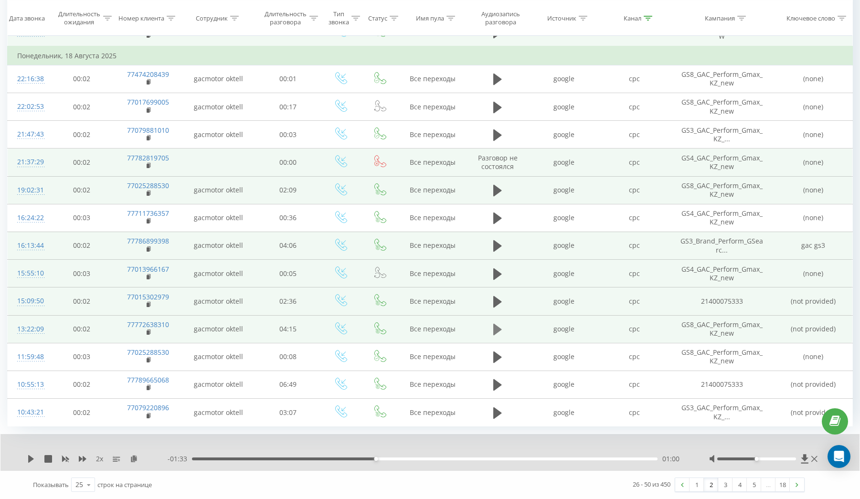
click at [498, 327] on icon at bounding box center [497, 329] width 9 height 11
click at [217, 460] on div "00:02" at bounding box center [425, 459] width 466 height 3
click at [236, 459] on div "00:14" at bounding box center [425, 459] width 466 height 3
click at [249, 459] on div "00:31" at bounding box center [425, 459] width 466 height 3
click at [286, 458] on div "00:36" at bounding box center [425, 459] width 466 height 3
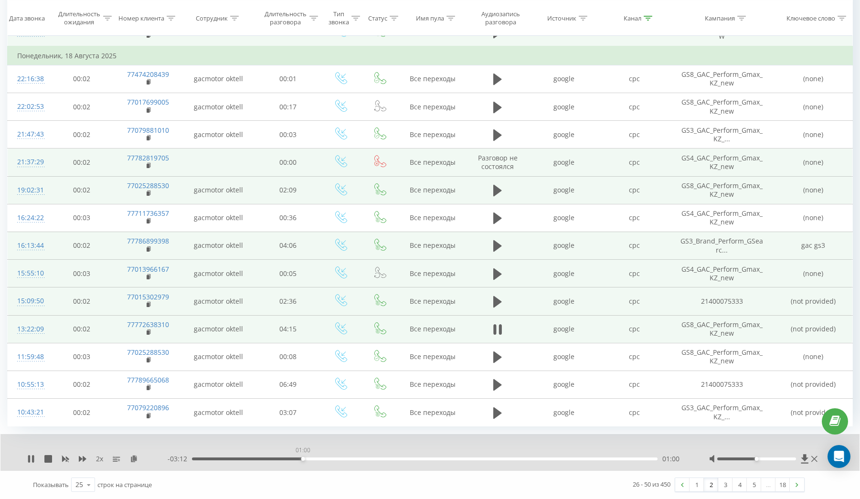
click at [303, 459] on div "01:00" at bounding box center [425, 459] width 466 height 3
click at [319, 459] on div "01:09" at bounding box center [425, 459] width 466 height 3
click at [502, 330] on icon at bounding box center [500, 329] width 3 height 11
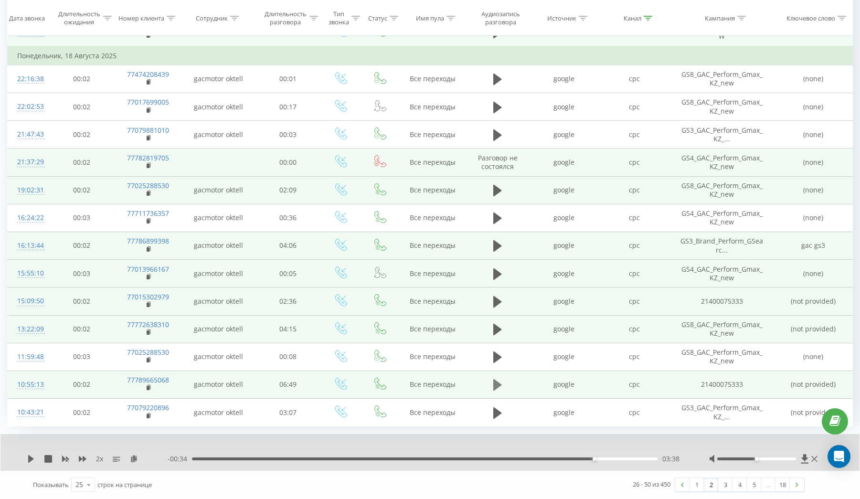
click at [500, 386] on icon at bounding box center [497, 384] width 9 height 11
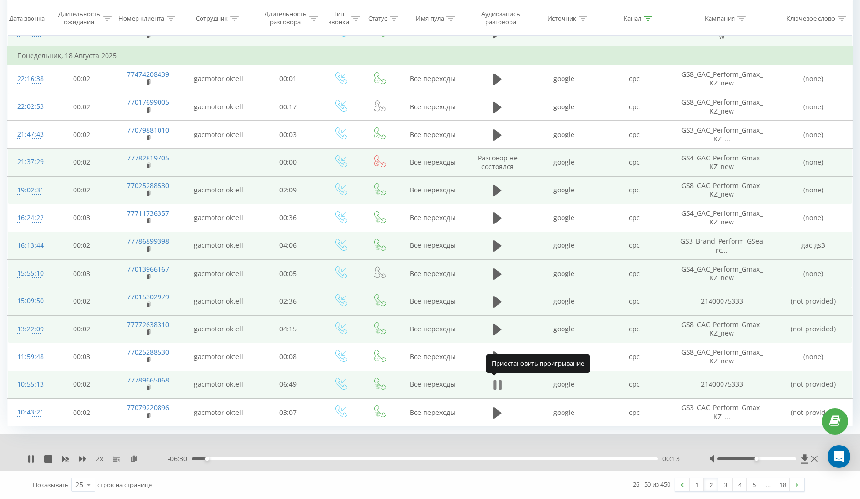
click at [499, 386] on icon at bounding box center [497, 384] width 9 height 13
click at [499, 386] on icon at bounding box center [497, 384] width 9 height 11
click at [496, 388] on icon at bounding box center [494, 385] width 3 height 11
click at [496, 388] on icon at bounding box center [497, 384] width 9 height 11
click at [496, 388] on icon at bounding box center [494, 385] width 3 height 11
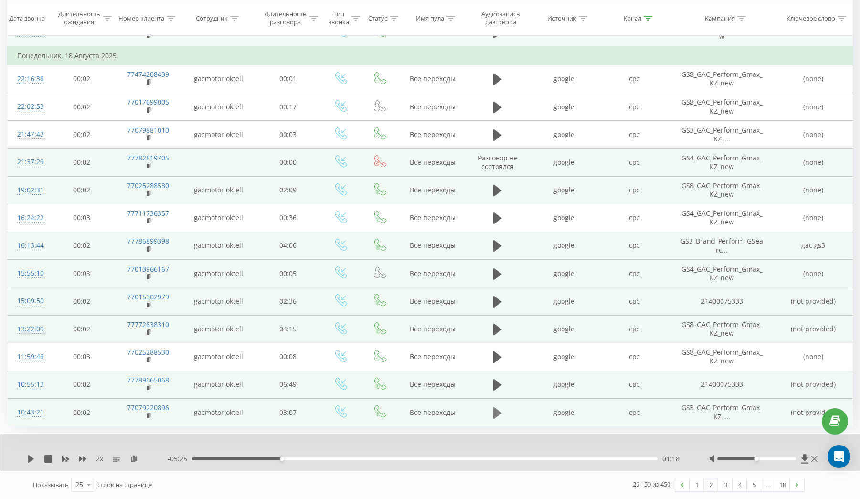
click at [499, 418] on icon at bounding box center [497, 413] width 9 height 13
click at [499, 413] on icon at bounding box center [497, 413] width 9 height 13
click at [723, 484] on link "3" at bounding box center [725, 484] width 14 height 13
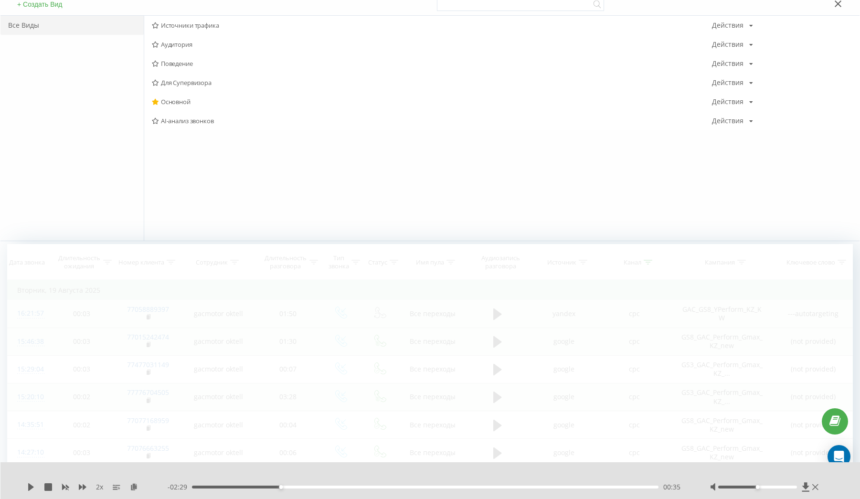
scroll to position [87, 0]
